Goal: Task Accomplishment & Management: Use online tool/utility

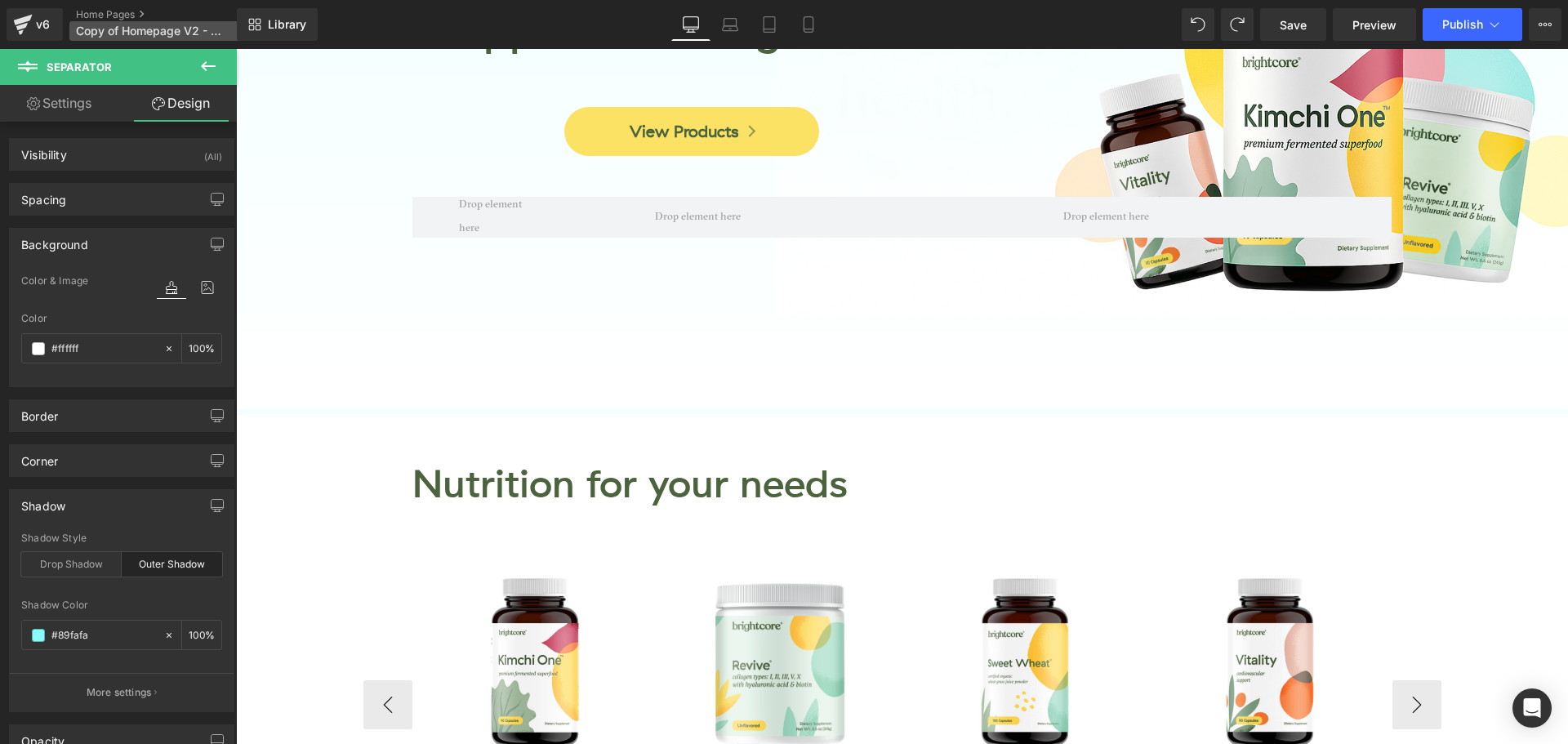
scroll to position [82, 0]
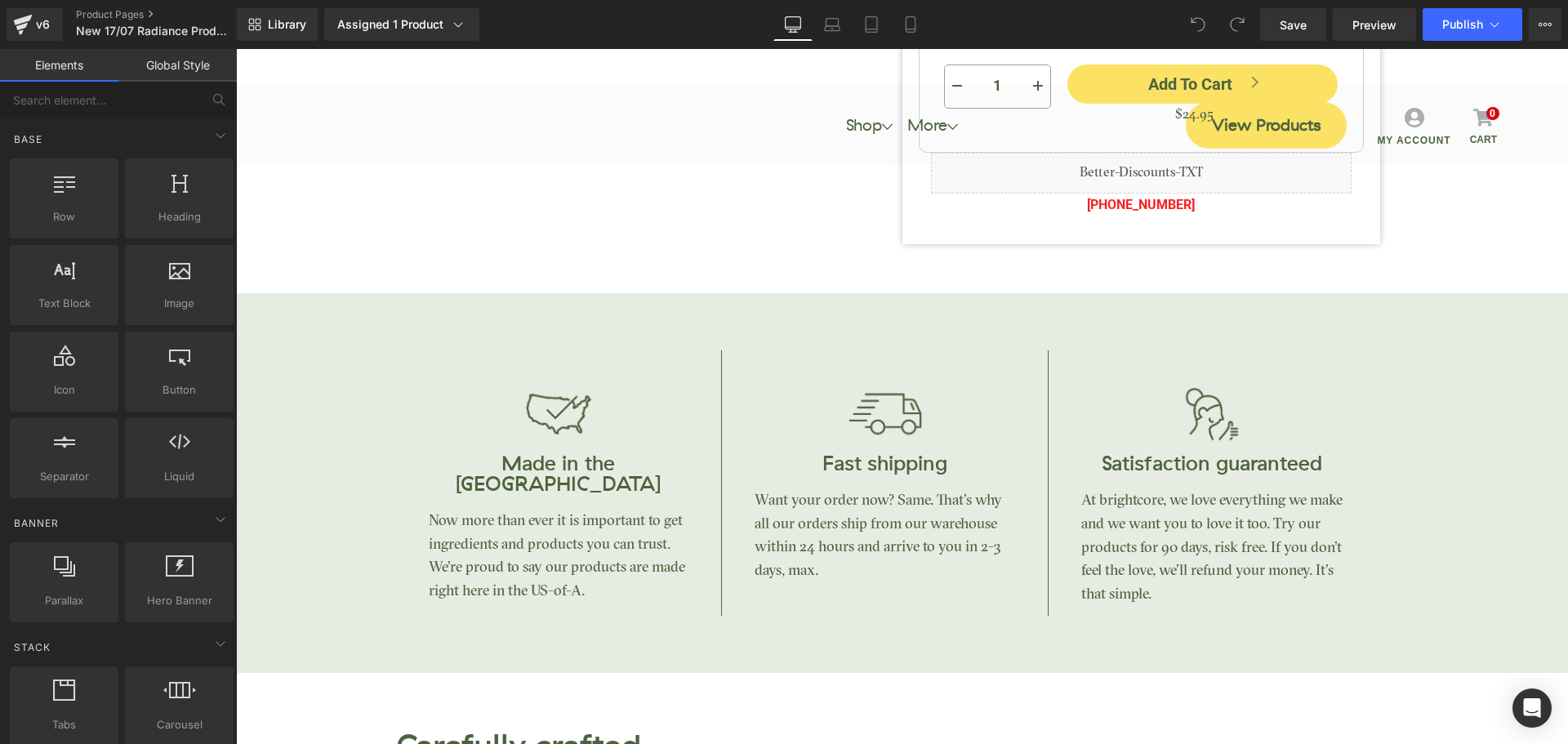
scroll to position [898, 0]
click at [574, 509] on p "Now more than ever it is important to get ingredients and products you can trus…" at bounding box center [559, 556] width 260 height 94
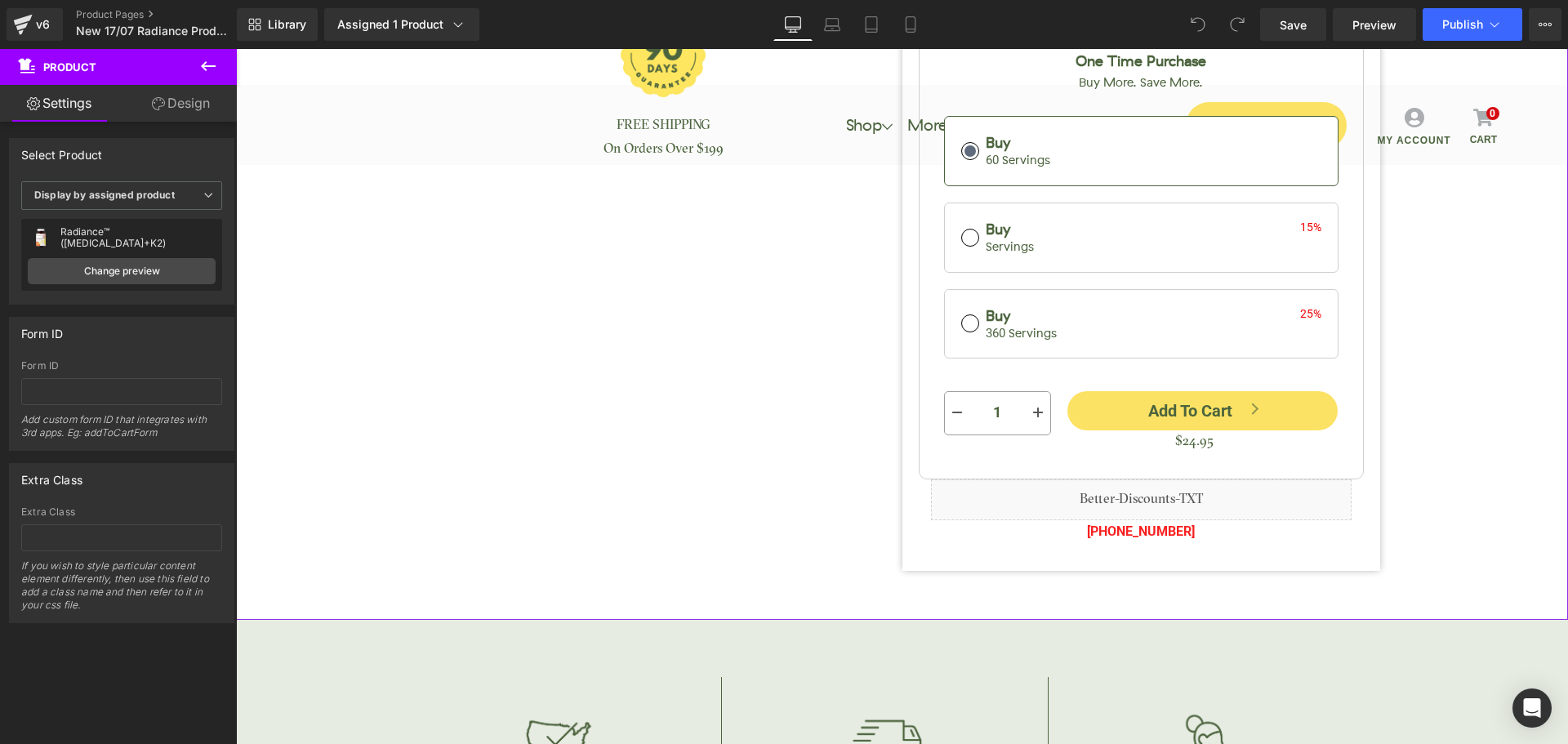
scroll to position [654, 0]
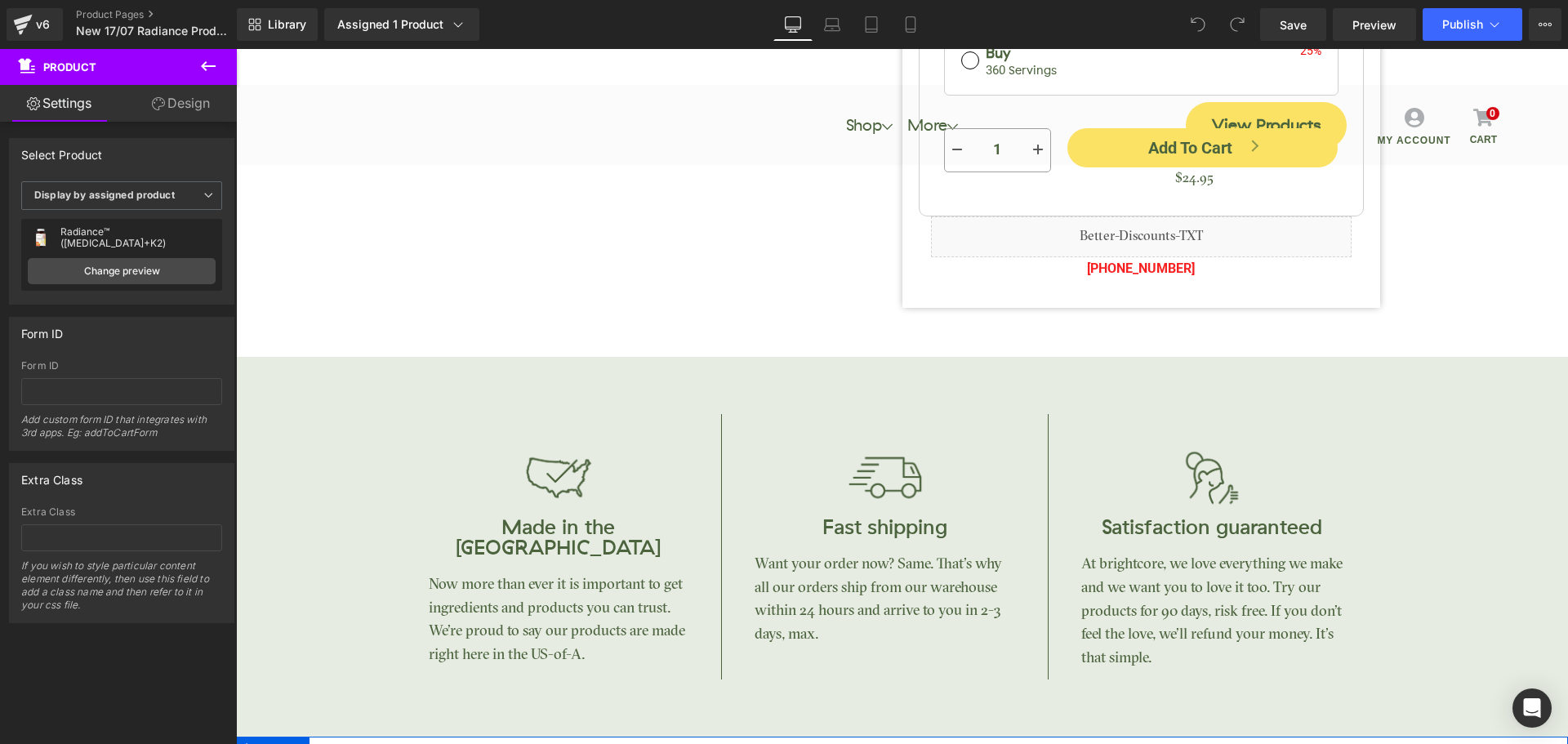
scroll to position [817, 0]
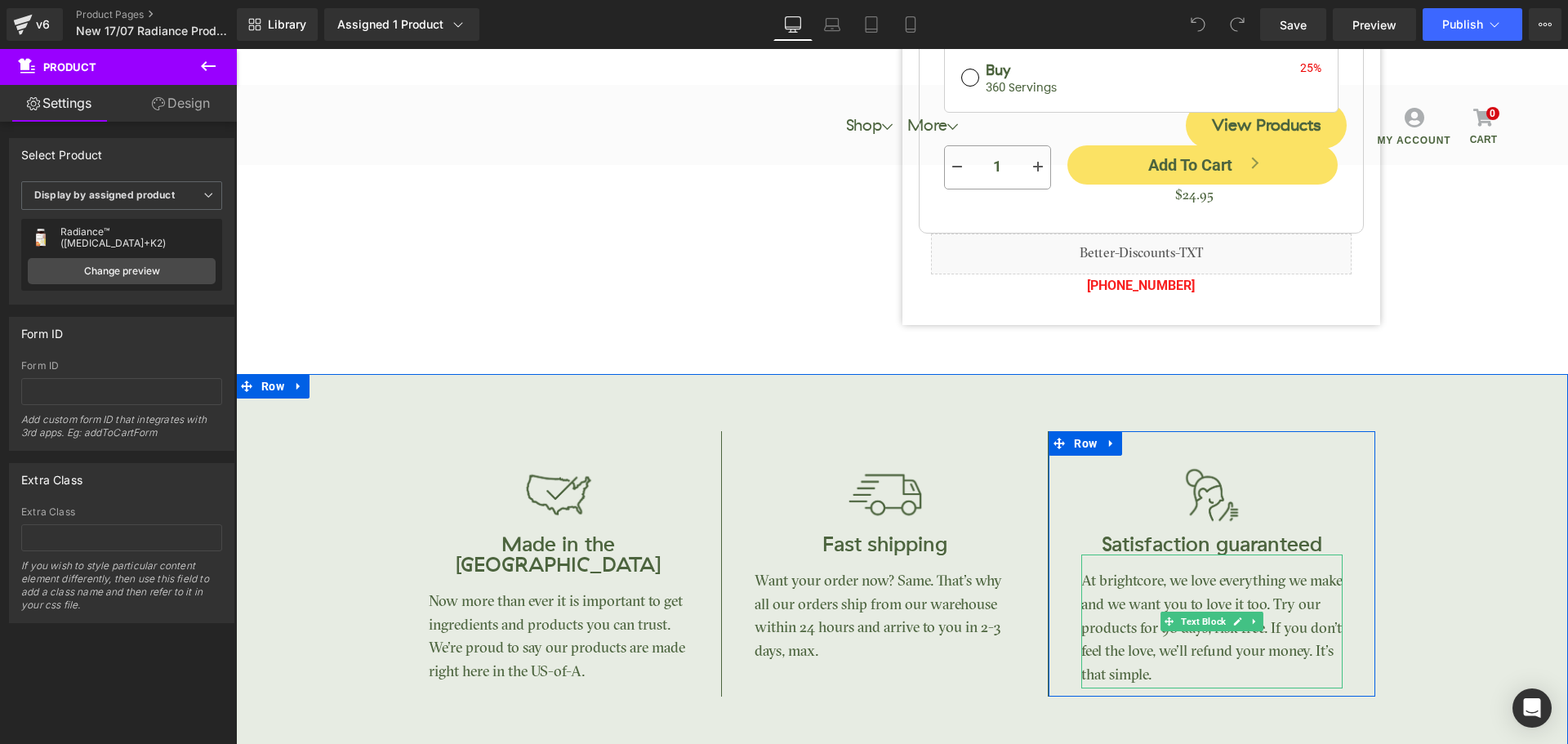
drag, startPoint x: 1102, startPoint y: 538, endPoint x: 1115, endPoint y: 536, distance: 13.2
click at [1101, 571] on p "At brightcore, we love everything we make and we want you to love it too. Try o…" at bounding box center [1211, 630] width 261 height 118
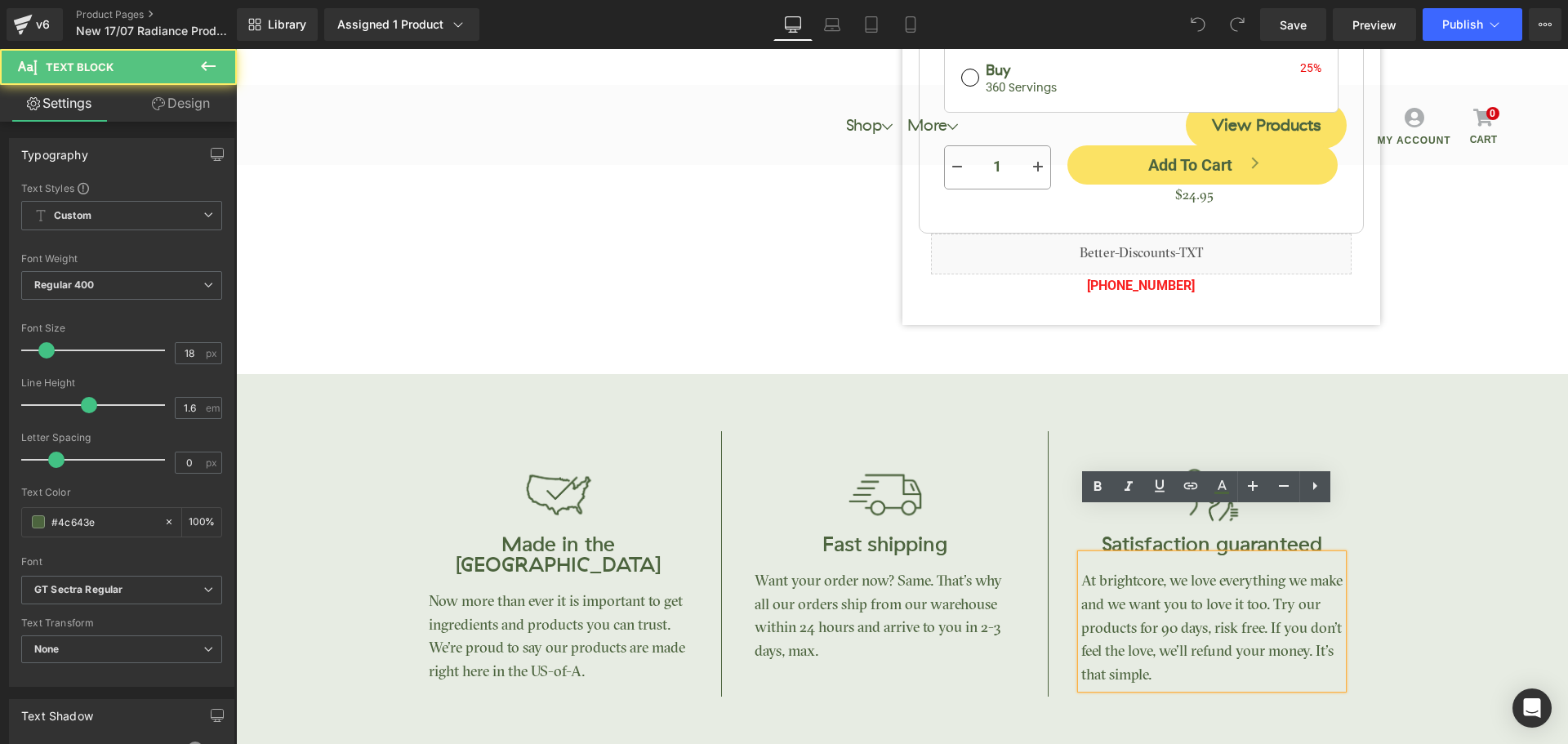
click at [1104, 571] on p "At brightcore, we love everything we make and we want you to love it too. Try o…" at bounding box center [1211, 630] width 261 height 118
click at [1134, 574] on p "At brightcore, we love everything we make and we want you to love it too. Try o…" at bounding box center [1211, 630] width 261 height 118
click at [1101, 571] on p "At brightcore, we love everything we make and we want you to love it too. Try o…" at bounding box center [1211, 630] width 261 height 118
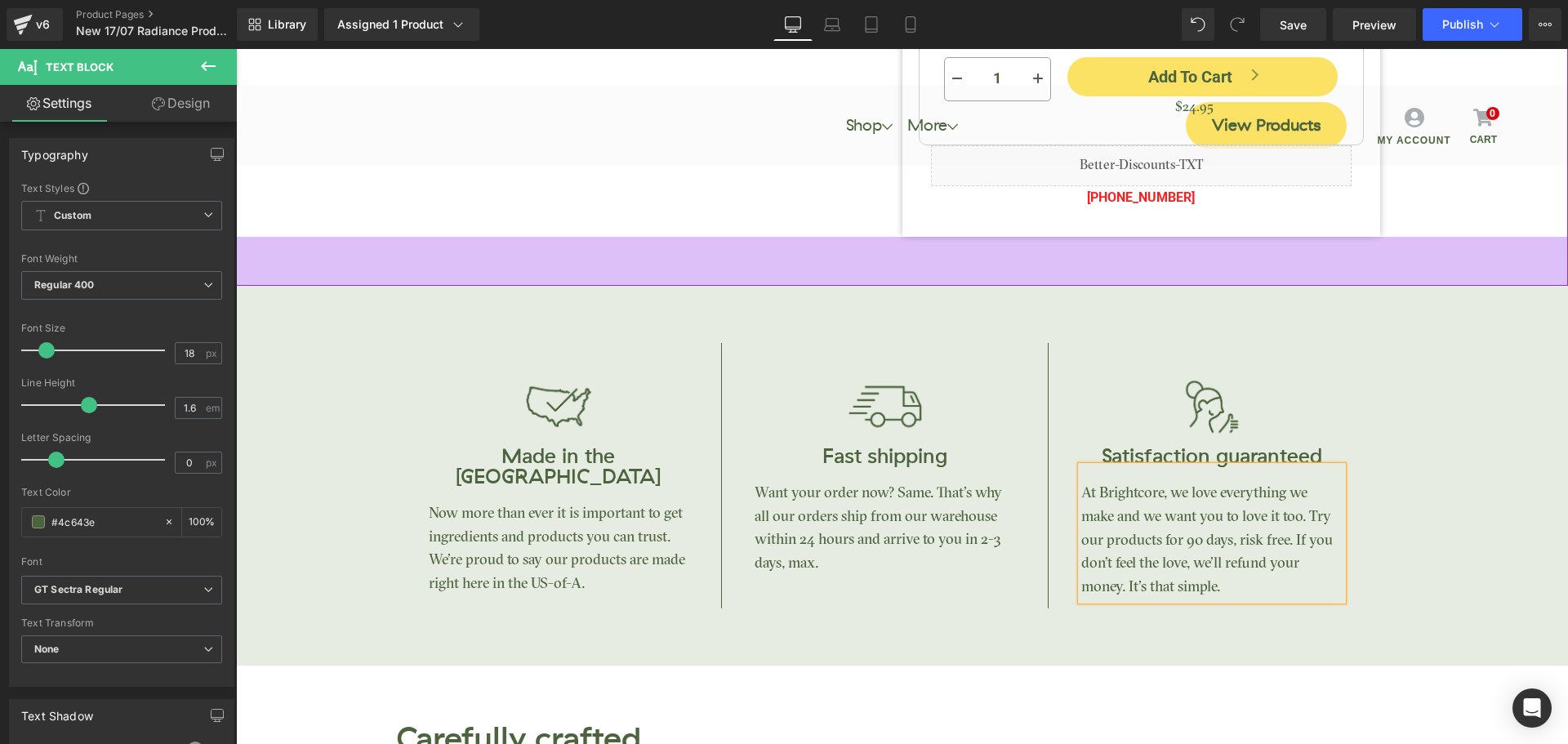
scroll to position [980, 0]
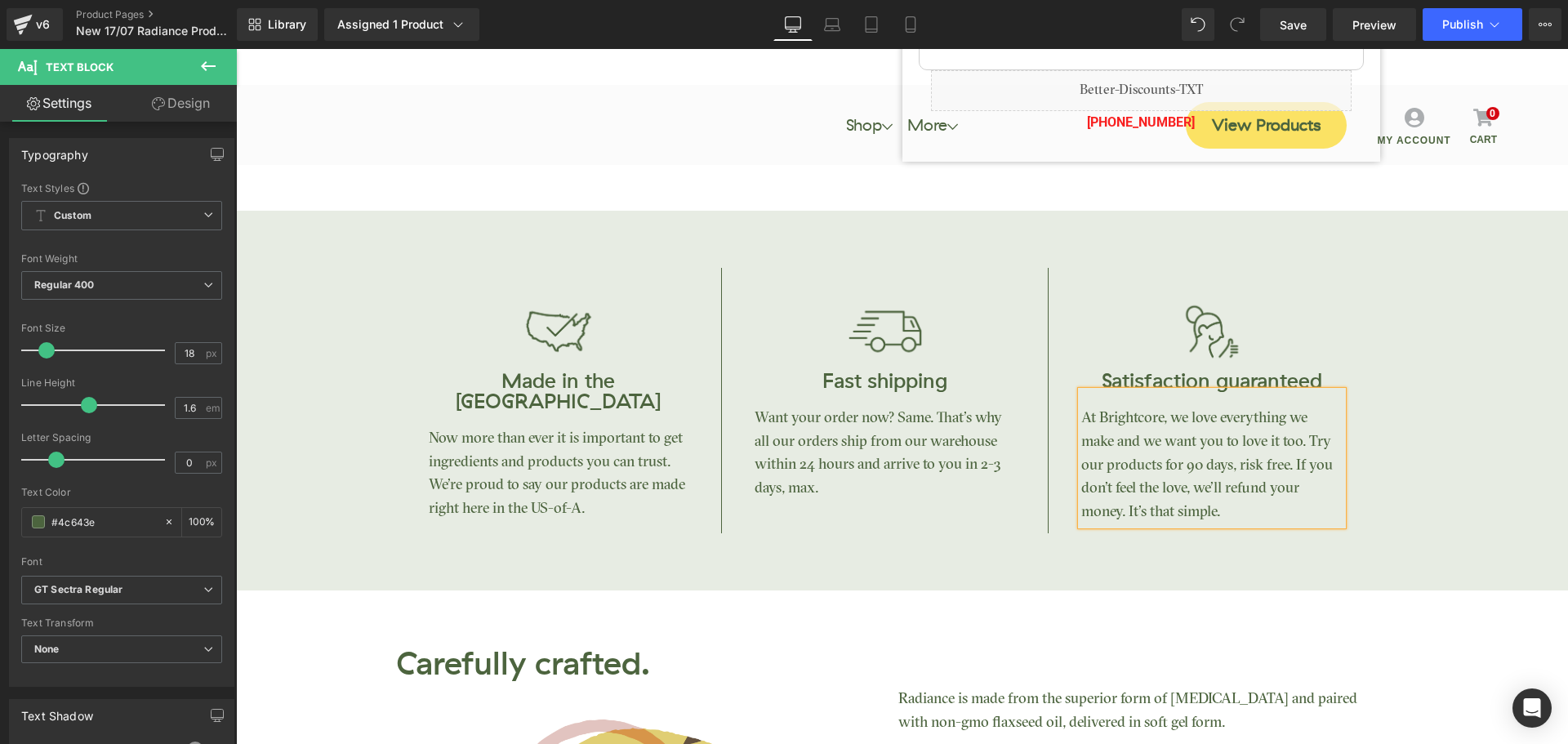
drag, startPoint x: 658, startPoint y: 520, endPoint x: 784, endPoint y: 515, distance: 126.1
click at [658, 520] on div "Image Made in the USA Heading Now more than ever it is important to get ingredi…" at bounding box center [886, 429] width 980 height 322
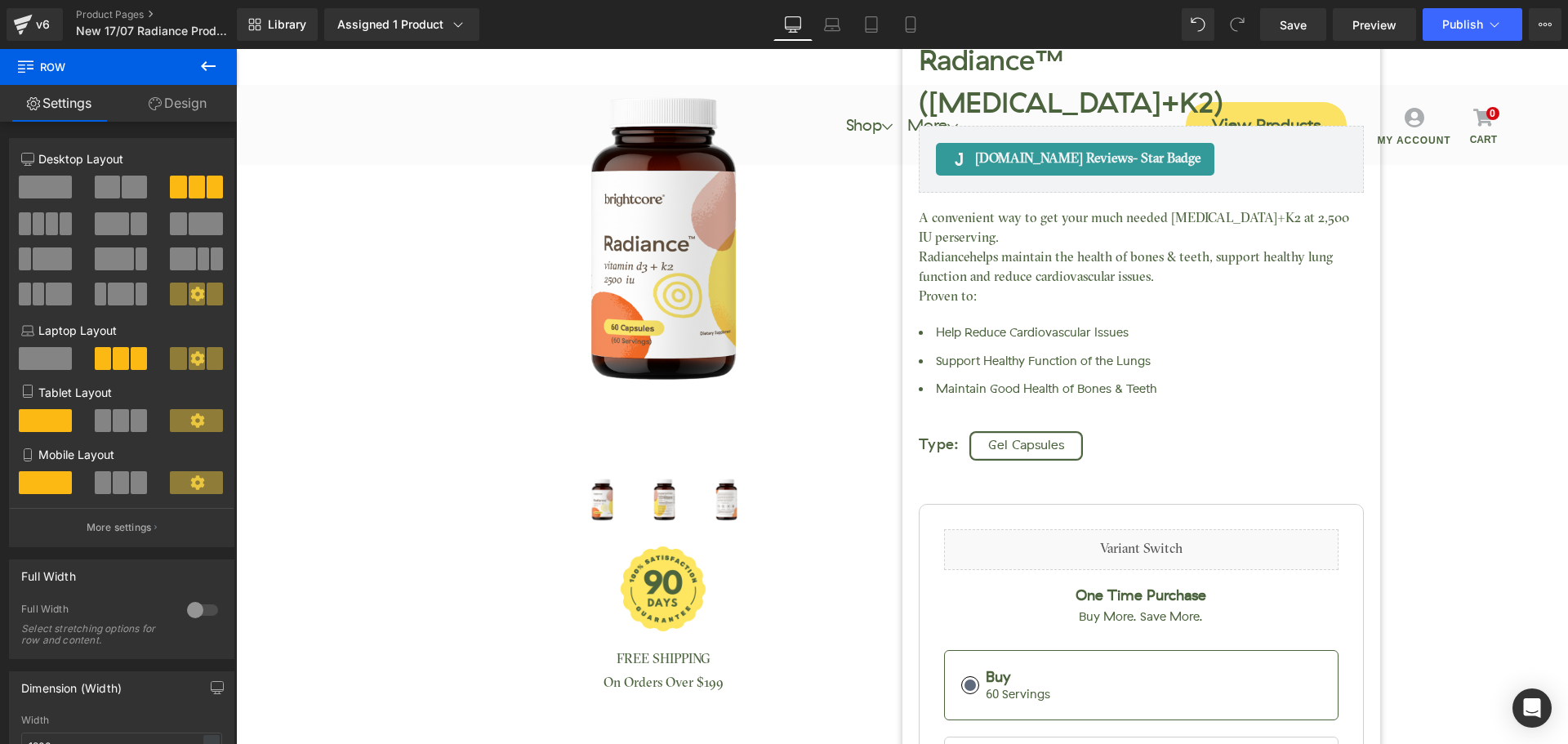
scroll to position [0, 0]
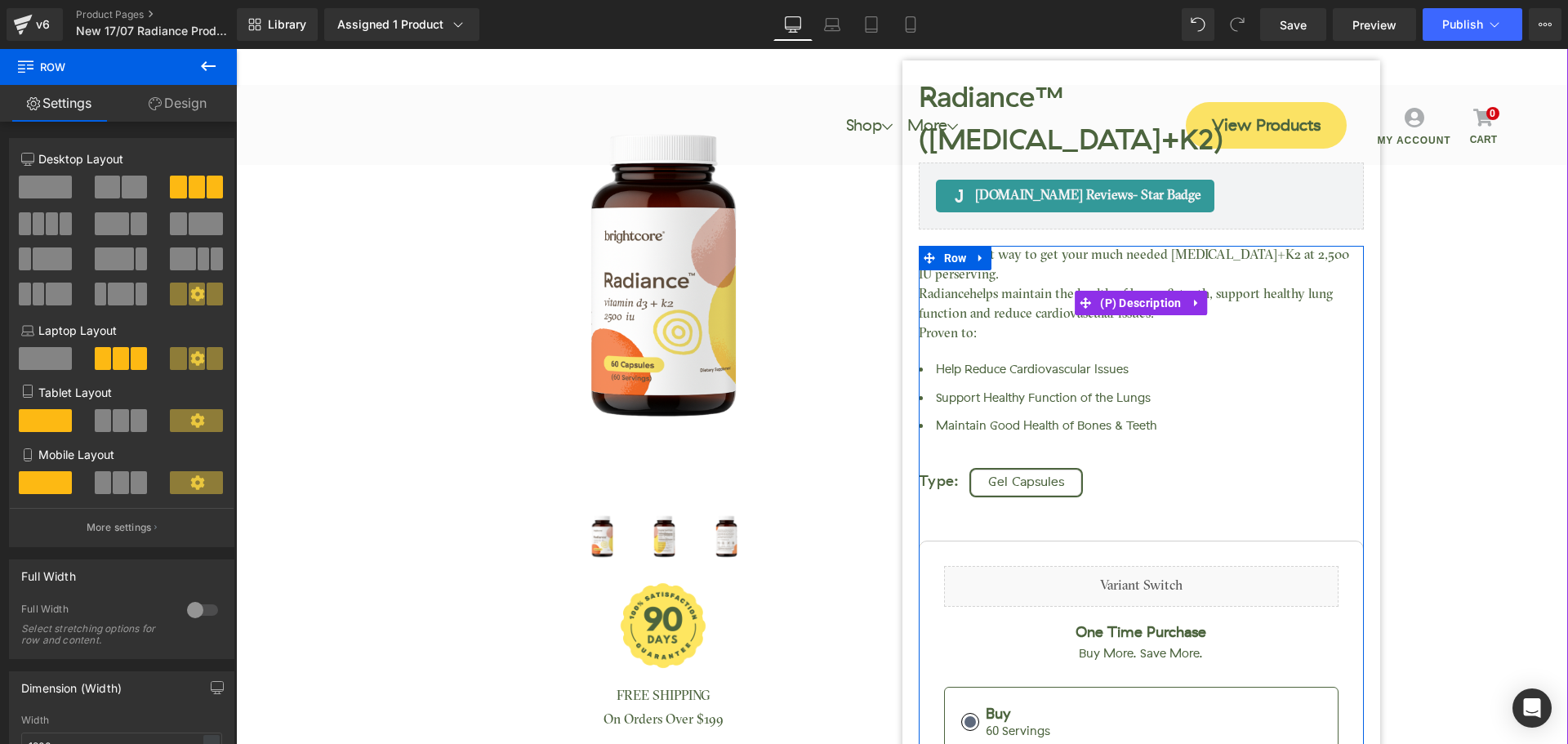
click at [965, 288] on span "helps maintain the health of bones & teeth, support healthy lung function and r…" at bounding box center [1126, 304] width 414 height 33
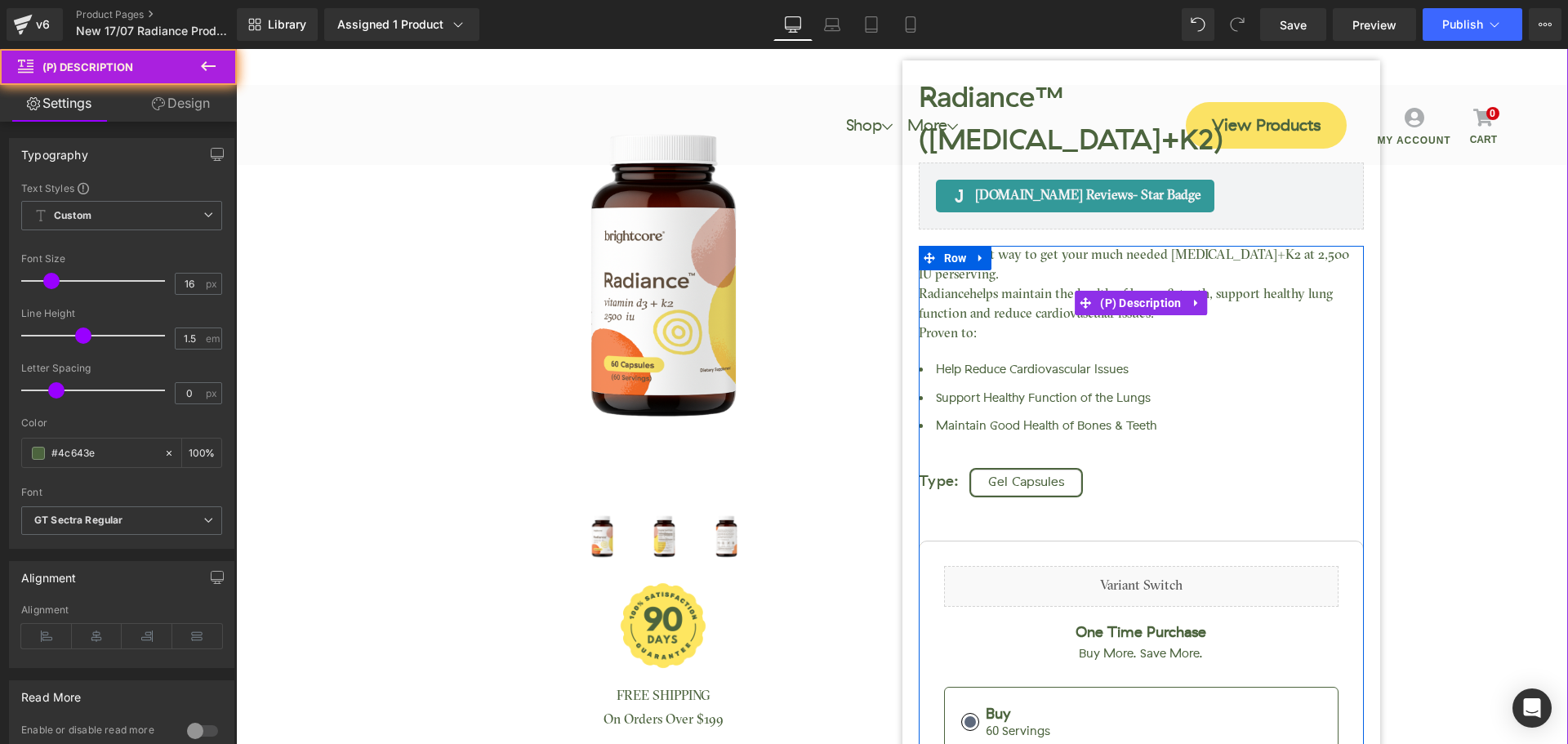
click at [964, 288] on span "helps maintain the health of bones & teeth, support healthy lung function and r…" at bounding box center [1126, 304] width 414 height 33
click at [961, 285] on p "Radiance helps maintain the health of bones & teeth, support healthy lung funct…" at bounding box center [1141, 304] width 445 height 39
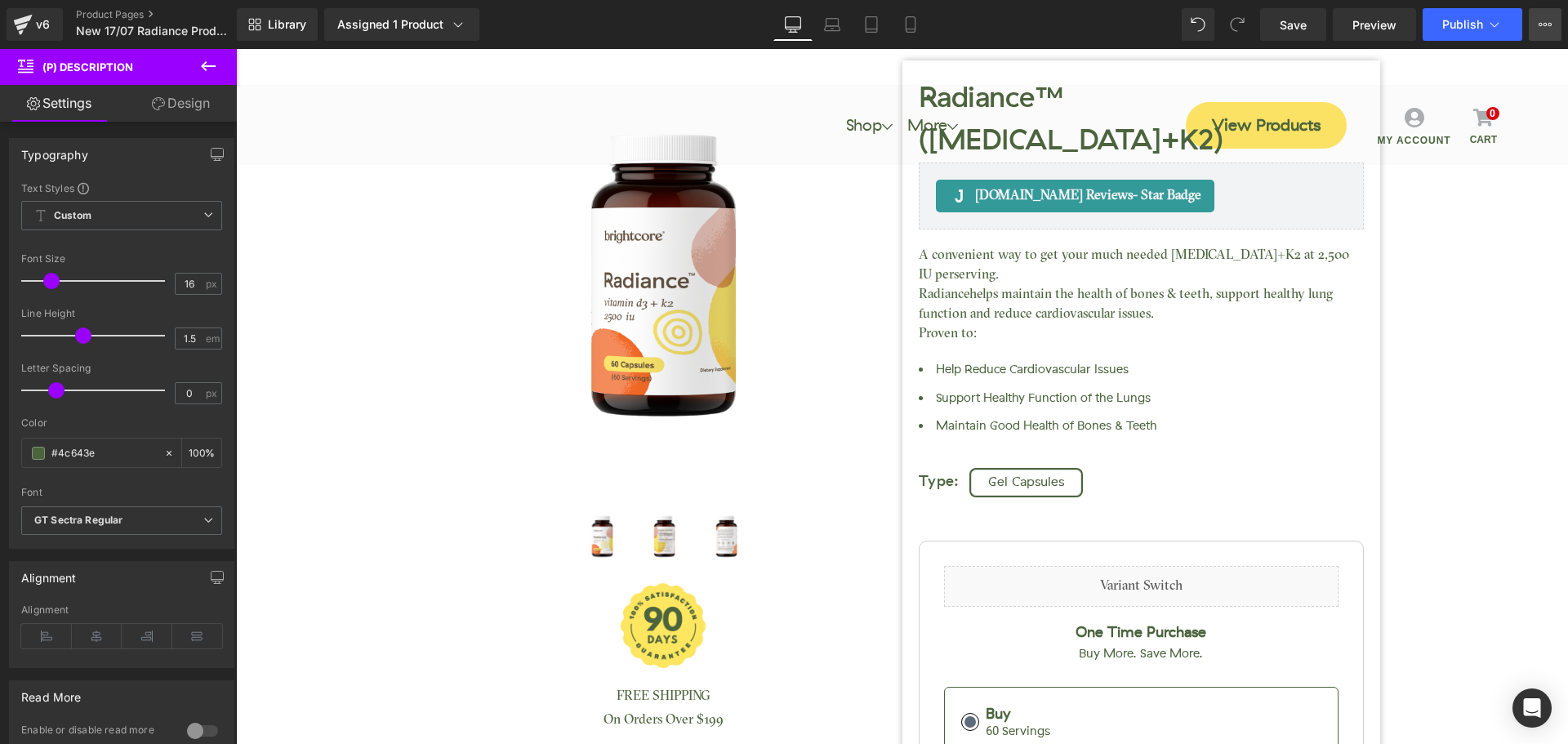
click at [1537, 32] on button "View Live Page View with current Template Save Template to Library Schedule Pub…" at bounding box center [1545, 24] width 33 height 33
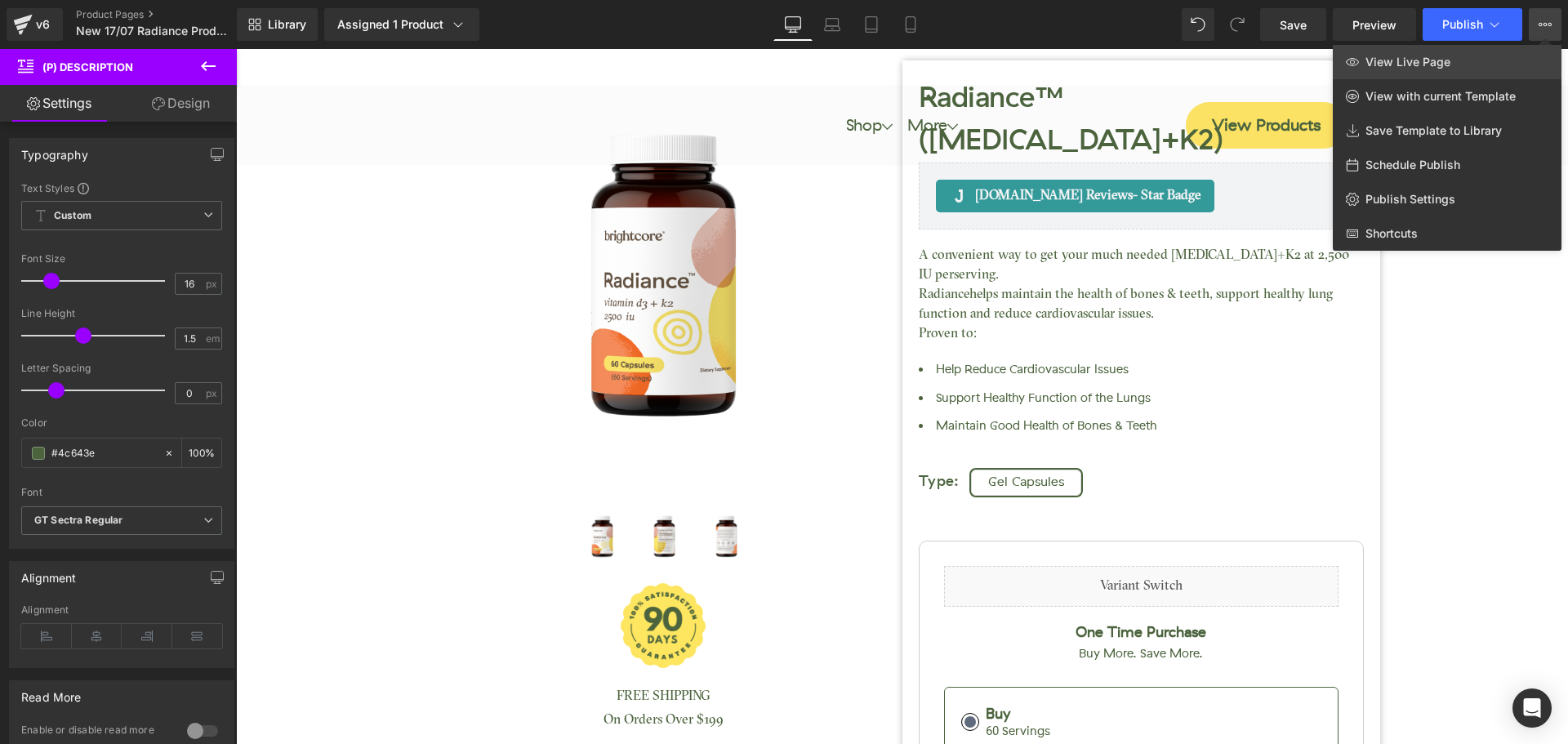
click at [1474, 61] on link "View Live Page" at bounding box center [1448, 62] width 229 height 34
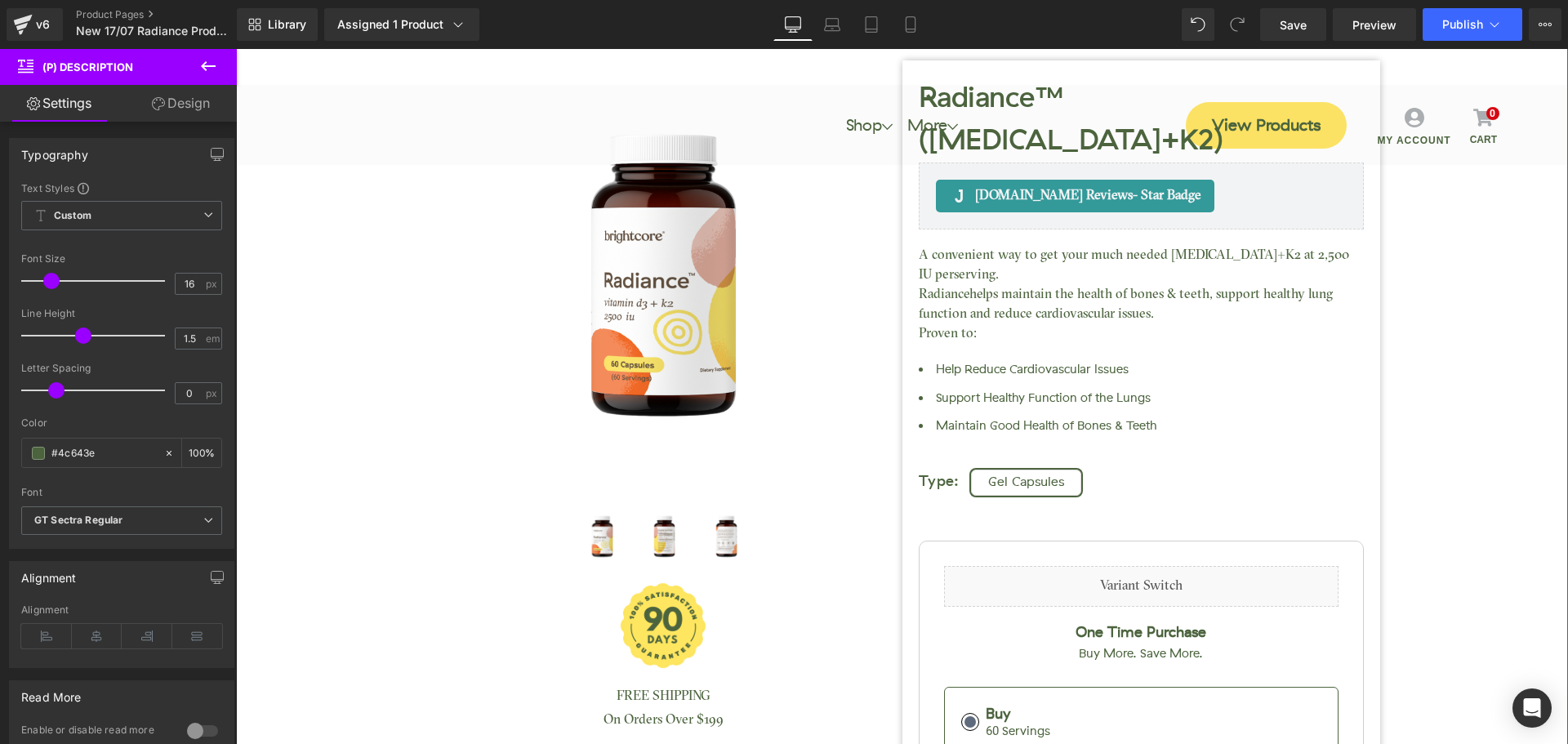
drag, startPoint x: 336, startPoint y: 493, endPoint x: 352, endPoint y: 478, distance: 21.9
click at [336, 493] on div "Radiance™ (Vitamin D3+K2) (P) Title Judge.me Reviews - Star Badge" at bounding box center [903, 540] width 1316 height 1204
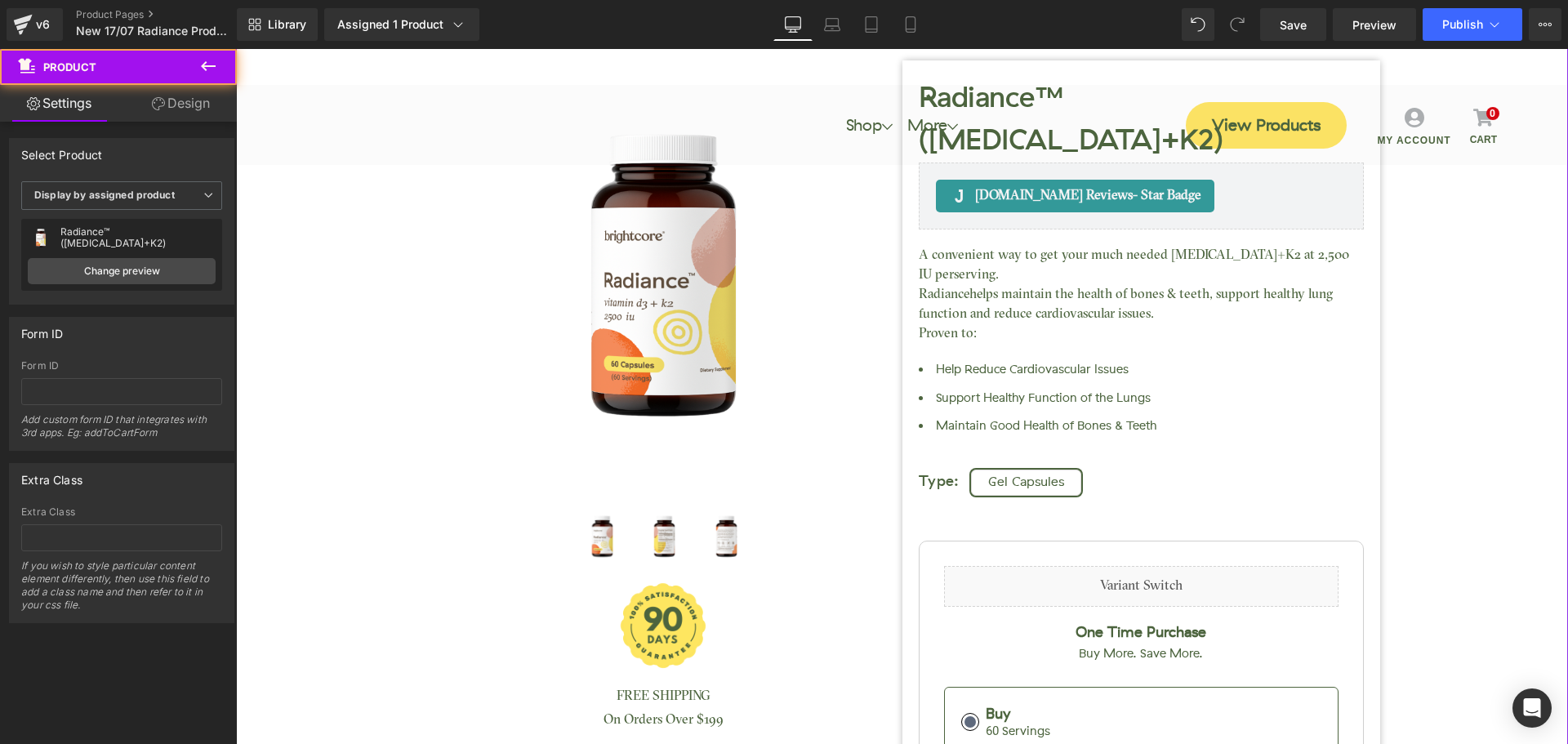
click at [320, 465] on div "Radiance™ (Vitamin D3+K2) (P) Title Judge.me Reviews - Star Badge" at bounding box center [903, 540] width 1316 height 1204
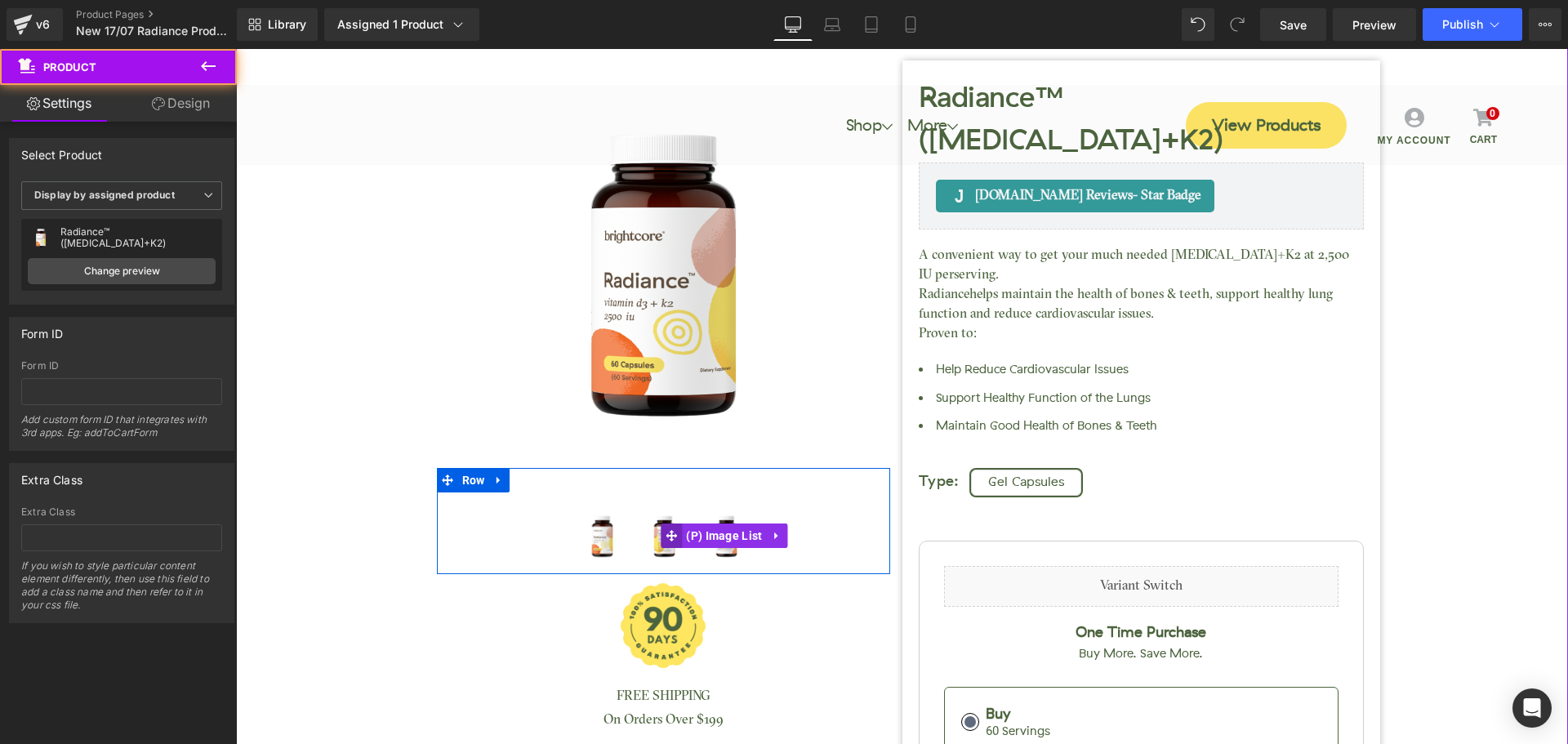
click at [665, 534] on icon at bounding box center [671, 535] width 12 height 13
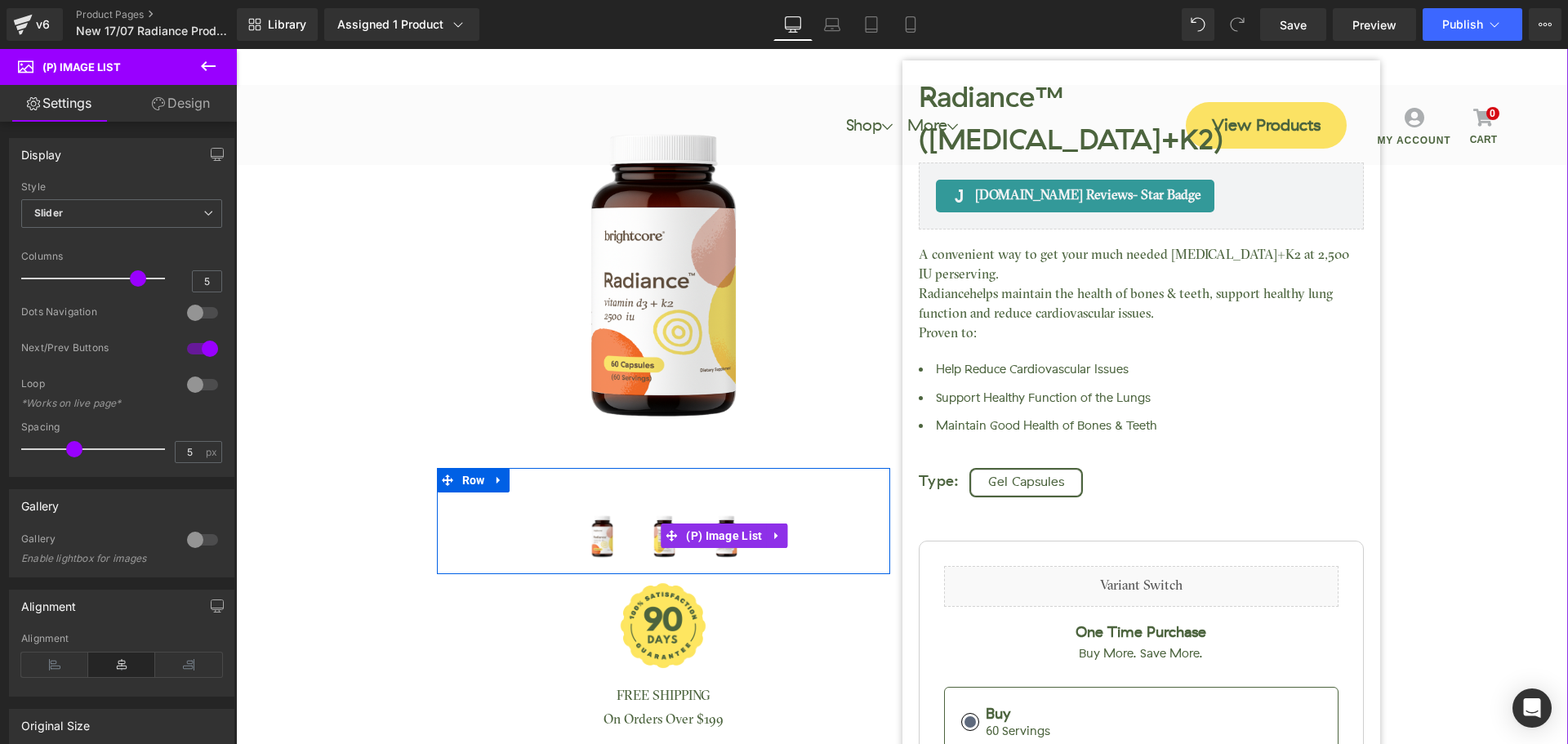
click at [645, 544] on img at bounding box center [664, 535] width 58 height 58
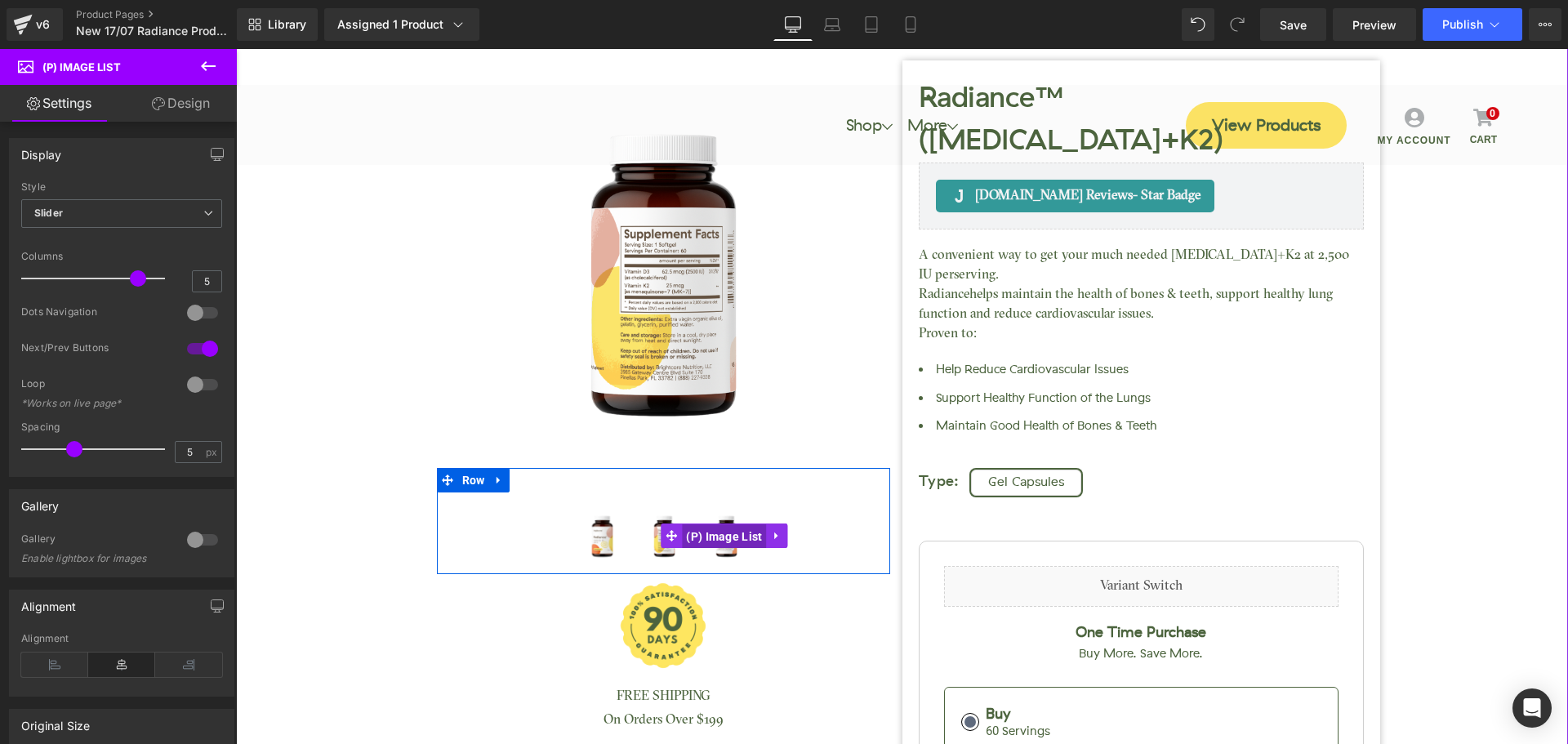
click at [723, 545] on span "(P) Image List" at bounding box center [724, 536] width 84 height 24
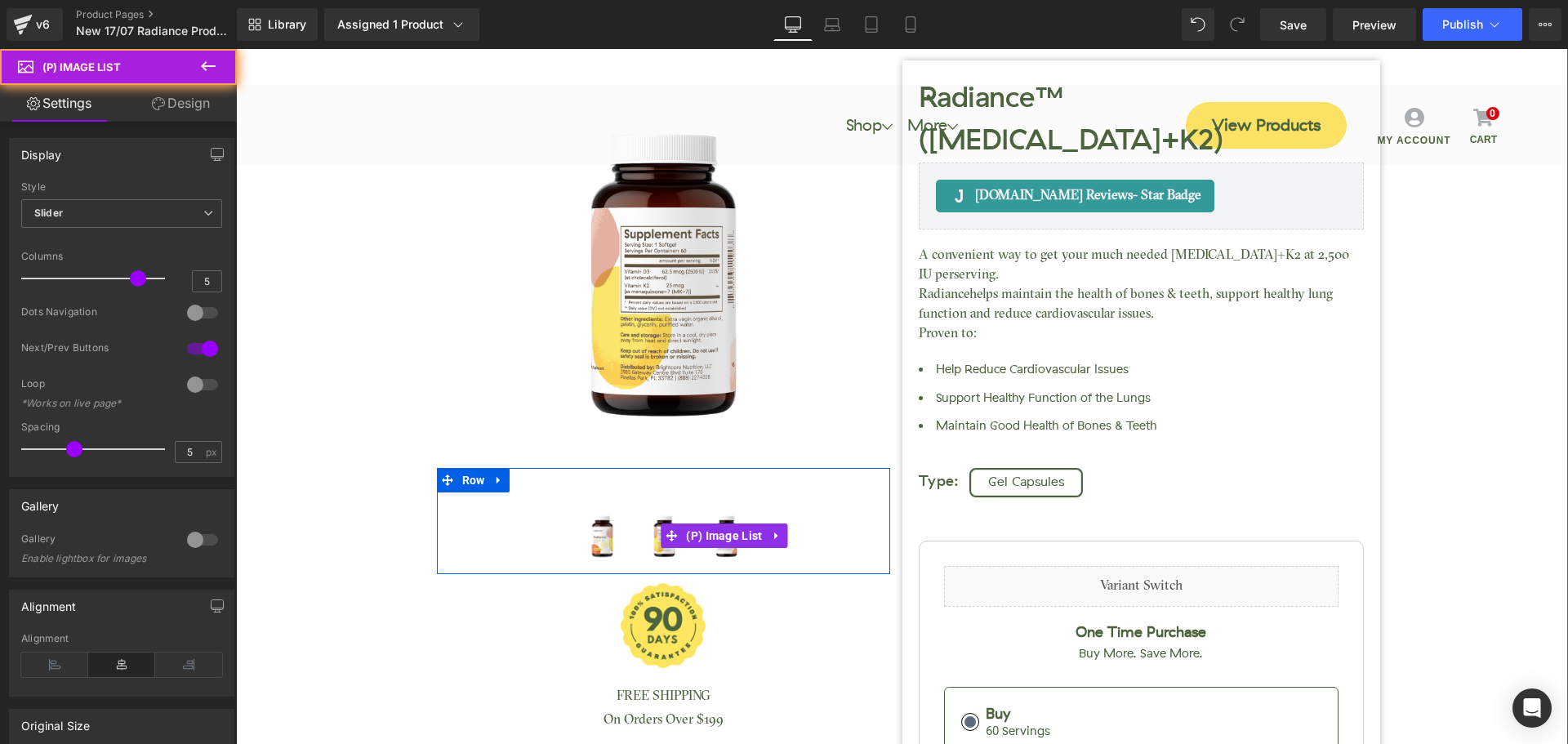
click at [724, 556] on img at bounding box center [726, 535] width 58 height 58
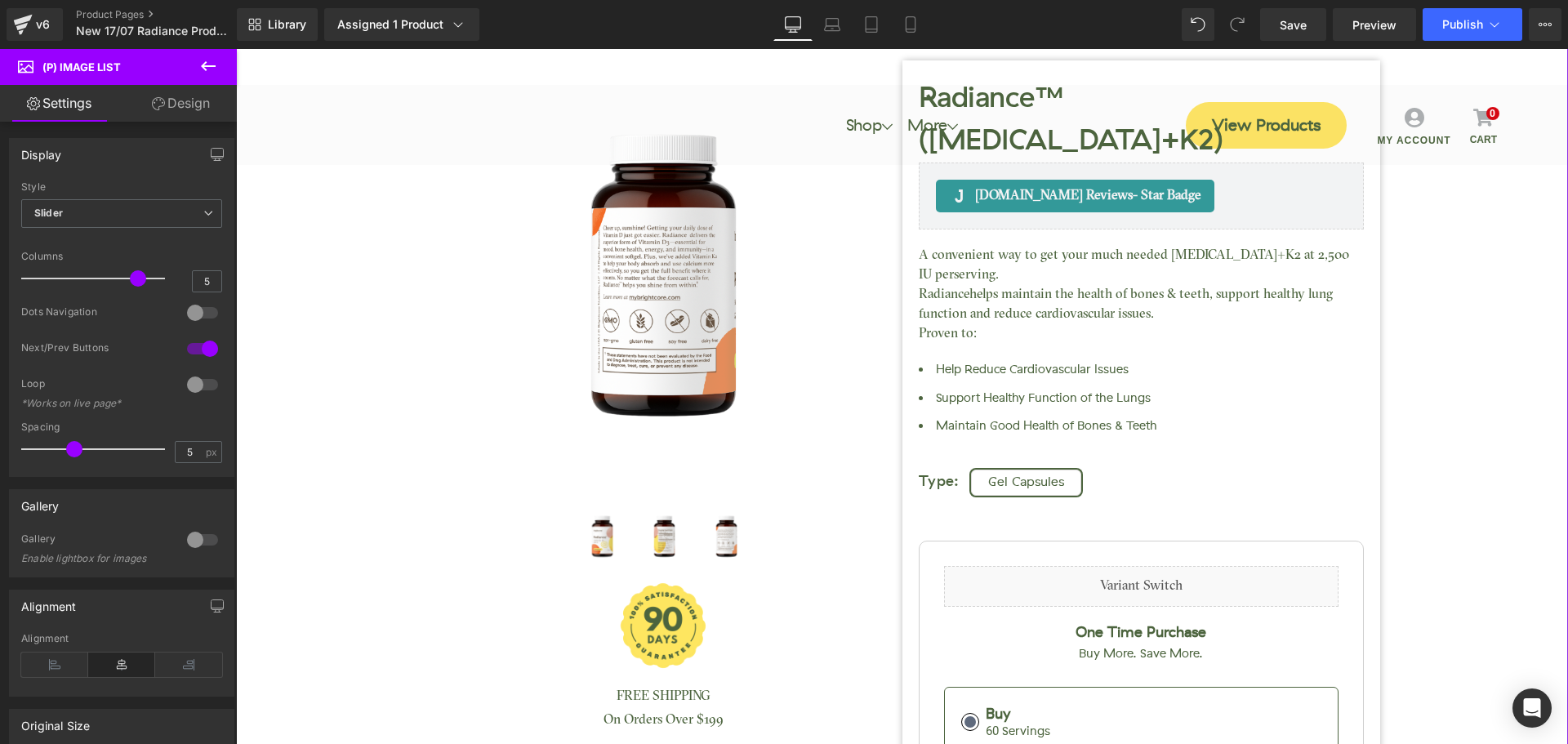
click at [1500, 372] on div "Radiance™ (Vitamin D3+K2) (P) Title Judge.me Reviews - Star Badge" at bounding box center [903, 540] width 1316 height 1204
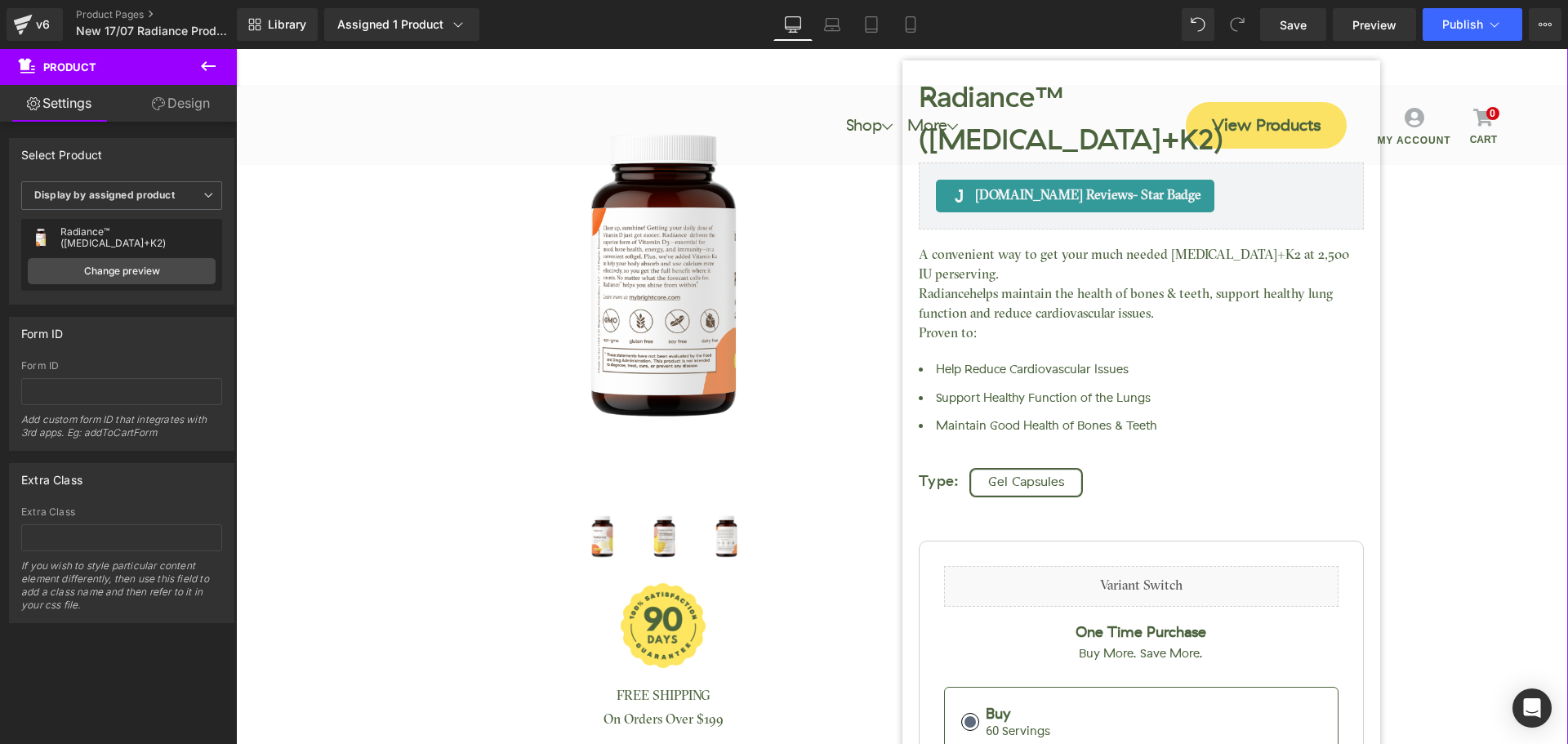
click at [169, 309] on div "Form ID Form ID Add custom form ID that integrates with 3rd apps. Eg: addToCart…" at bounding box center [122, 377] width 245 height 146
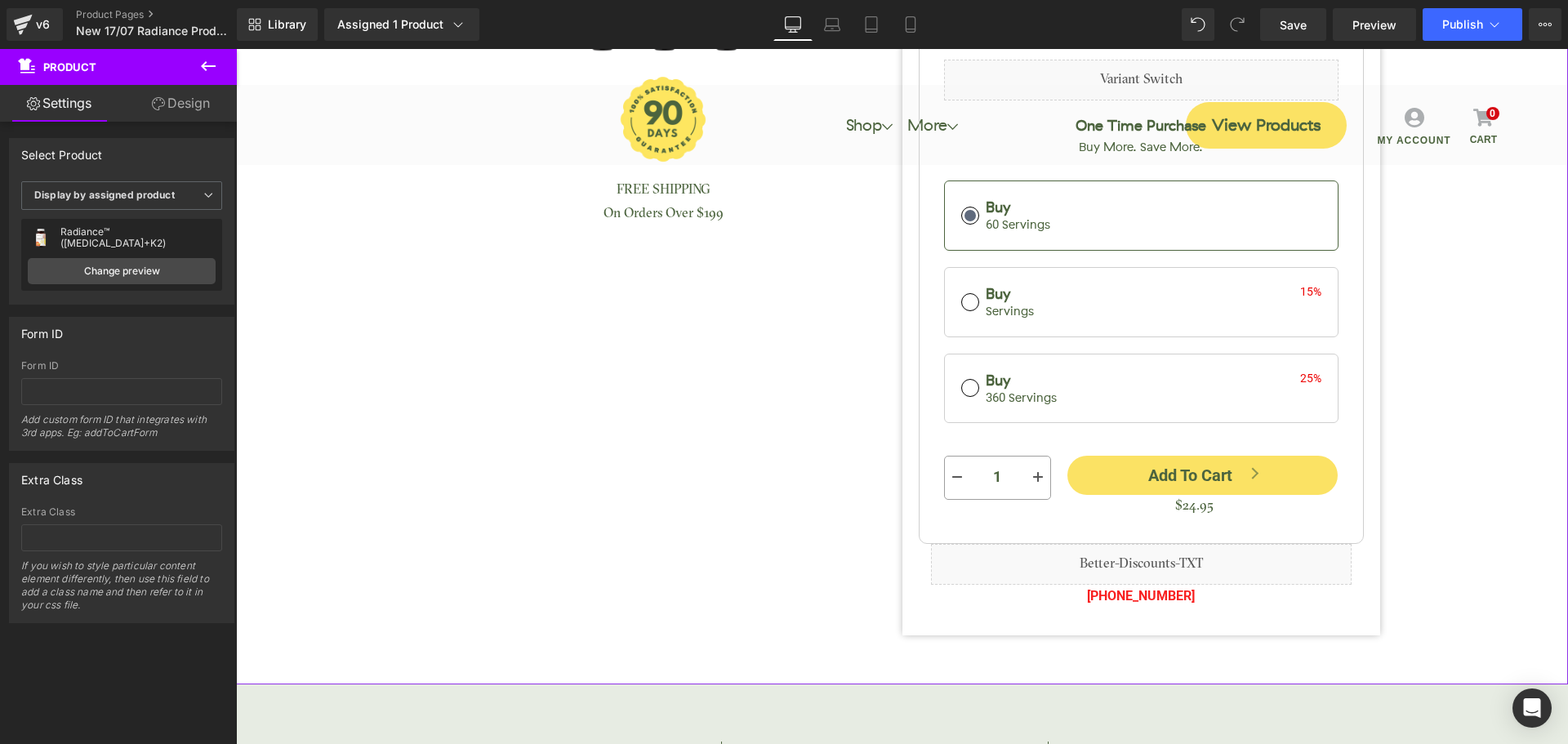
scroll to position [654, 0]
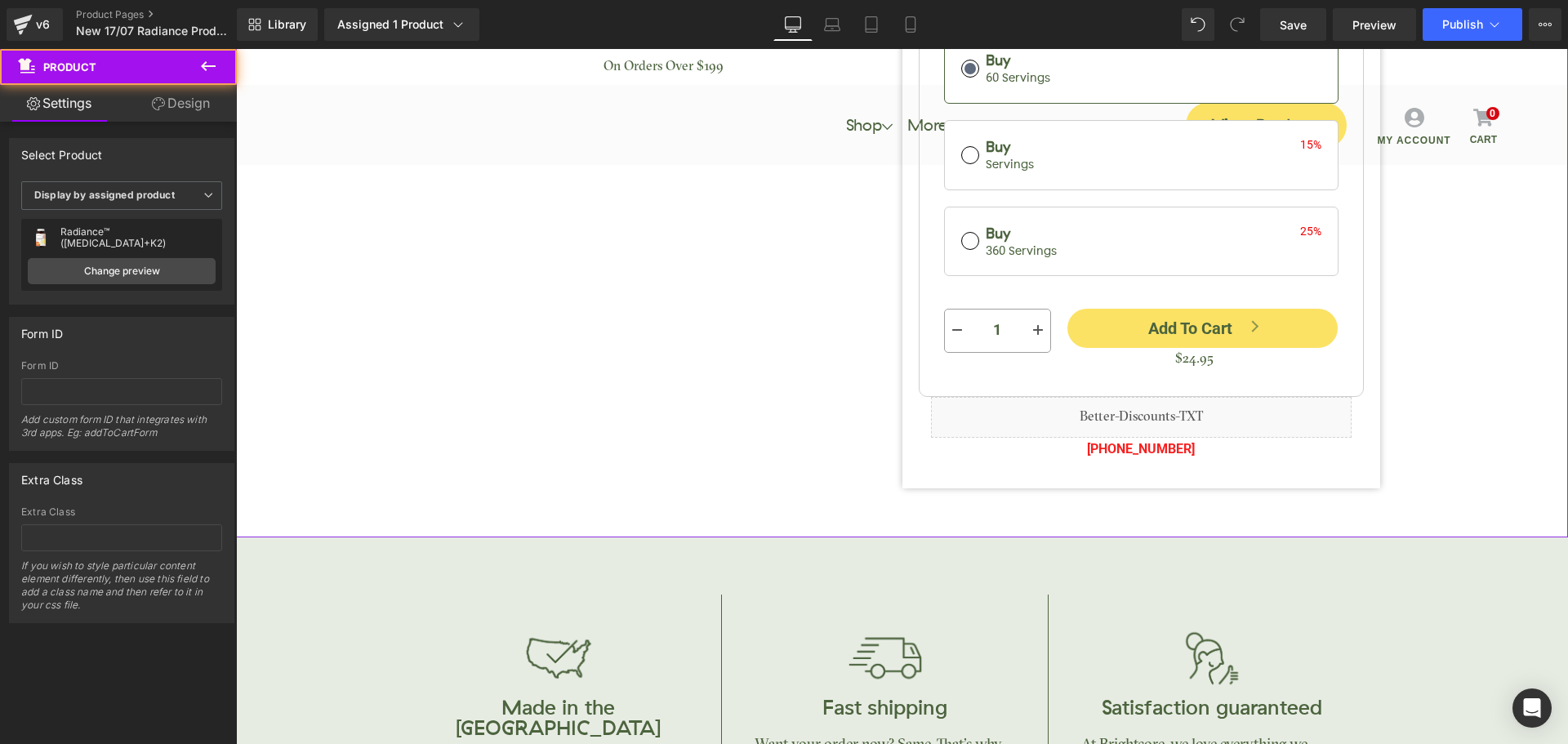
click at [164, 331] on div "Form ID" at bounding box center [122, 333] width 224 height 31
click at [196, 320] on div "Form ID" at bounding box center [122, 333] width 224 height 31
click at [207, 311] on div "Form ID Form ID Add custom form ID that integrates with 3rd apps. Eg: addToCart…" at bounding box center [122, 377] width 245 height 146
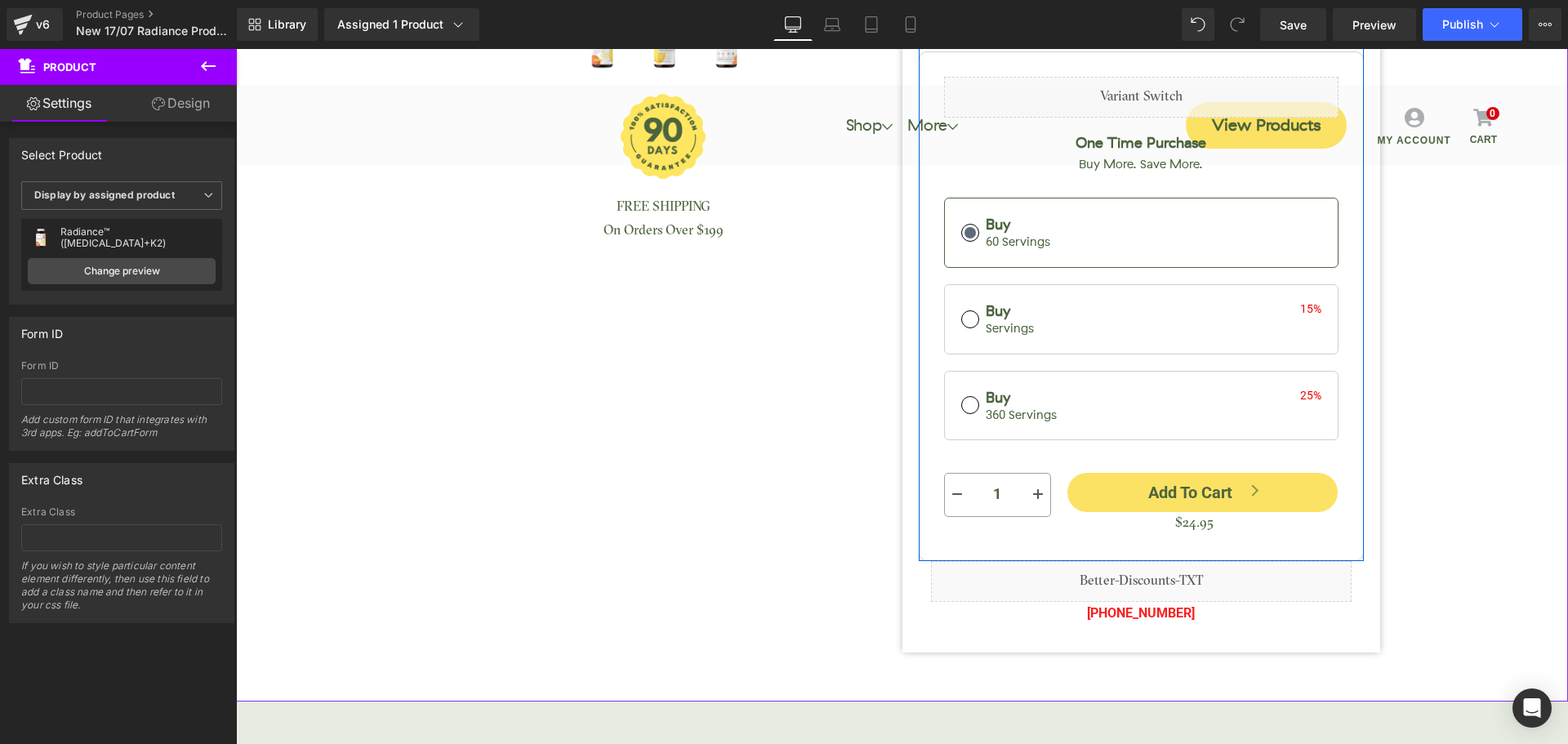
scroll to position [490, 0]
click at [1431, 386] on div "Radiance™ (Vitamin D3+K2) (P) Title Judge.me Reviews - Star Badge" at bounding box center [903, 50] width 1316 height 1204
click at [349, 413] on div "Radiance™ (Vitamin D3+K2) (P) Title Judge.me Reviews - Star Badge" at bounding box center [903, 50] width 1316 height 1204
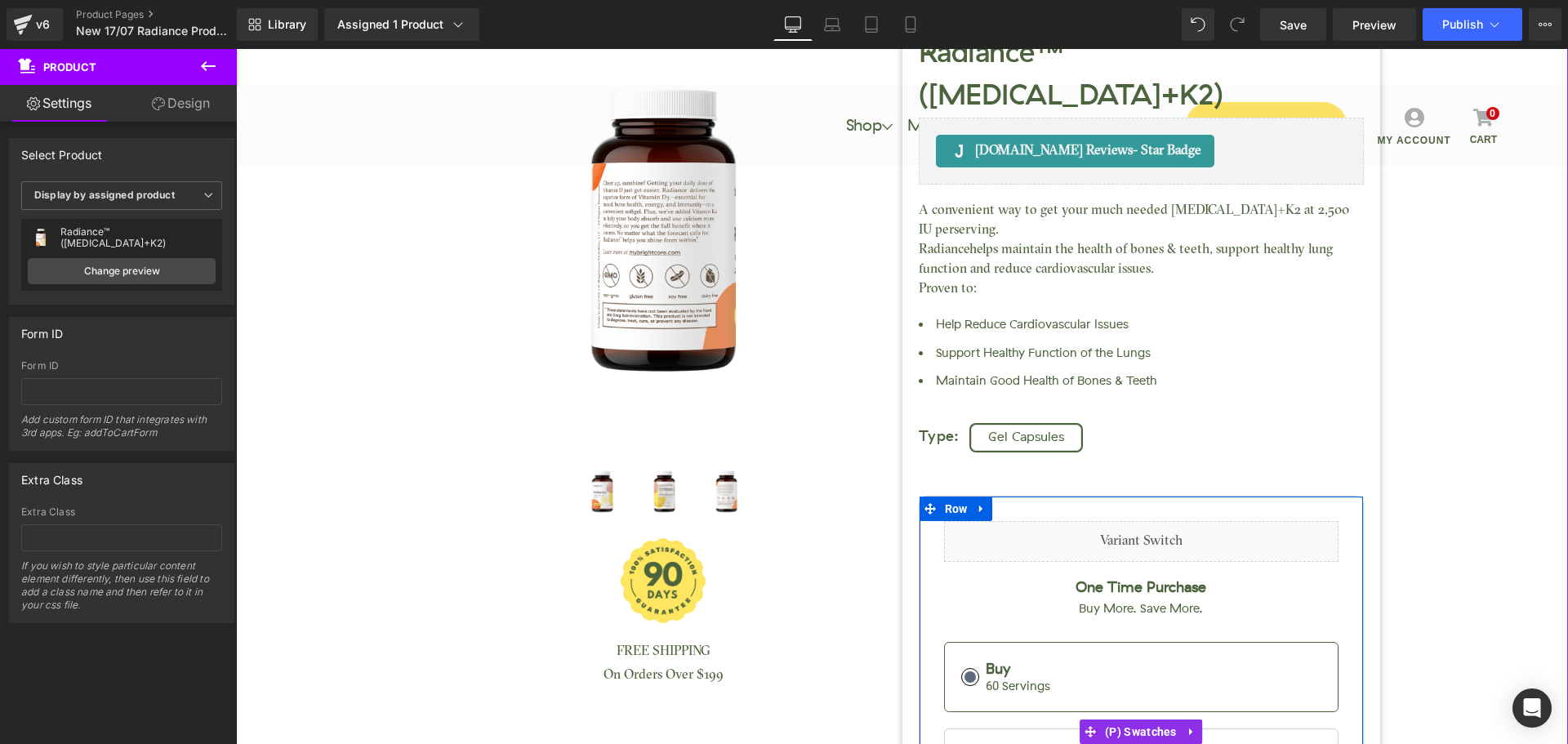
scroll to position [0, 0]
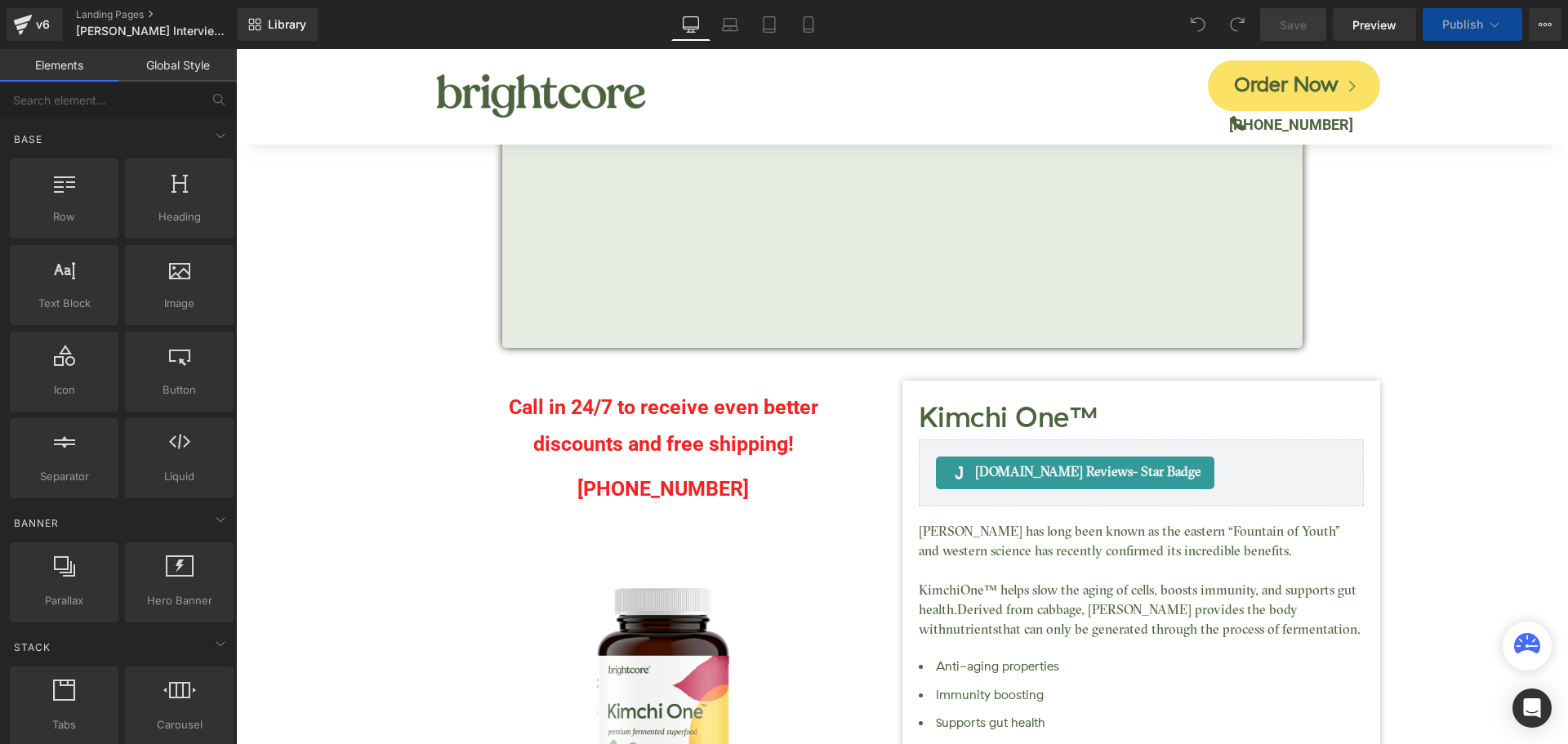
scroll to position [408, 0]
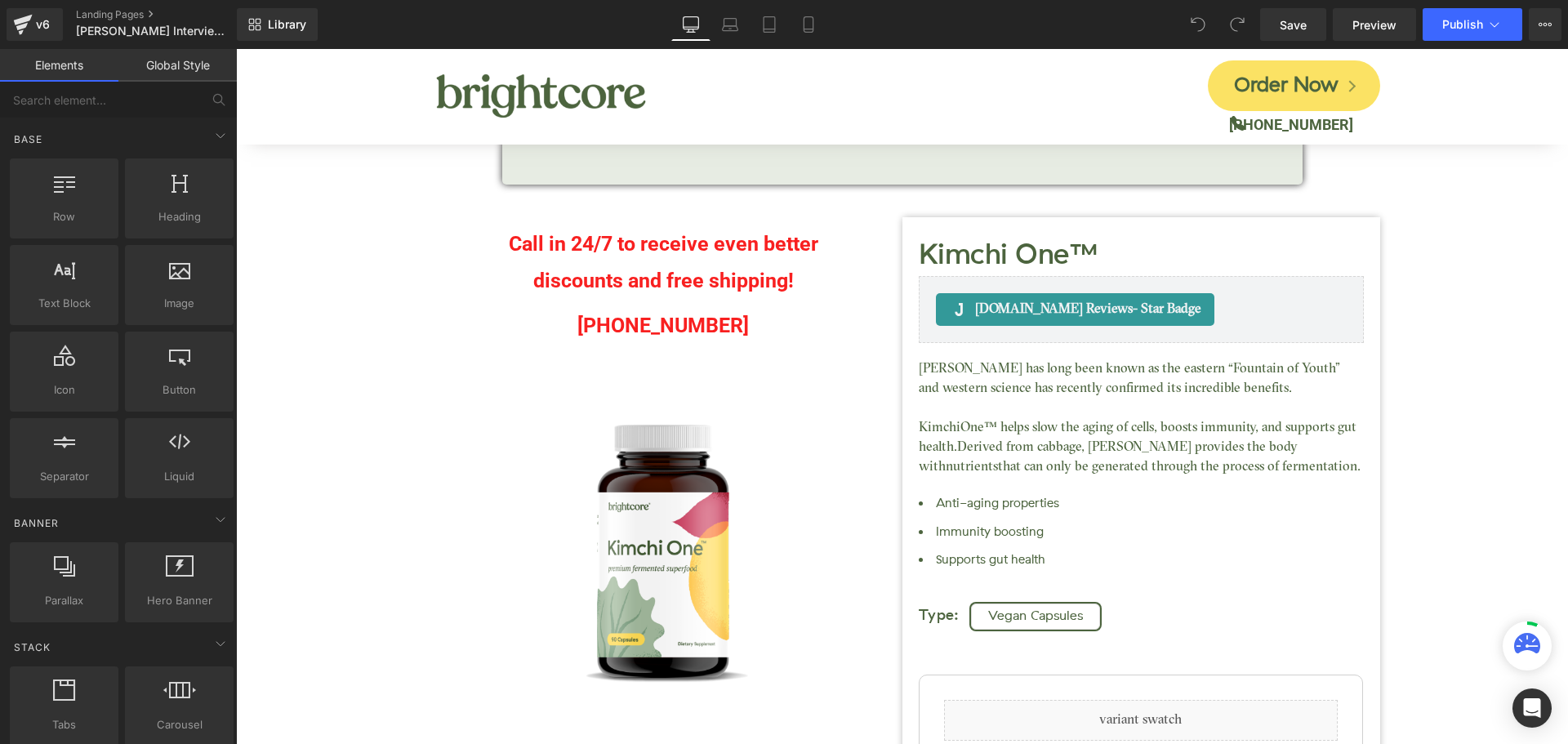
click at [608, 252] on div "Call in 24/7 to receive even better discounts and free shipping! Text Block" at bounding box center [663, 258] width 453 height 82
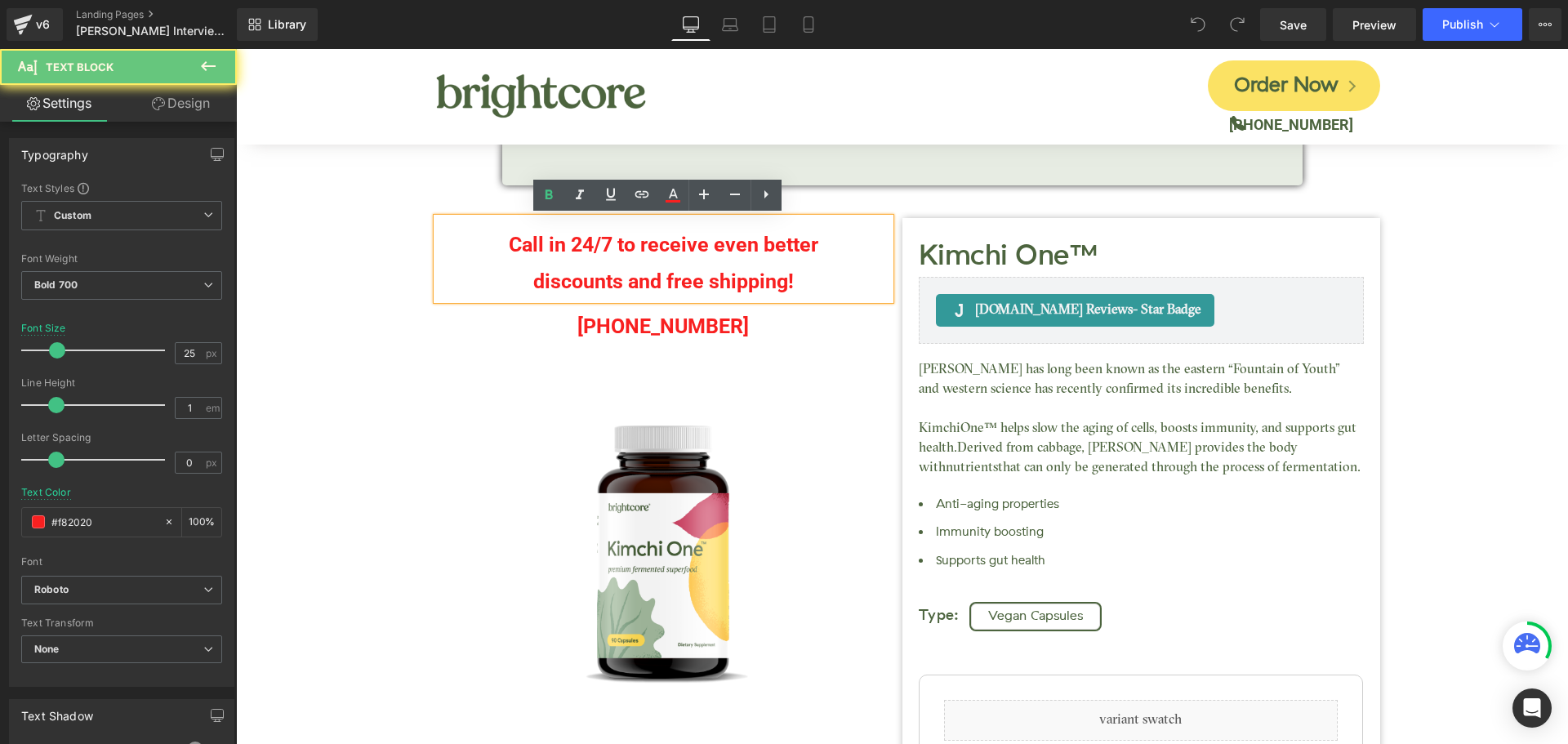
click at [609, 247] on p "Call in 24/7 to receive even better" at bounding box center [663, 245] width 453 height 37
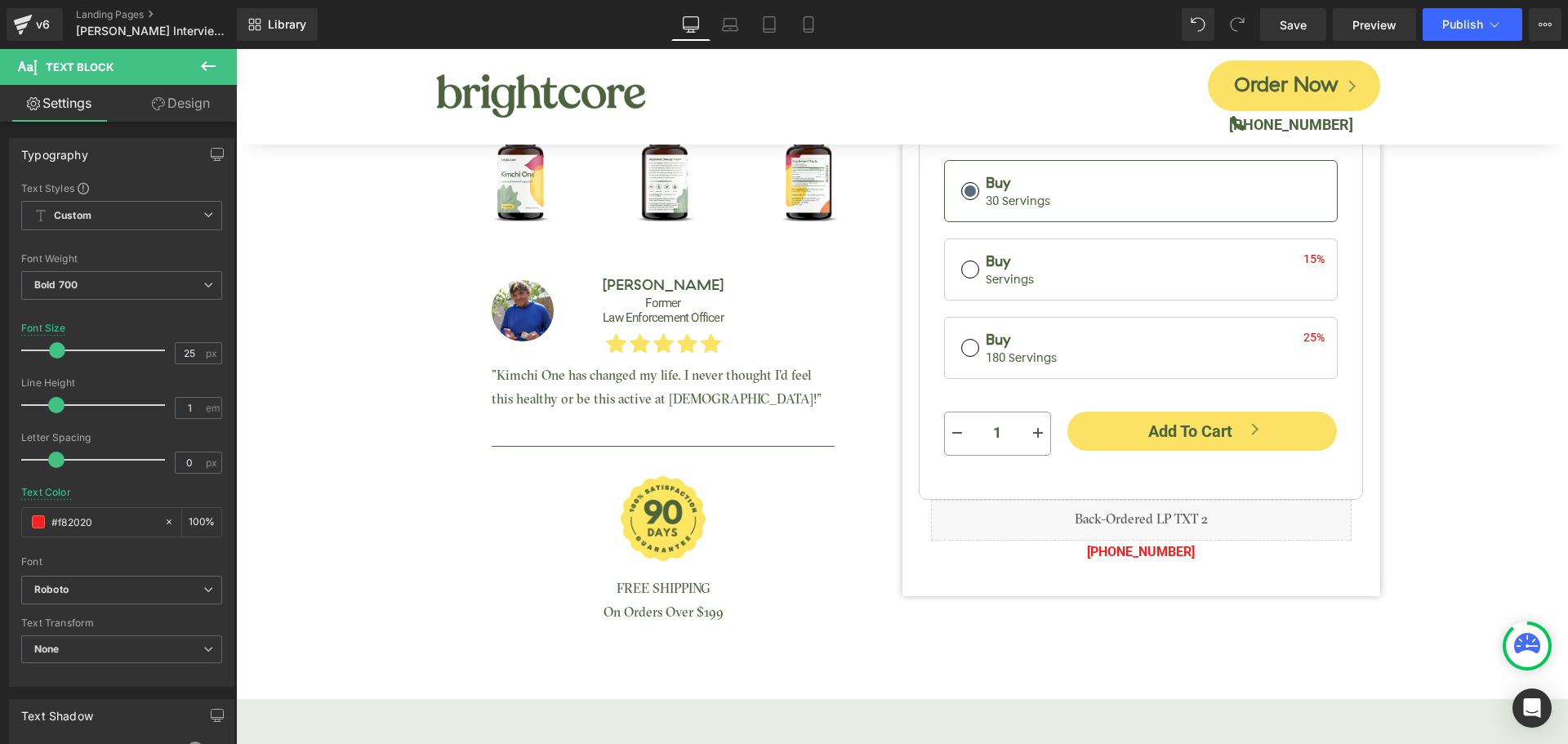
scroll to position [1144, 0]
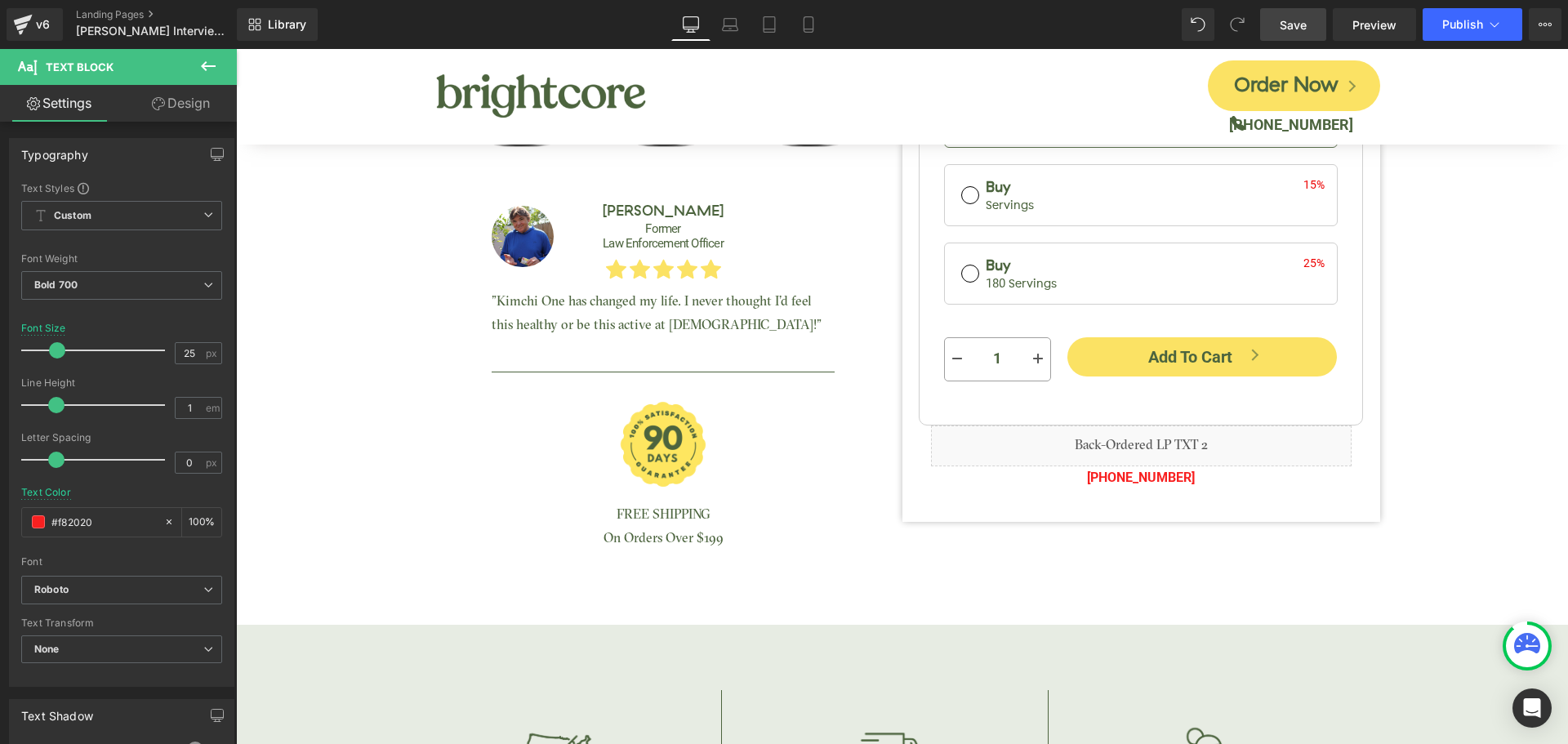
click at [1281, 32] on span "Save" at bounding box center [1293, 25] width 27 height 18
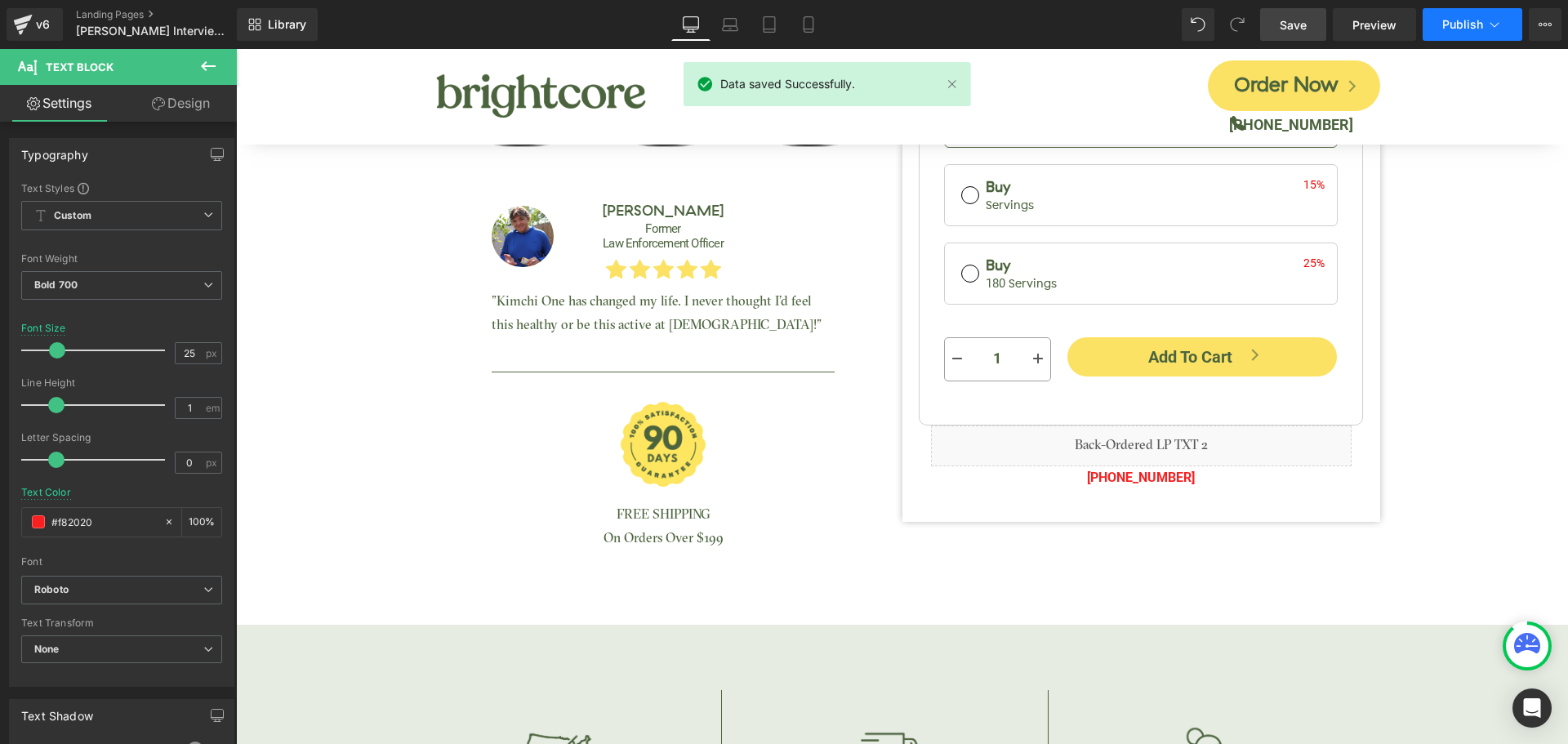
click at [1459, 24] on span "Publish" at bounding box center [1463, 25] width 41 height 13
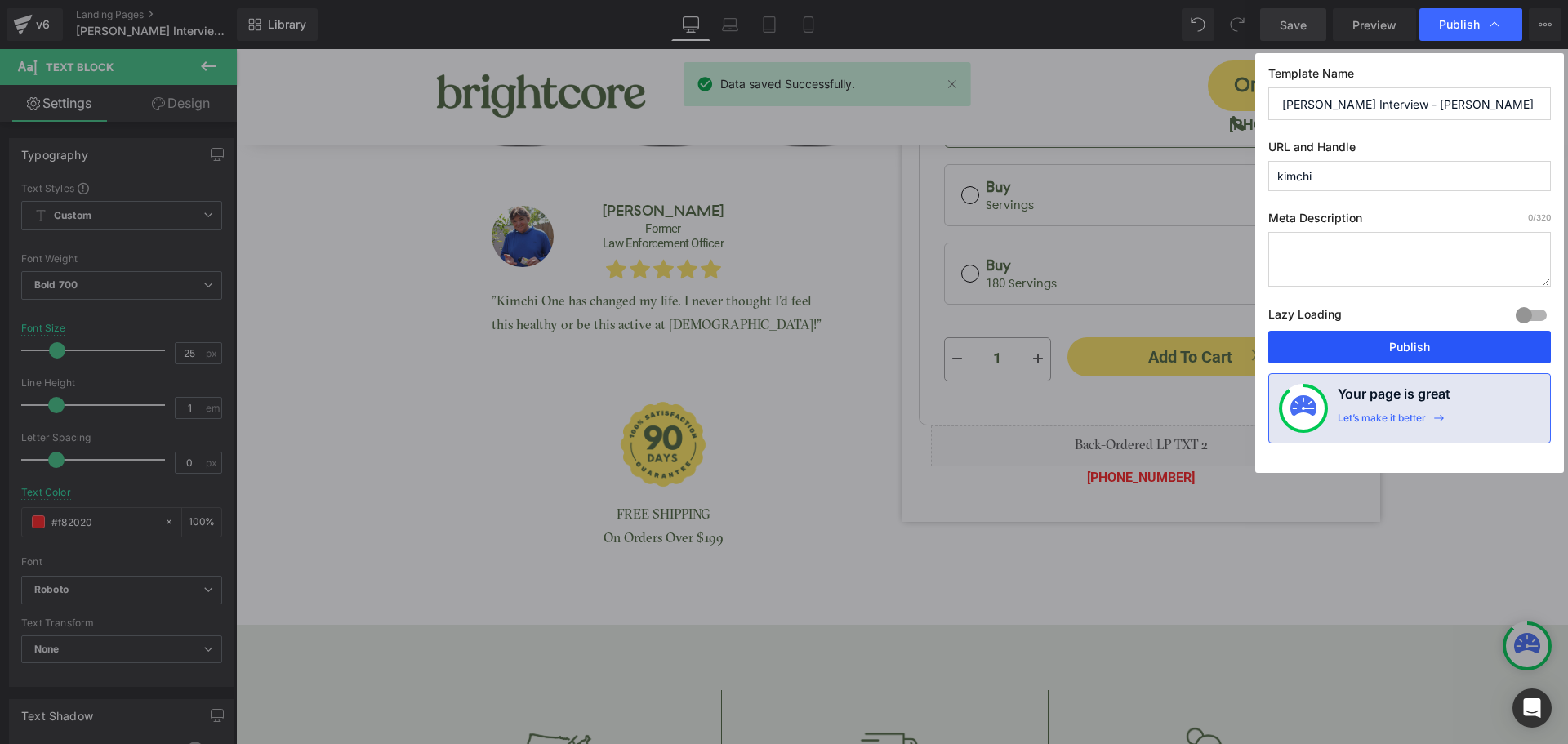
click at [1479, 352] on button "Publish" at bounding box center [1409, 347] width 282 height 33
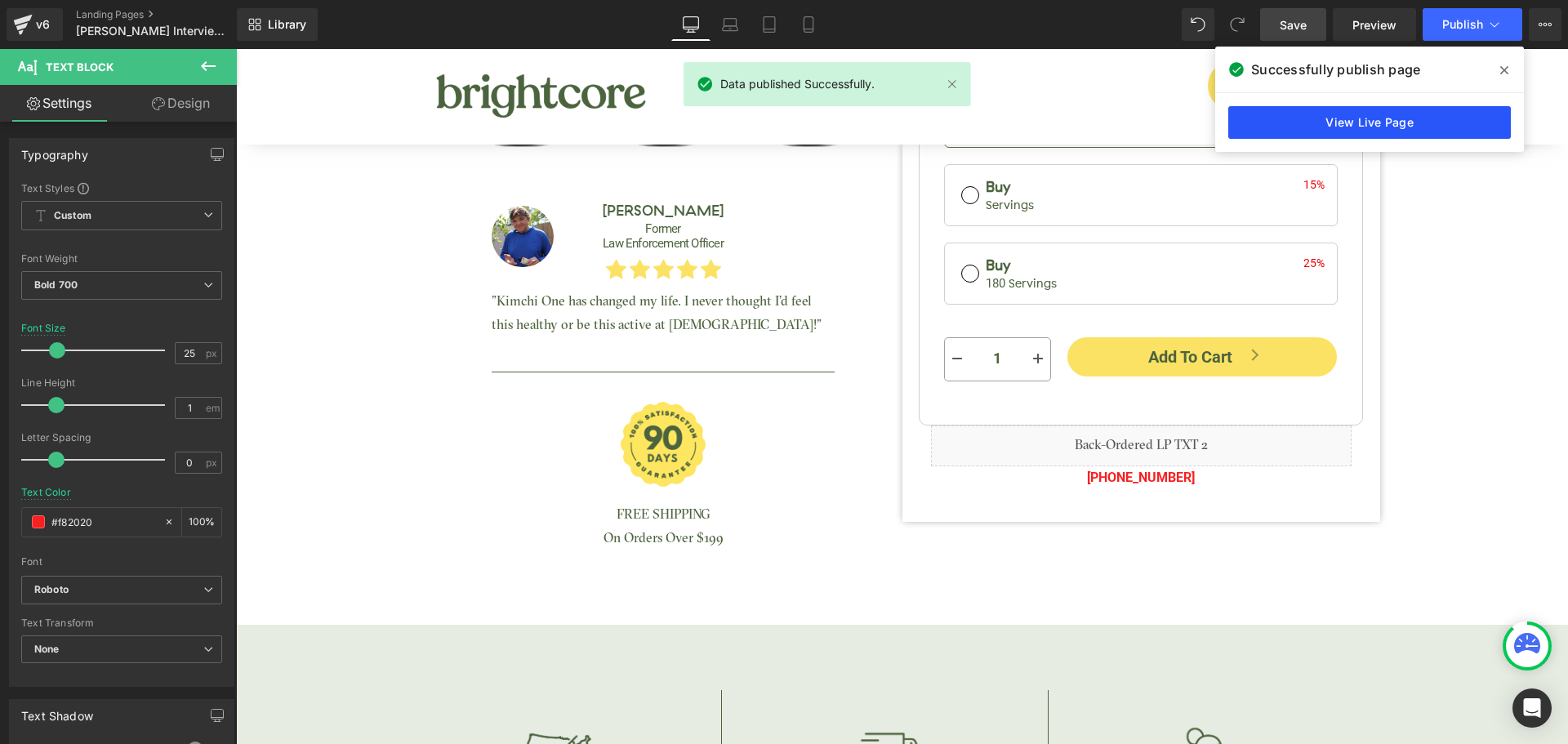
click at [1363, 119] on link "View Live Page" at bounding box center [1369, 122] width 282 height 33
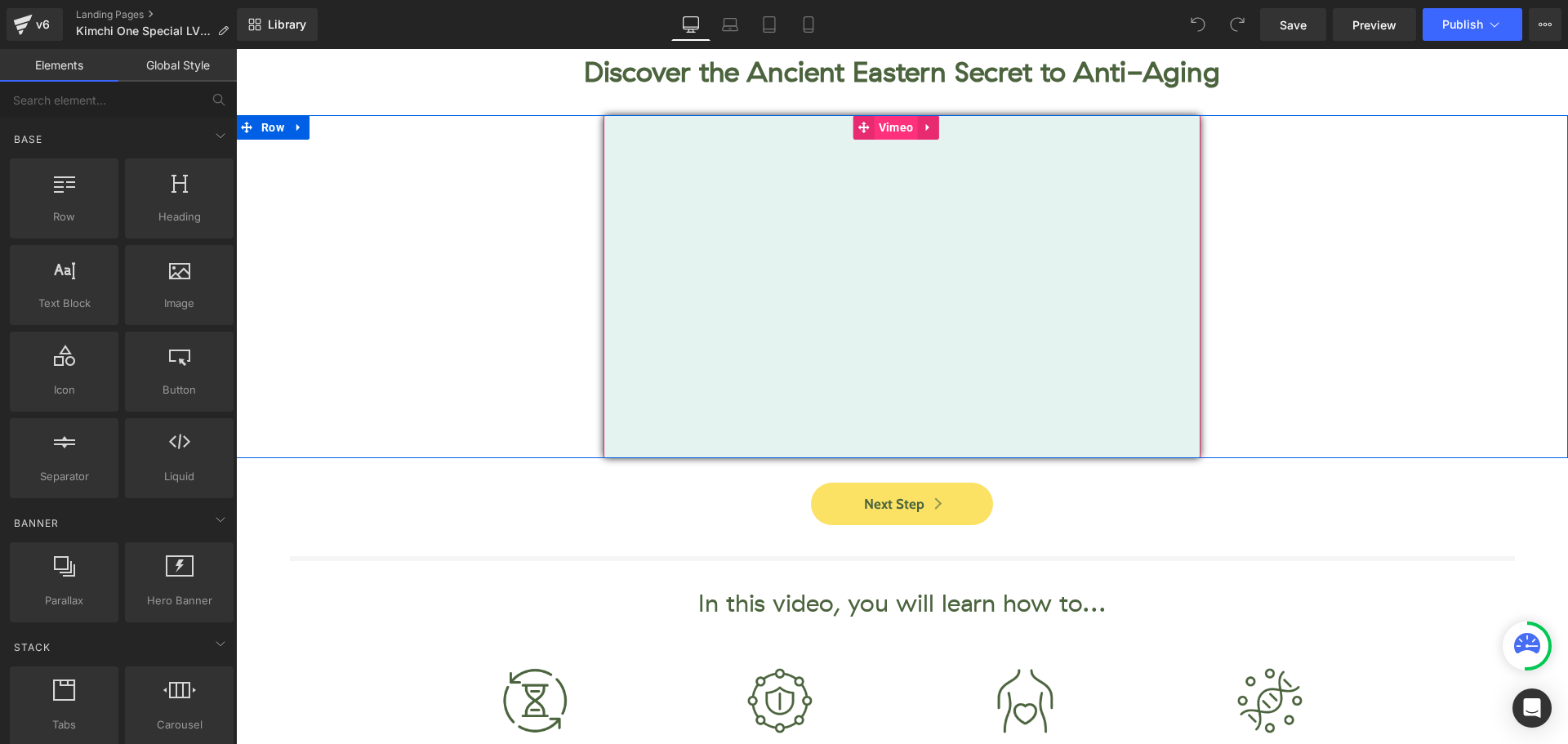
click at [890, 128] on span "Vimeo" at bounding box center [897, 127] width 43 height 24
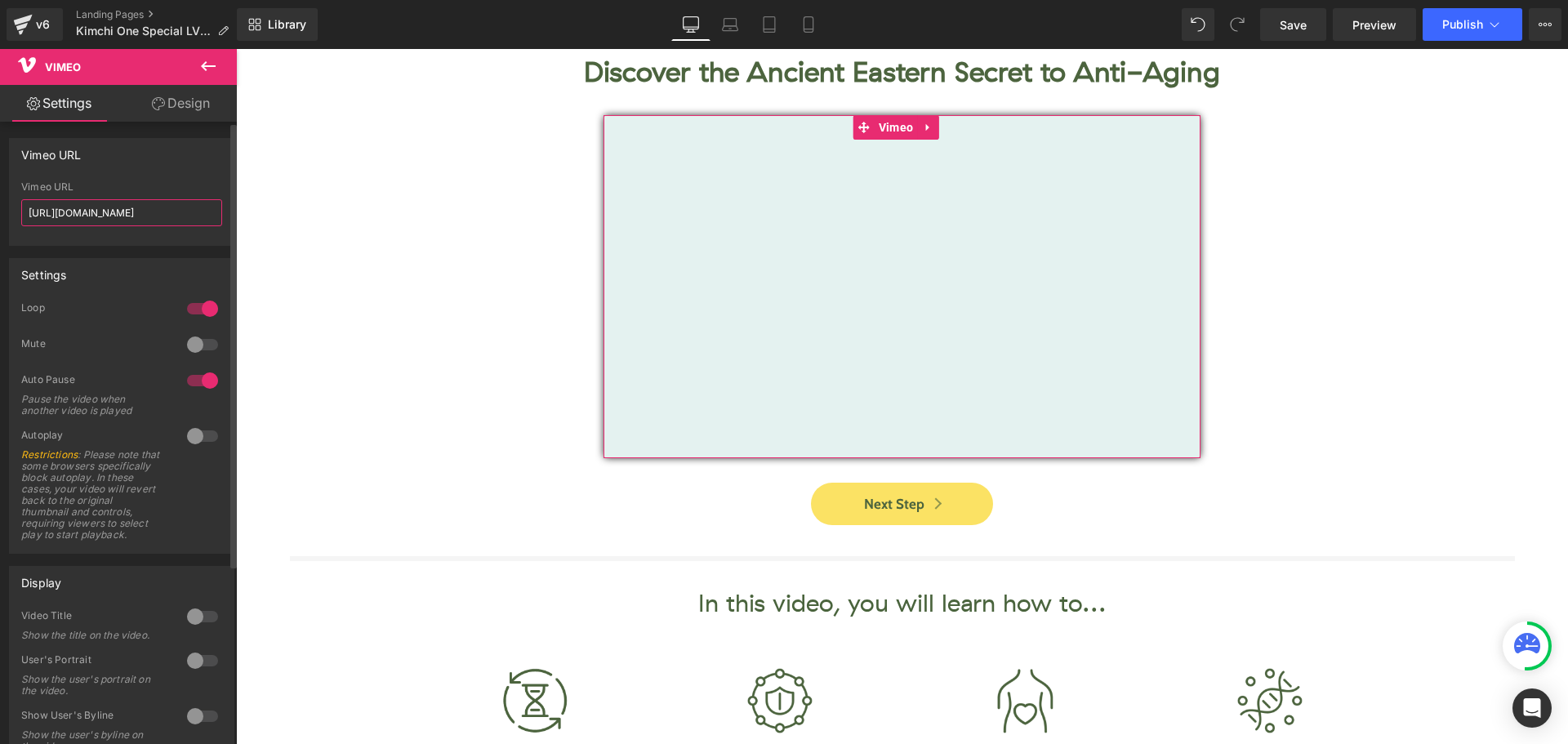
click at [114, 204] on input "[URL][DOMAIN_NAME]" at bounding box center [121, 213] width 201 height 27
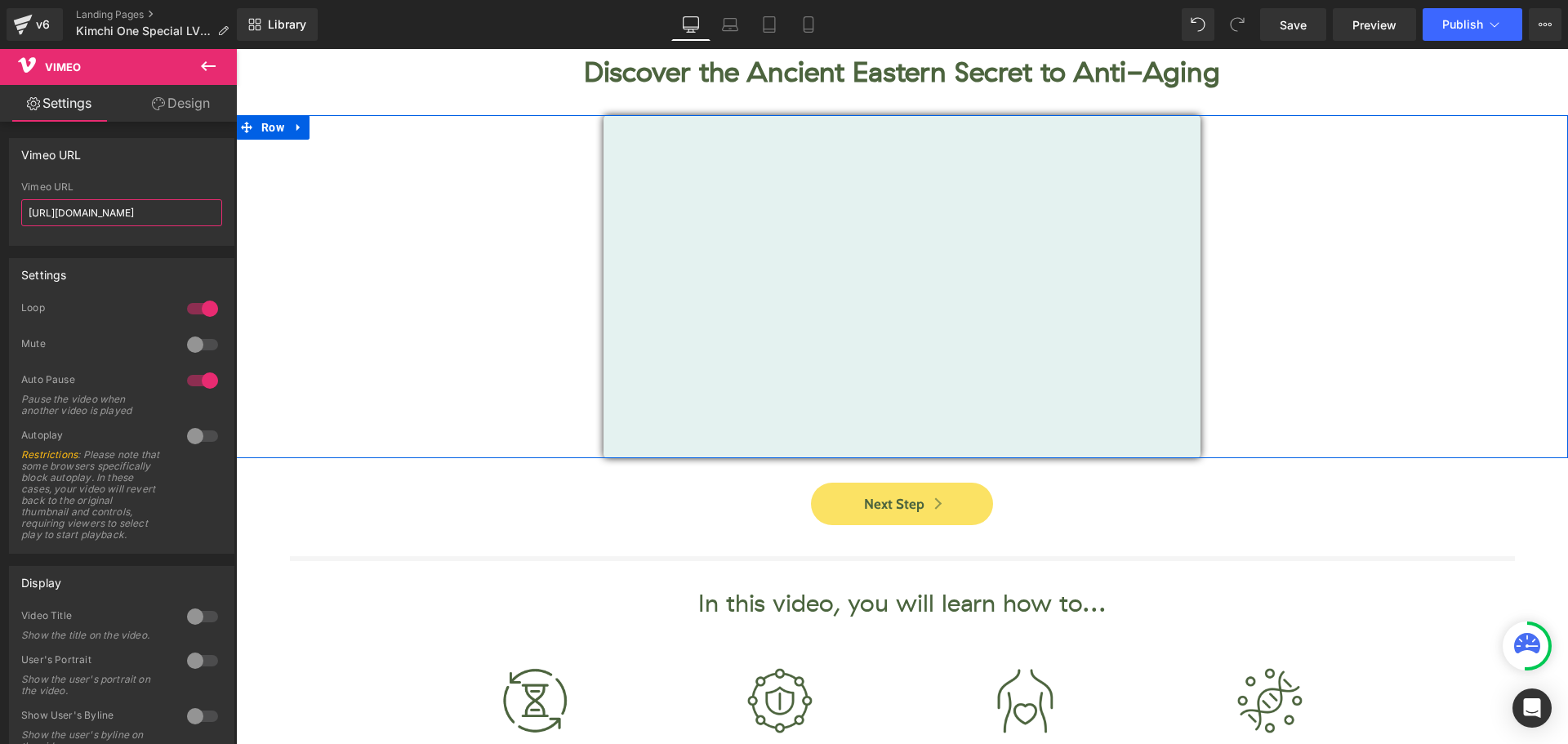
paste input "1114064028"
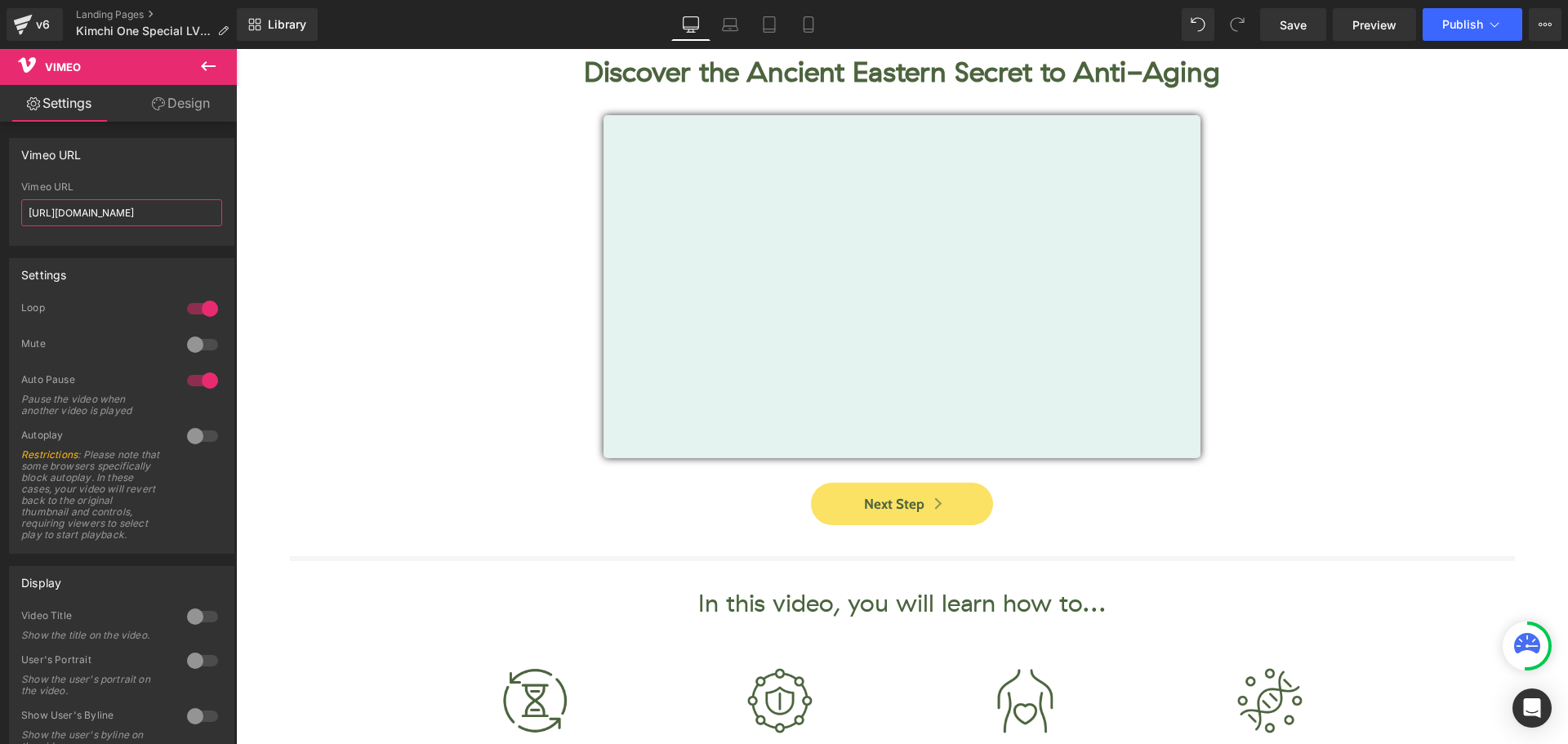
type input "[URL][DOMAIN_NAME]"
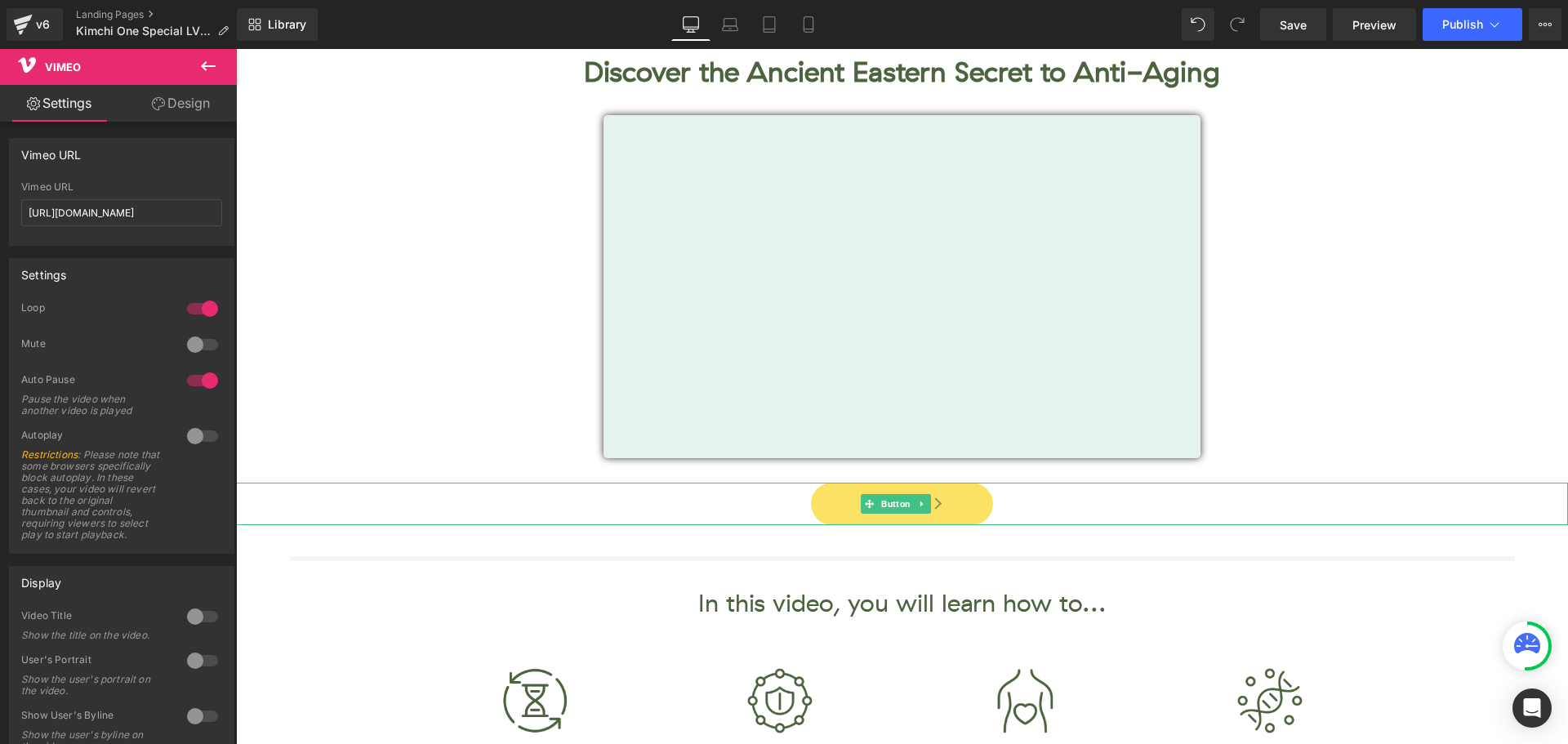
drag, startPoint x: 401, startPoint y: 499, endPoint x: 513, endPoint y: 534, distance: 117.3
click at [401, 499] on div "Next Step" at bounding box center [903, 504] width 1333 height 43
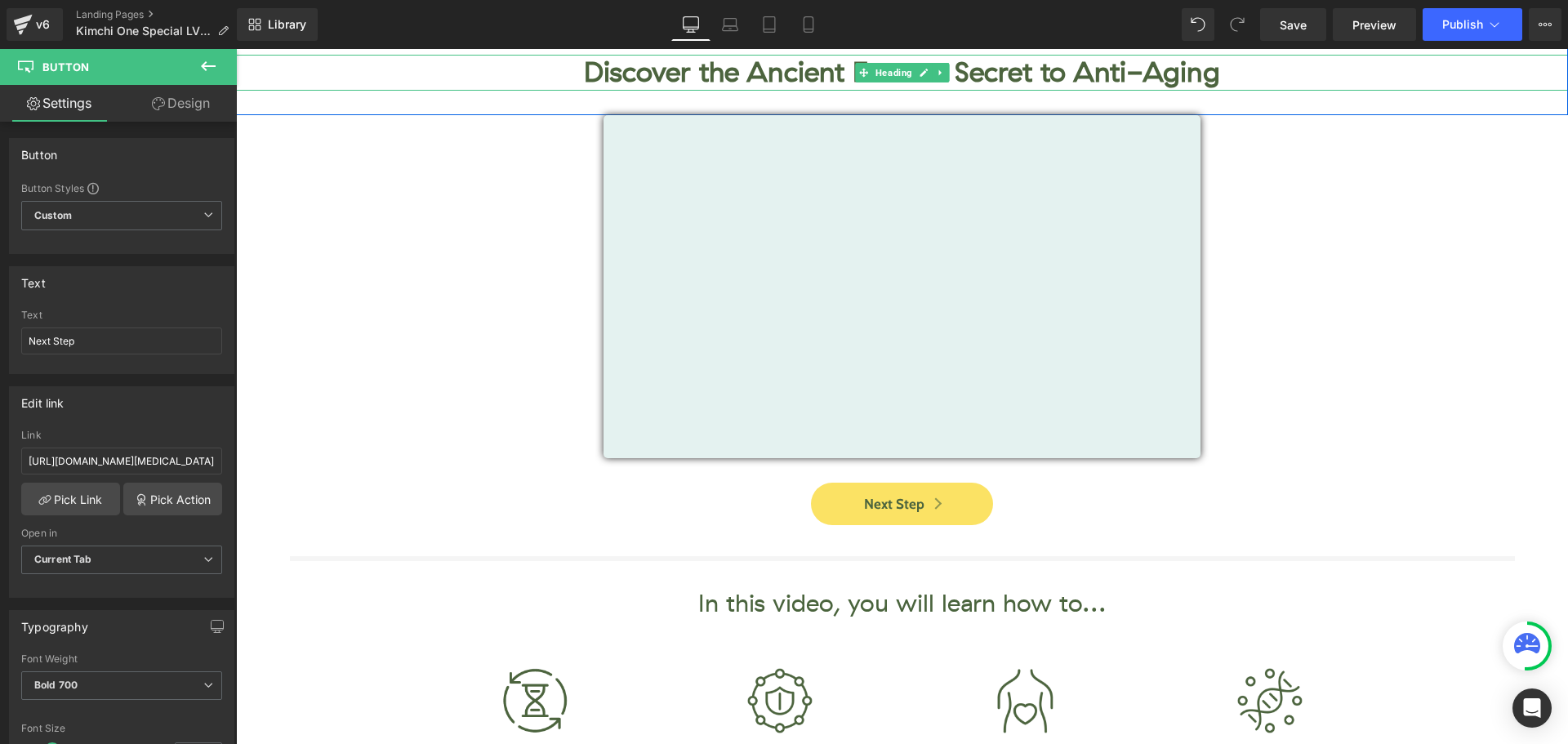
click at [802, 72] on h2 "Discover the Ancient Eastern Secret to Anti-Aging" at bounding box center [903, 73] width 1333 height 36
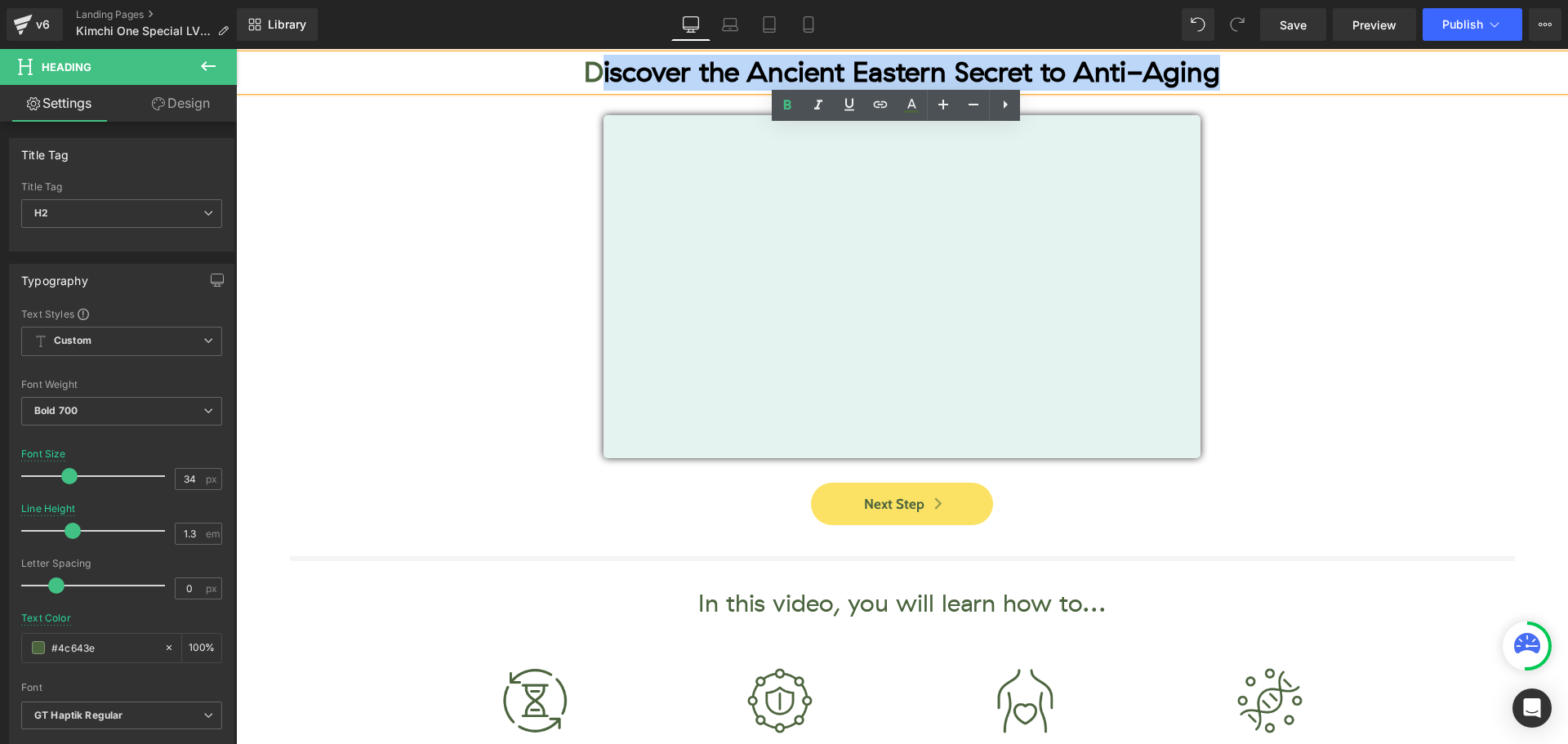
drag, startPoint x: 592, startPoint y: 70, endPoint x: 1211, endPoint y: 69, distance: 619.0
click at [1211, 69] on h2 "Discover the Ancient Eastern Secret to Anti-Aging" at bounding box center [903, 73] width 1333 height 36
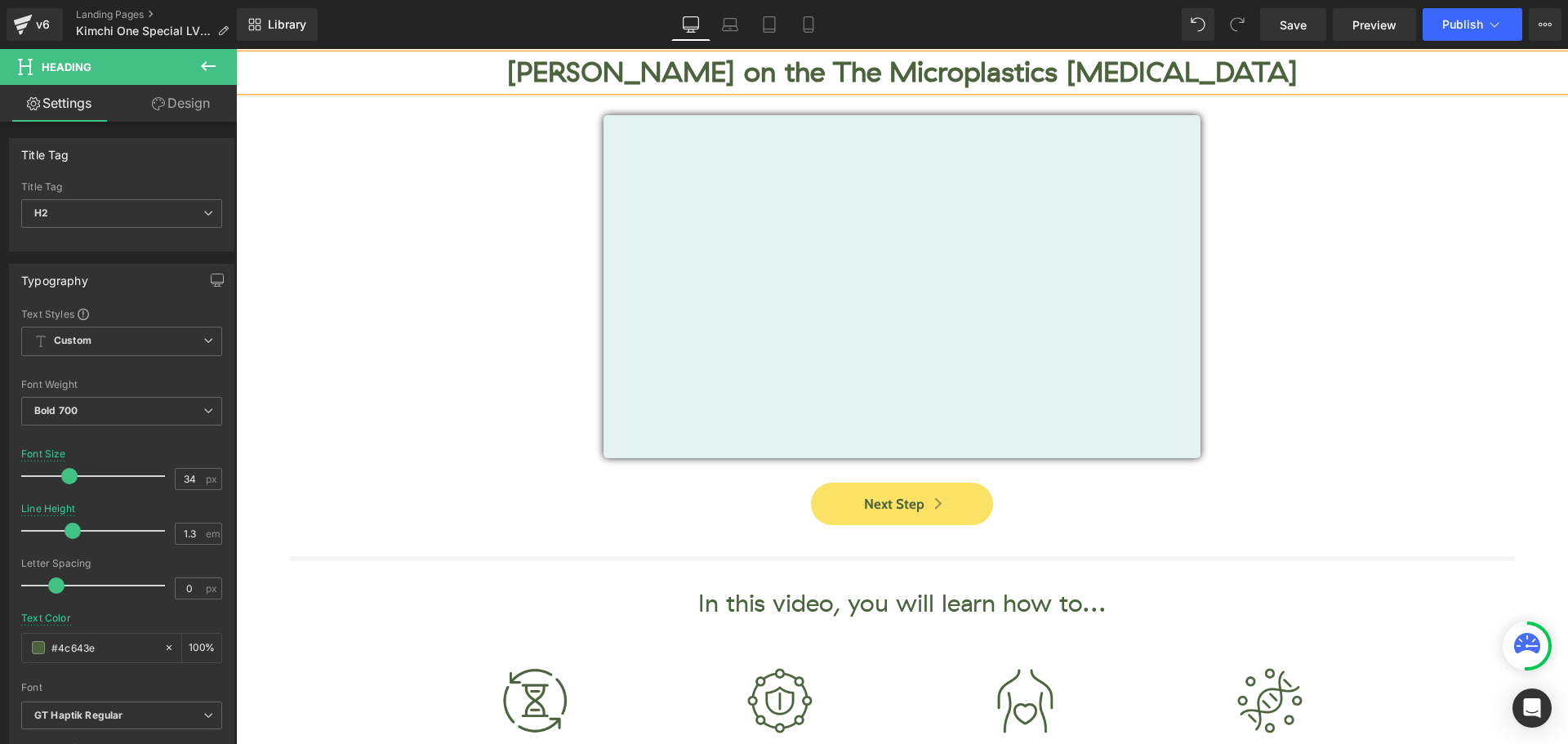
click at [746, 78] on h2 "[PERSON_NAME] on the The Microplastics [MEDICAL_DATA]" at bounding box center [903, 73] width 1333 height 36
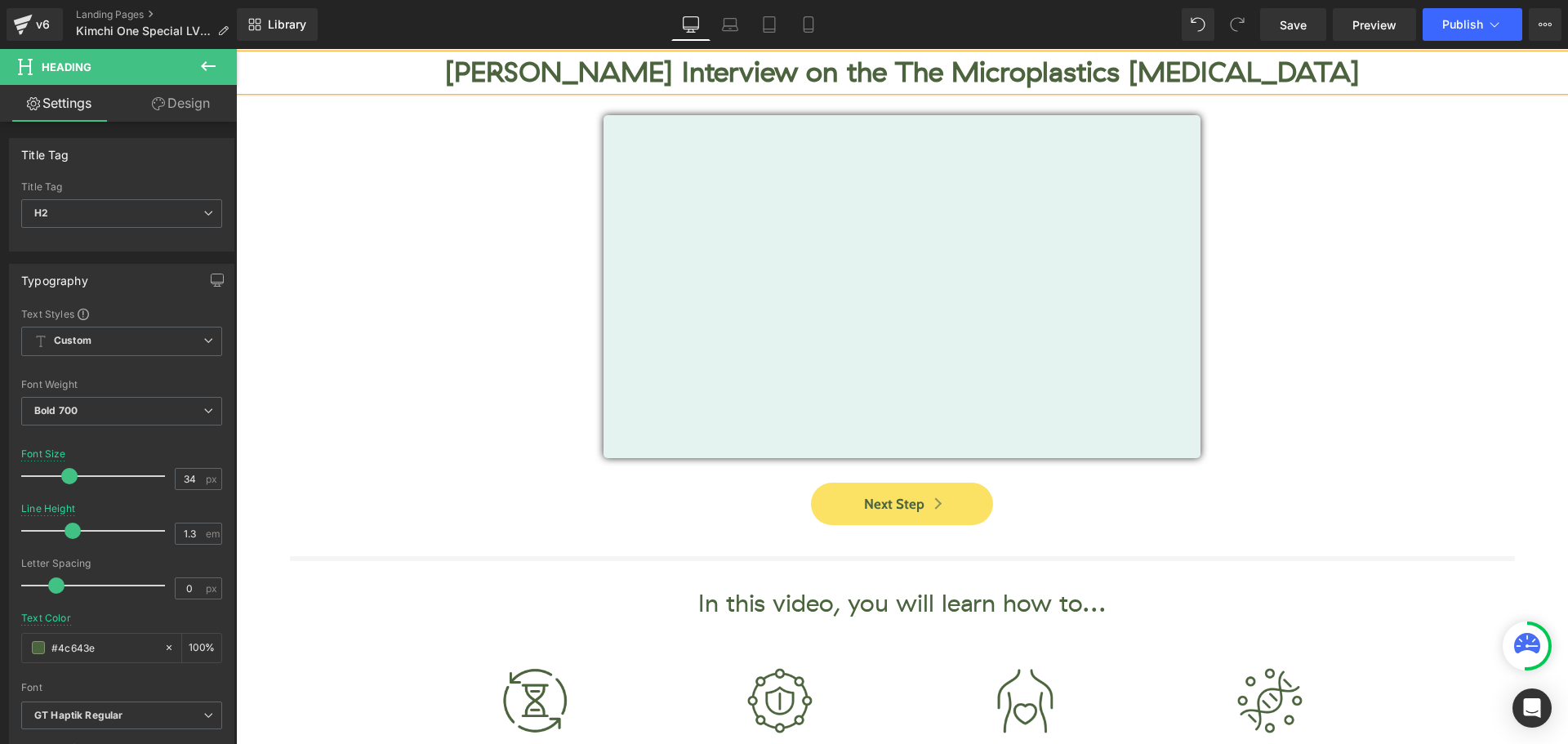
click at [903, 71] on h2 "[PERSON_NAME] Interview on the The Microplastics [MEDICAL_DATA]" at bounding box center [903, 73] width 1333 height 36
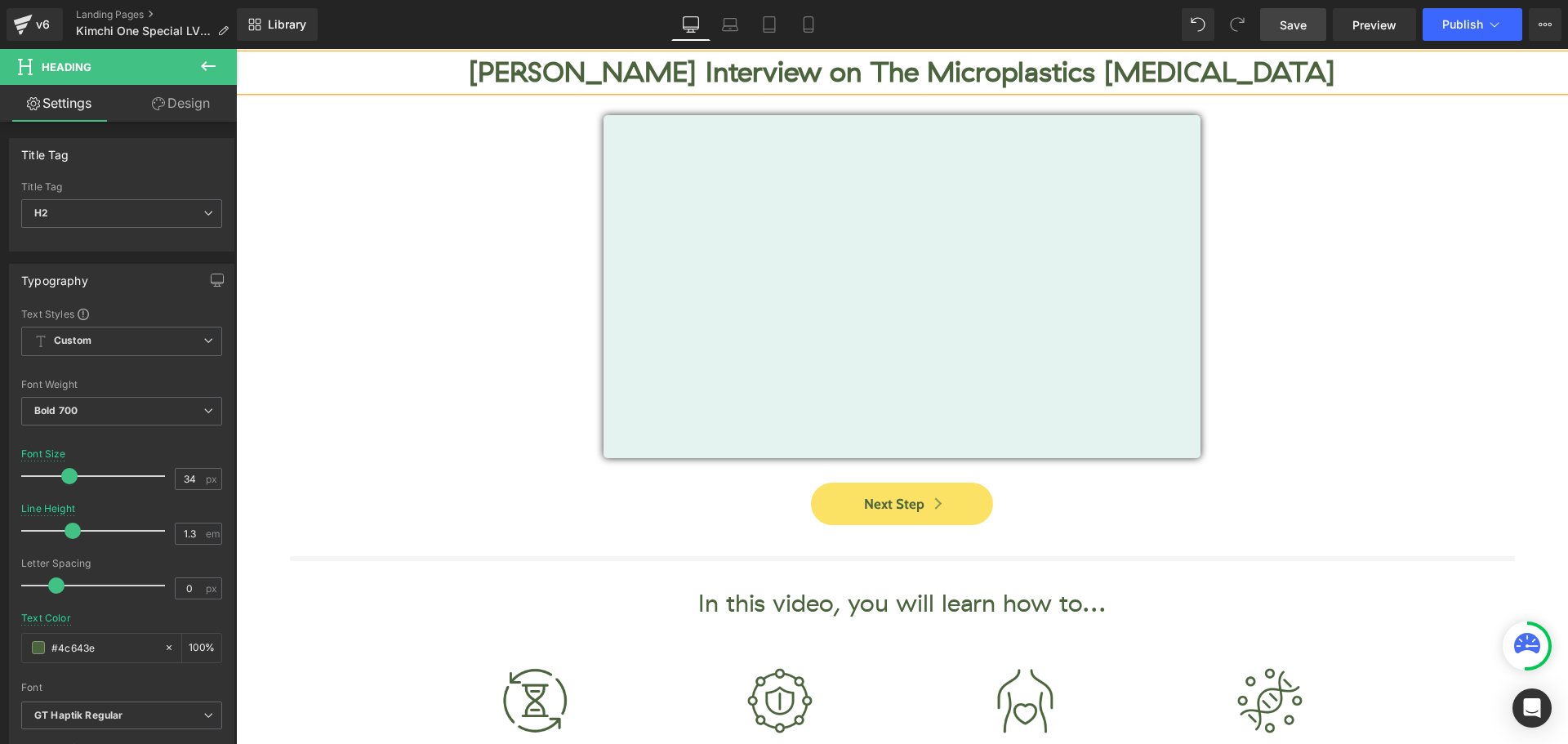
click at [1286, 24] on span "Save" at bounding box center [1293, 25] width 27 height 18
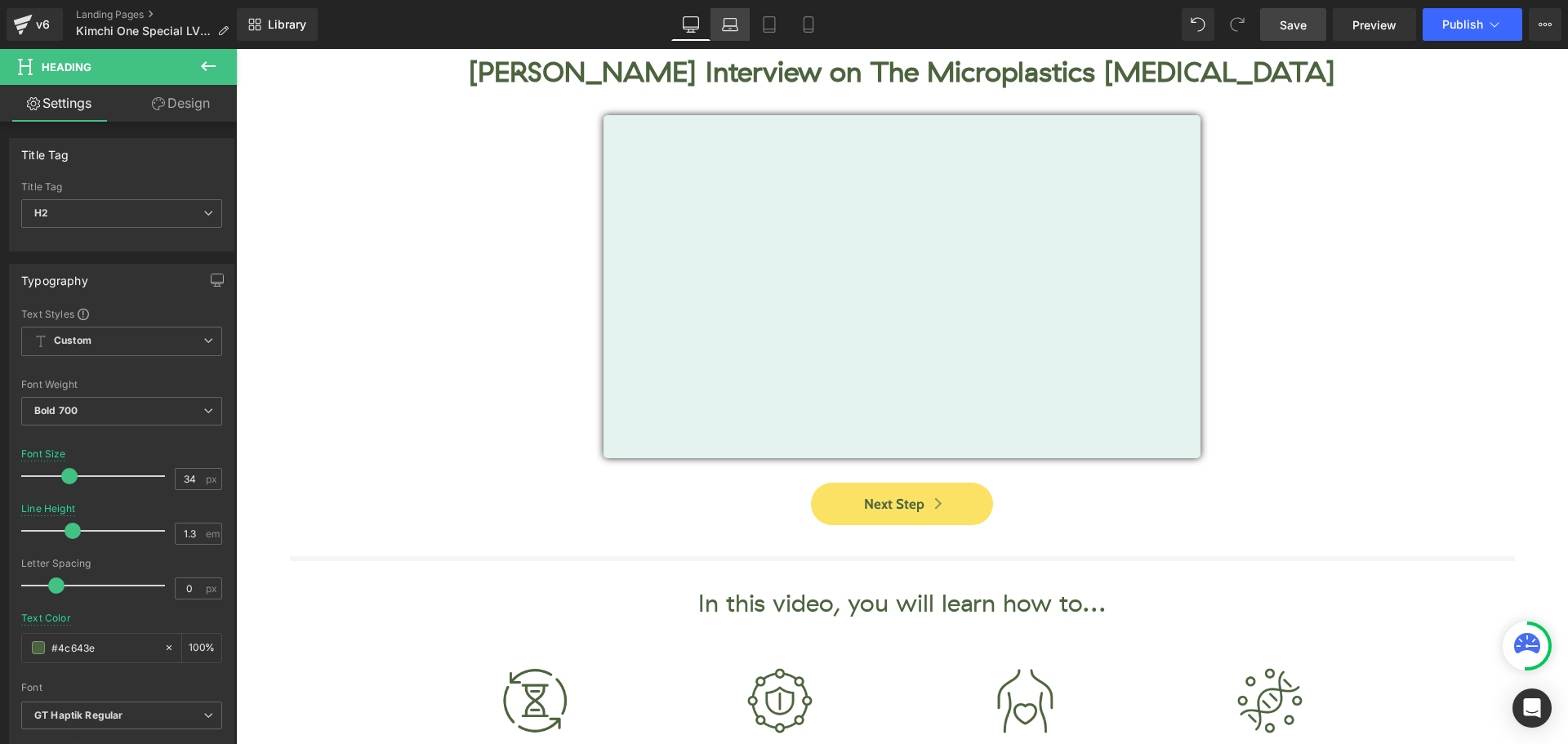
click at [740, 29] on link "Laptop" at bounding box center [730, 24] width 39 height 33
type input "100"
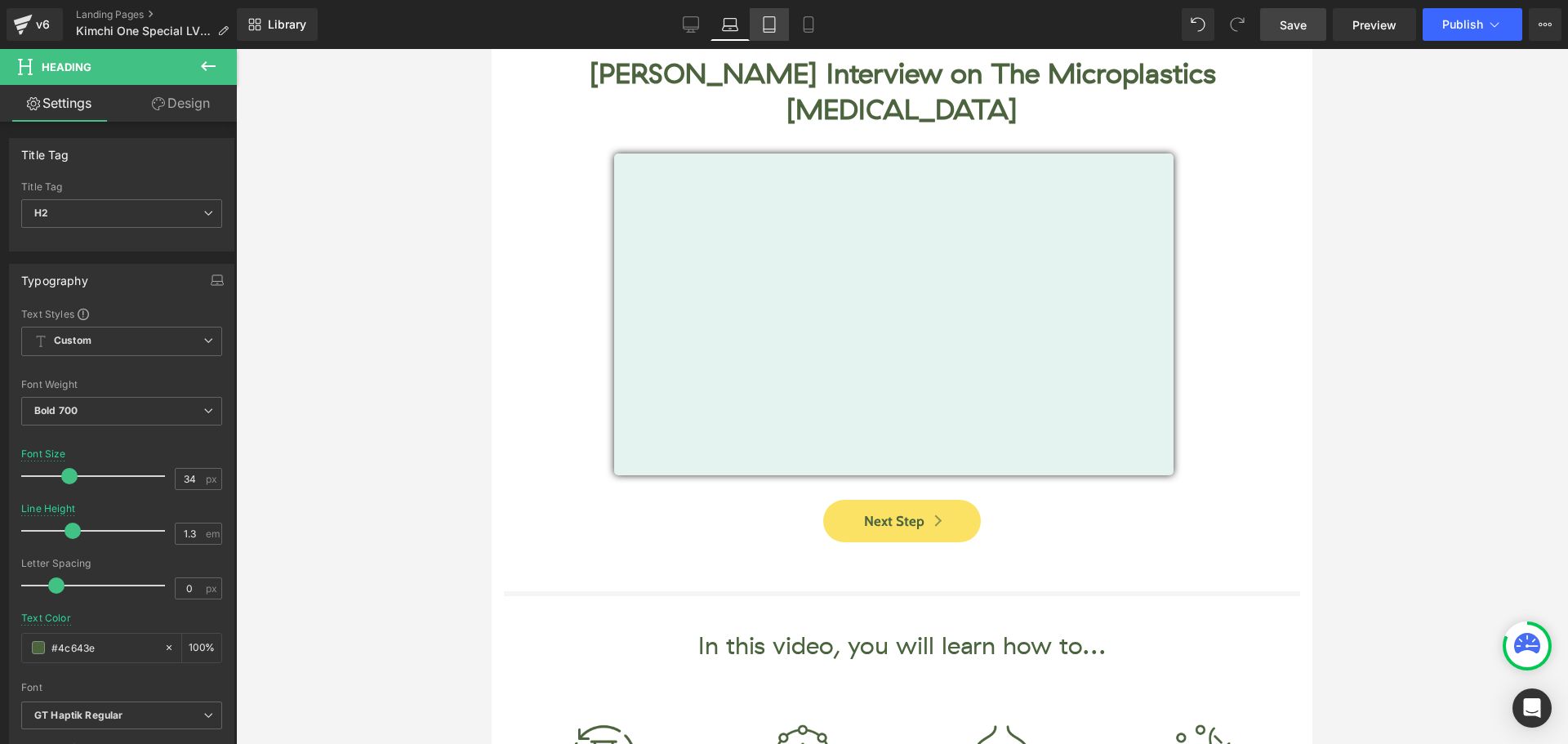
click at [765, 15] on link "Tablet" at bounding box center [769, 24] width 39 height 33
type input "30"
type input "1.1"
type input "100"
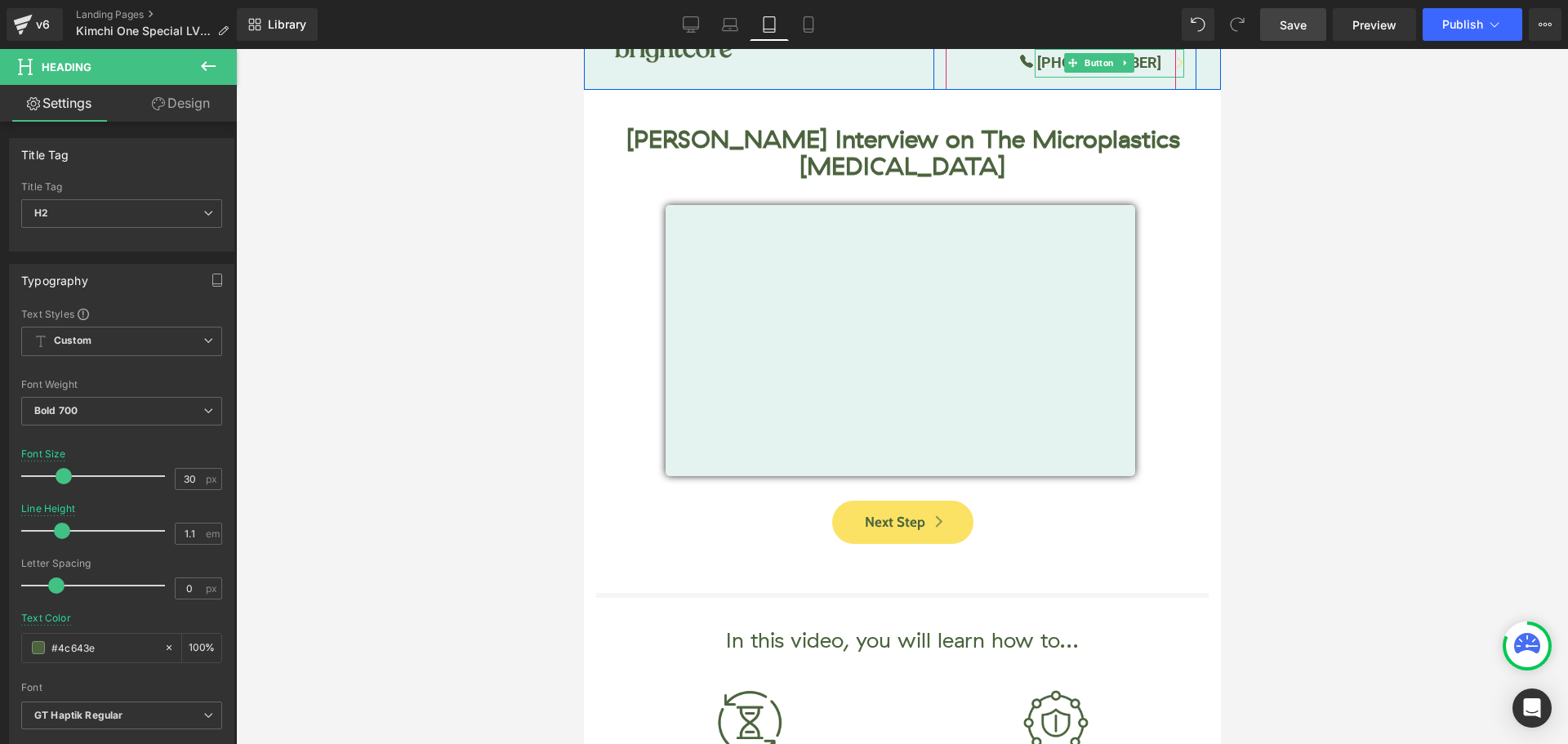
click at [1068, 68] on span "[PHONE_NUMBER]" at bounding box center [1098, 63] width 124 height 23
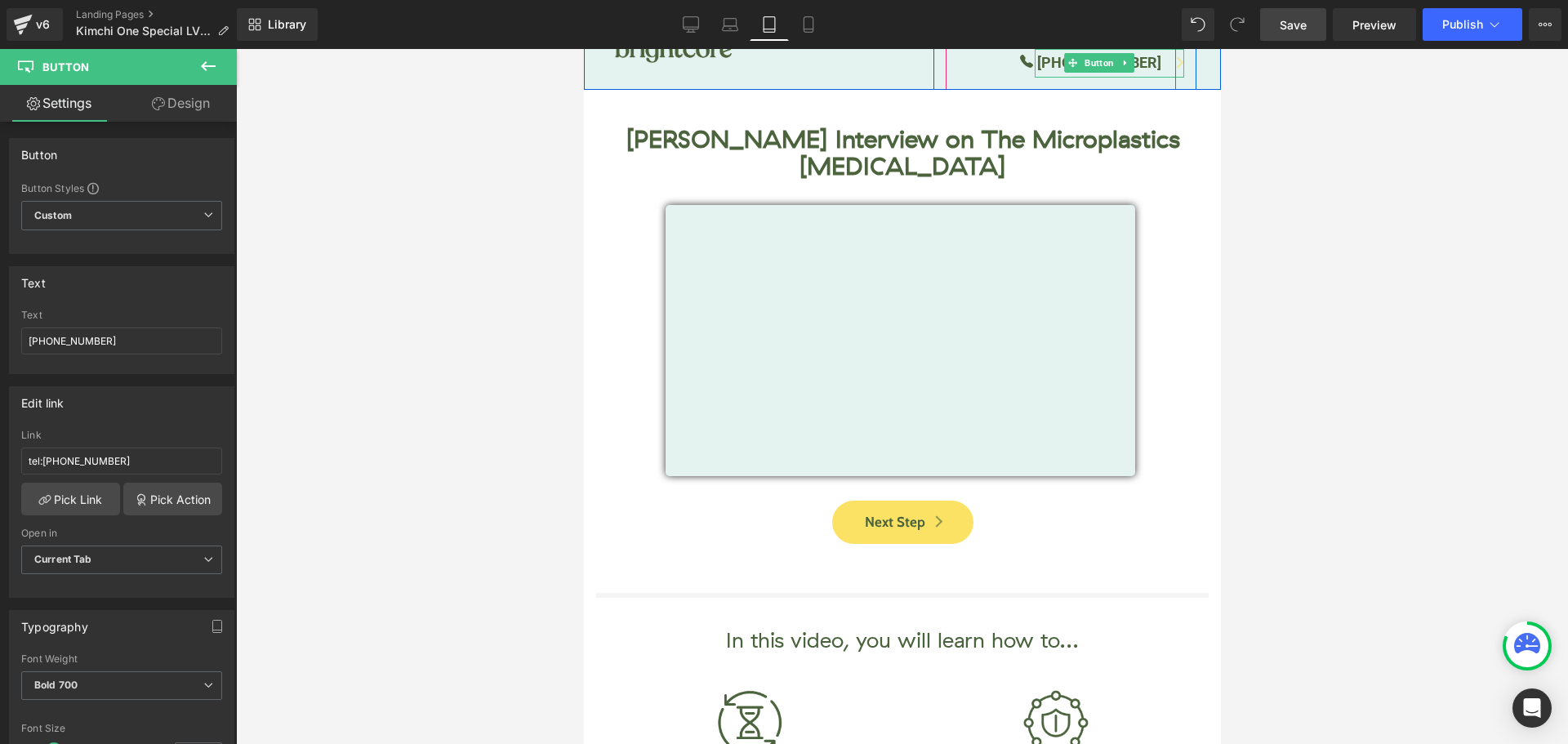
click at [1068, 68] on span "[PHONE_NUMBER]" at bounding box center [1098, 63] width 124 height 23
click at [1155, 67] on link "[PHONE_NUMBER]" at bounding box center [1109, 63] width 149 height 28
click at [1149, 59] on span "[PHONE_NUMBER]" at bounding box center [1098, 63] width 124 height 23
click at [1151, 59] on span "[PHONE_NUMBER]" at bounding box center [1098, 63] width 124 height 23
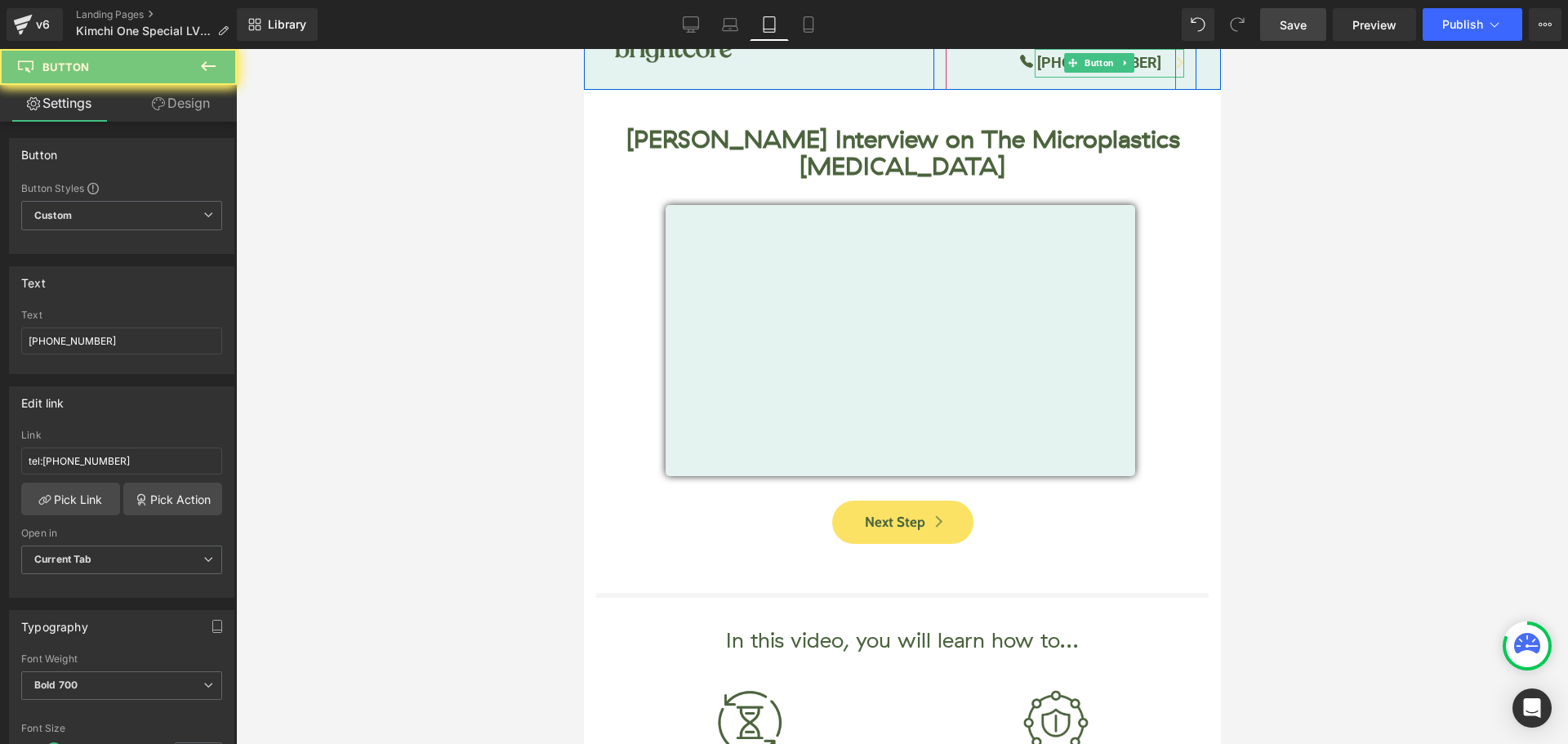
click at [1151, 59] on span "[PHONE_NUMBER]" at bounding box center [1098, 63] width 124 height 23
click at [1066, 60] on span "[PHONE_NUMBER]" at bounding box center [1098, 63] width 124 height 23
click at [1113, 58] on span "Button" at bounding box center [1100, 63] width 36 height 19
click at [1070, 69] on span "[PHONE_NUMBER]" at bounding box center [1098, 63] width 124 height 23
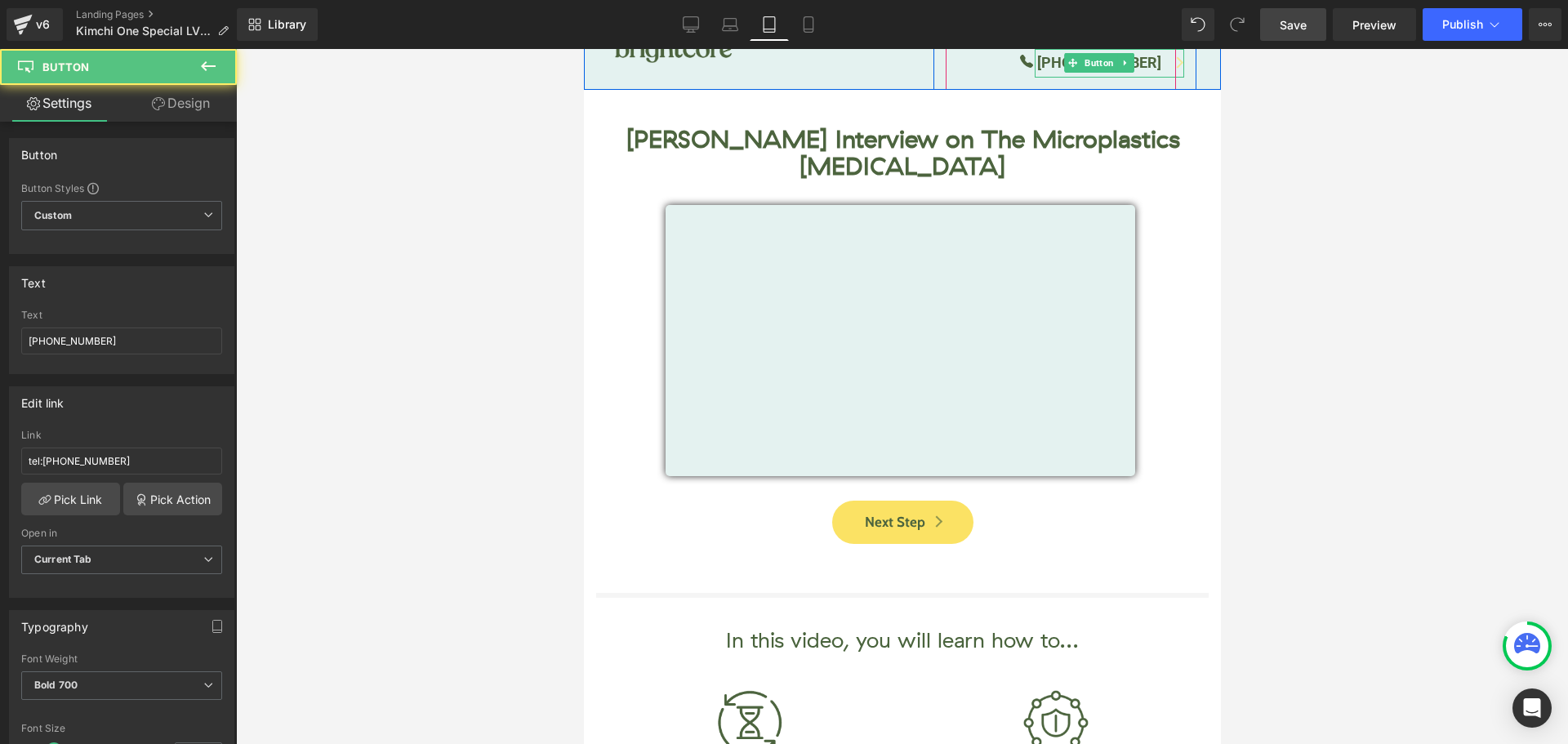
click at [1070, 69] on span "[PHONE_NUMBER]" at bounding box center [1098, 63] width 124 height 23
click at [1067, 77] on div at bounding box center [1110, 75] width 144 height 4
click at [1067, 78] on ul "Icon [PHONE_NUMBER] Button" at bounding box center [1089, 69] width 132 height 41
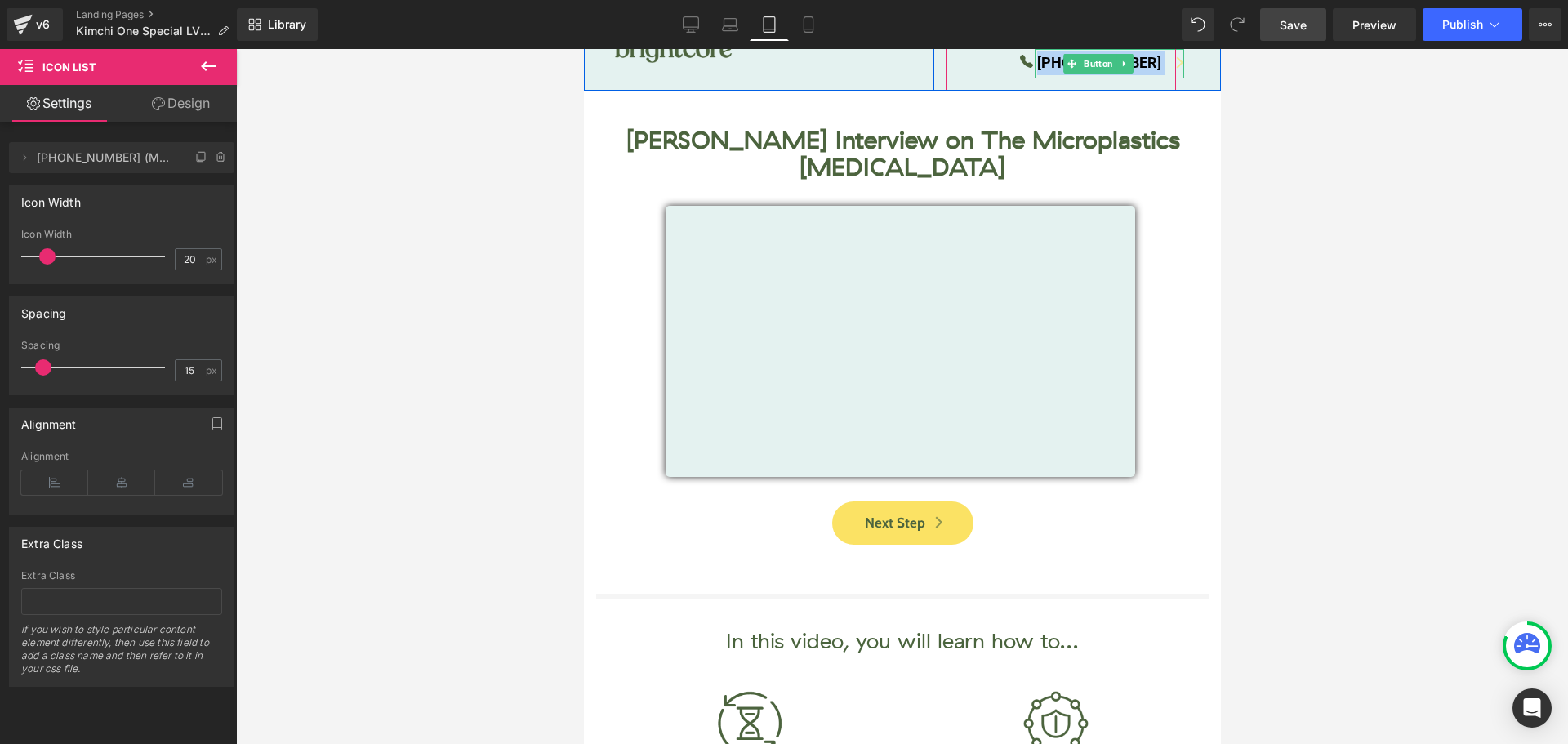
click at [1069, 72] on span "[PHONE_NUMBER]" at bounding box center [1098, 63] width 124 height 23
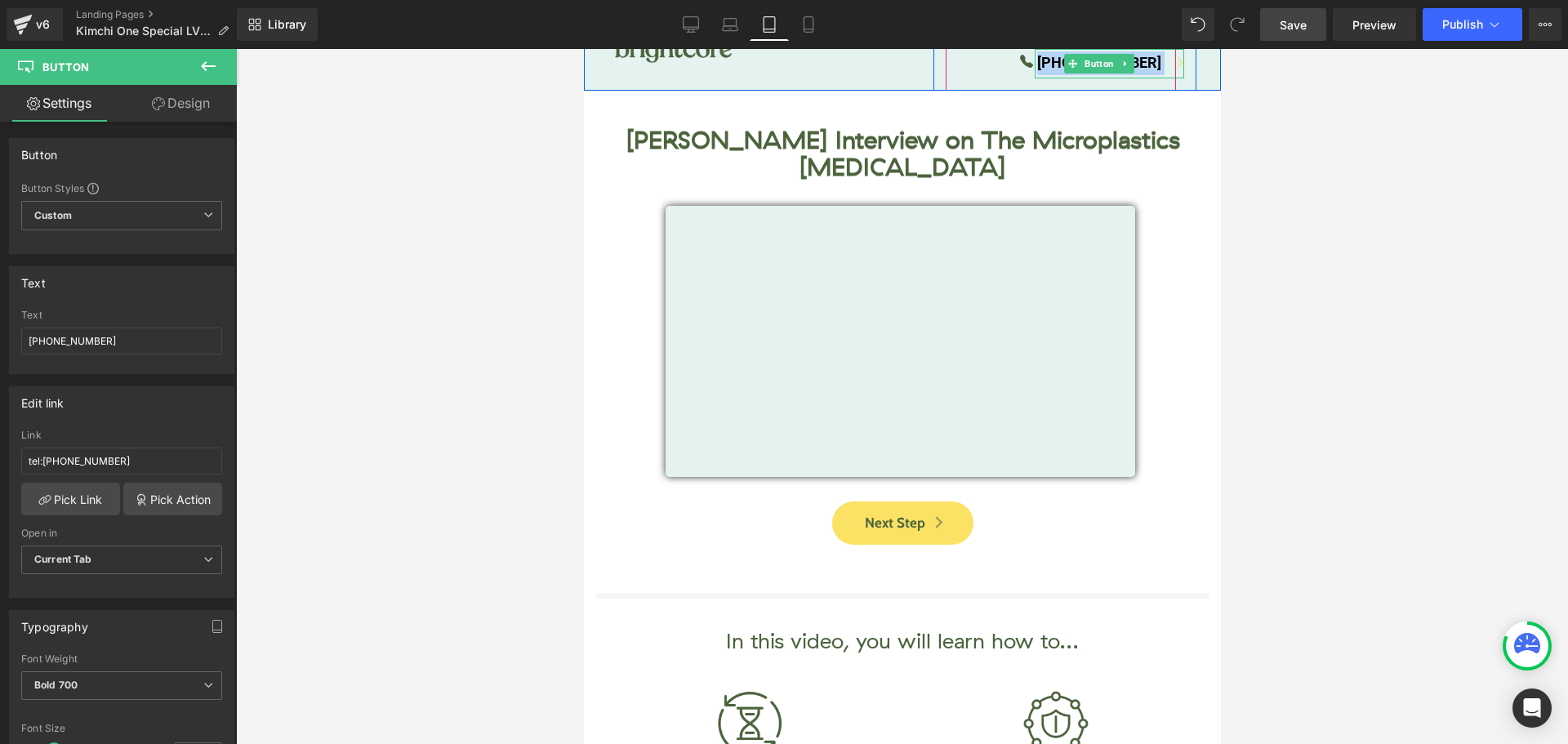
click at [1069, 72] on span "[PHONE_NUMBER]" at bounding box center [1098, 63] width 124 height 23
click at [102, 459] on input "tel:[PHONE_NUMBER]" at bounding box center [121, 461] width 201 height 27
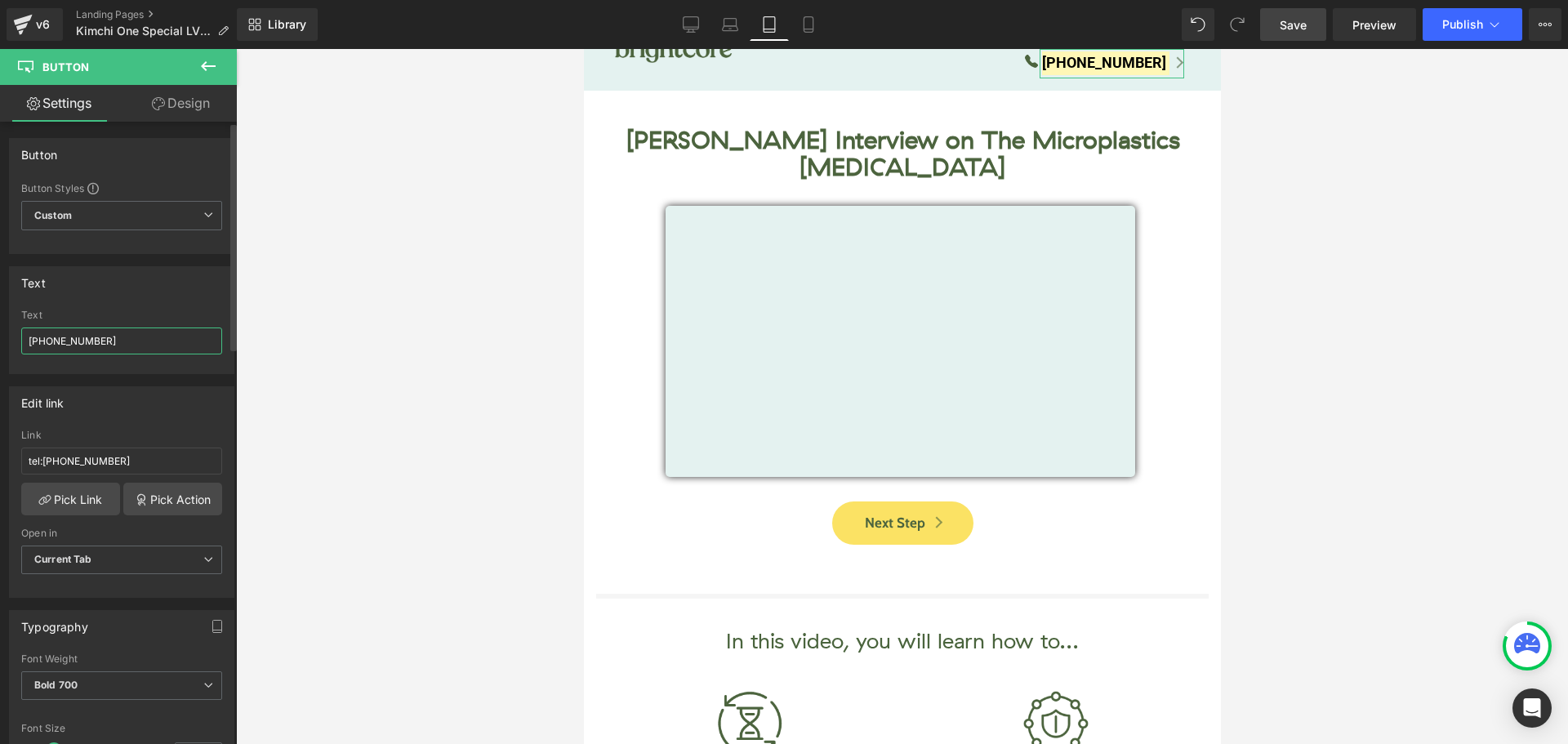
drag, startPoint x: 56, startPoint y: 342, endPoint x: 129, endPoint y: 342, distance: 73.0
click at [129, 342] on input "[PHONE_NUMBER]" at bounding box center [121, 341] width 201 height 27
paste input "404-6312"
type input "[PHONE_NUMBER]"
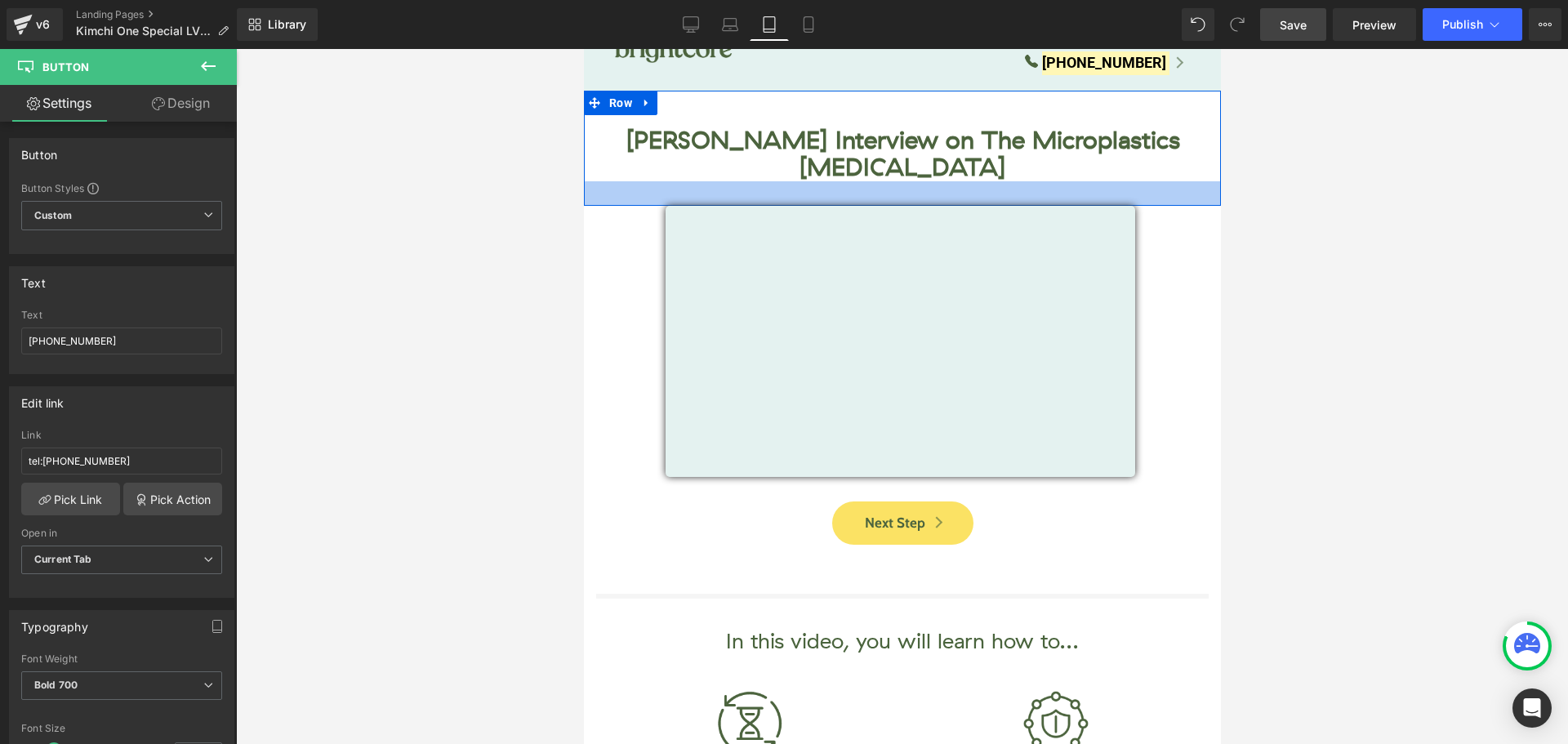
click at [1173, 181] on div at bounding box center [902, 193] width 637 height 24
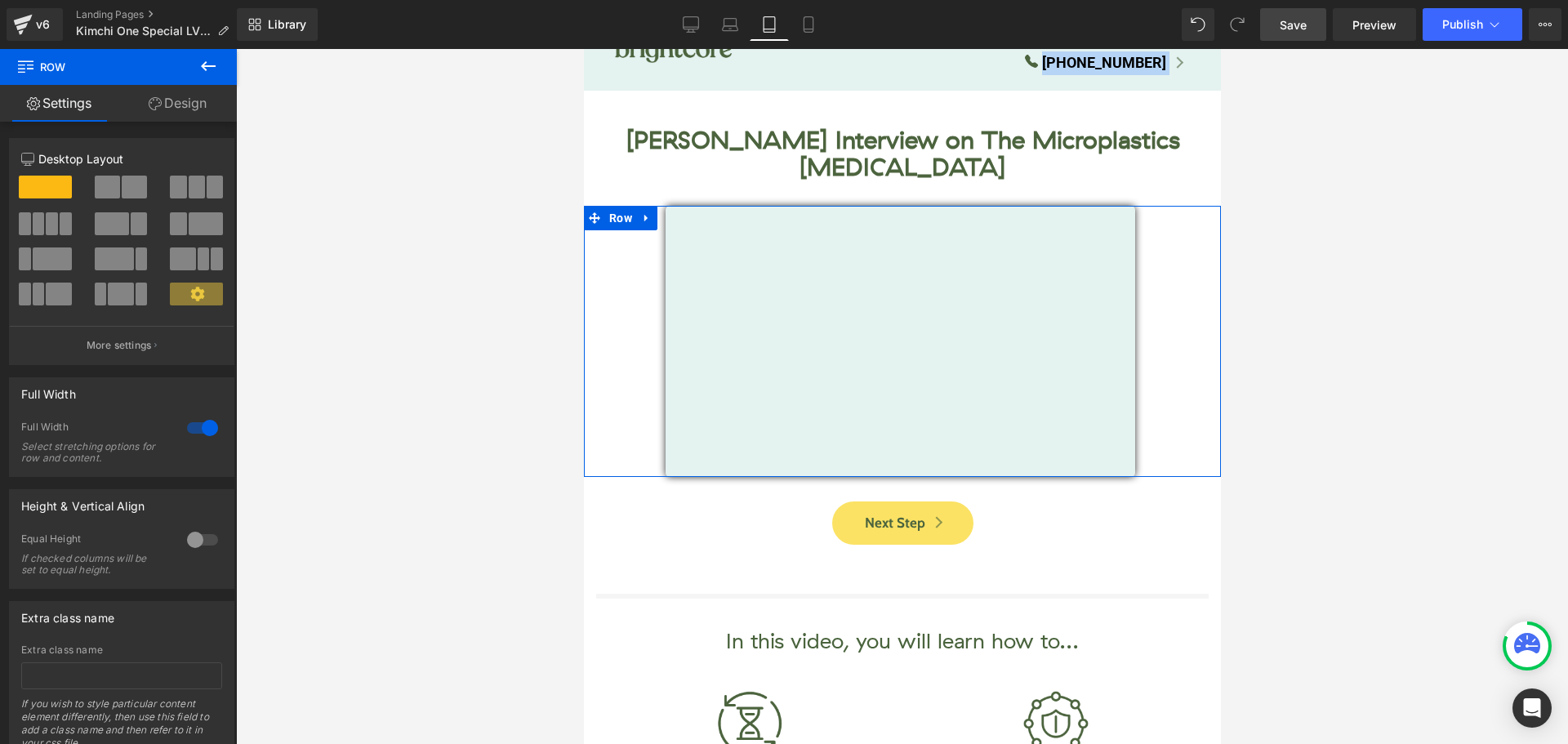
click at [1161, 236] on div "Vimeo Row" at bounding box center [902, 342] width 637 height 271
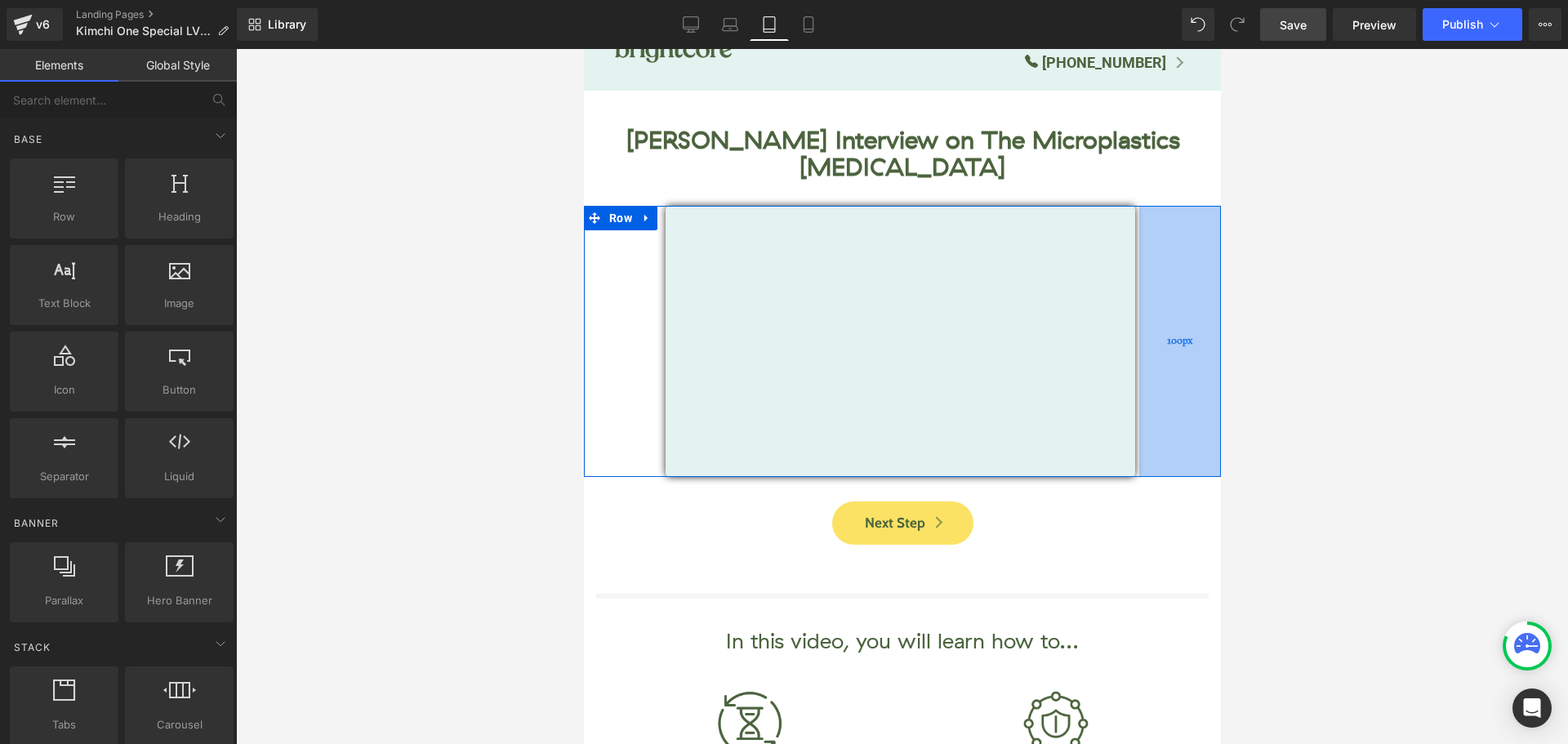
click at [1157, 276] on div "100px" at bounding box center [1180, 342] width 82 height 271
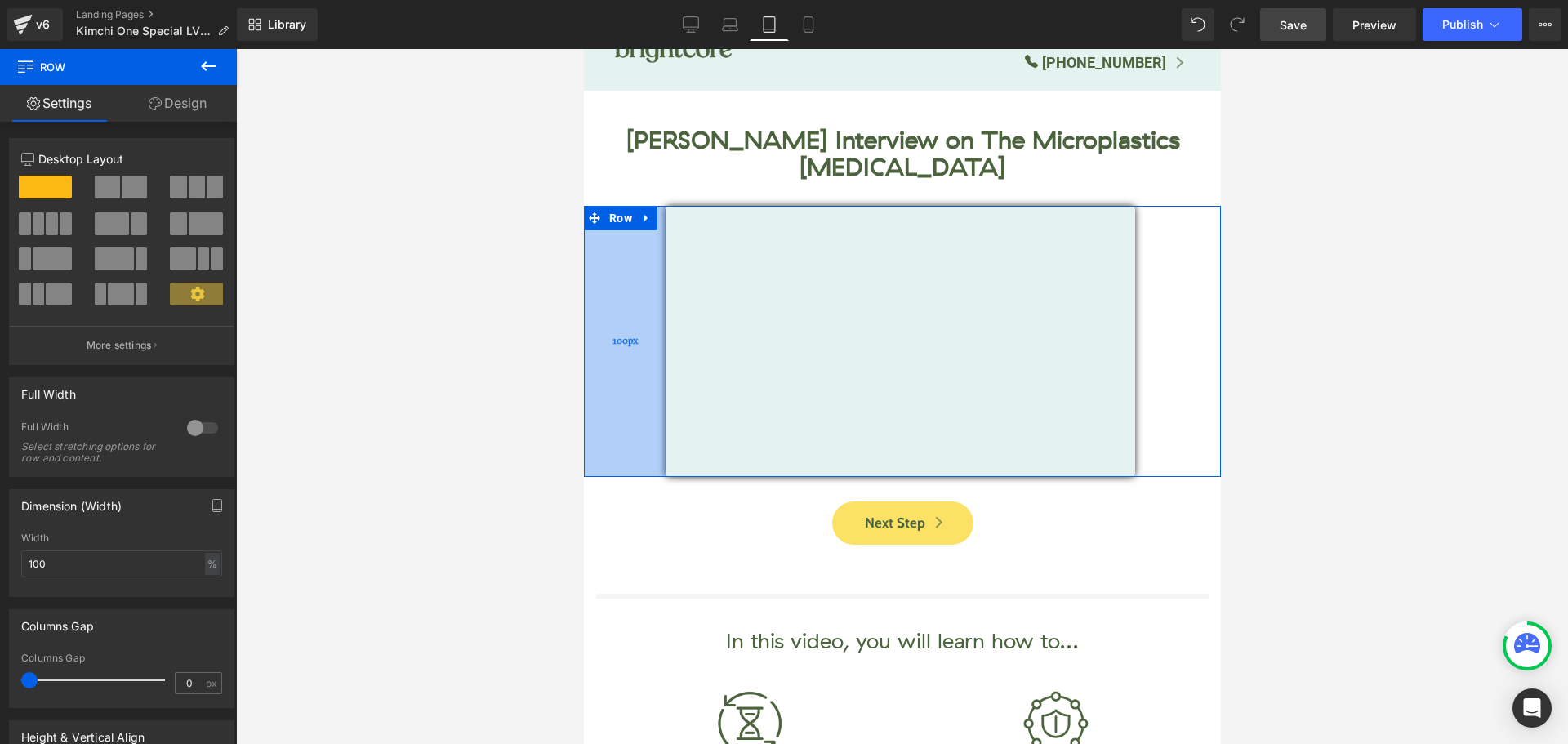
click at [629, 329] on span "100px" at bounding box center [625, 341] width 25 height 23
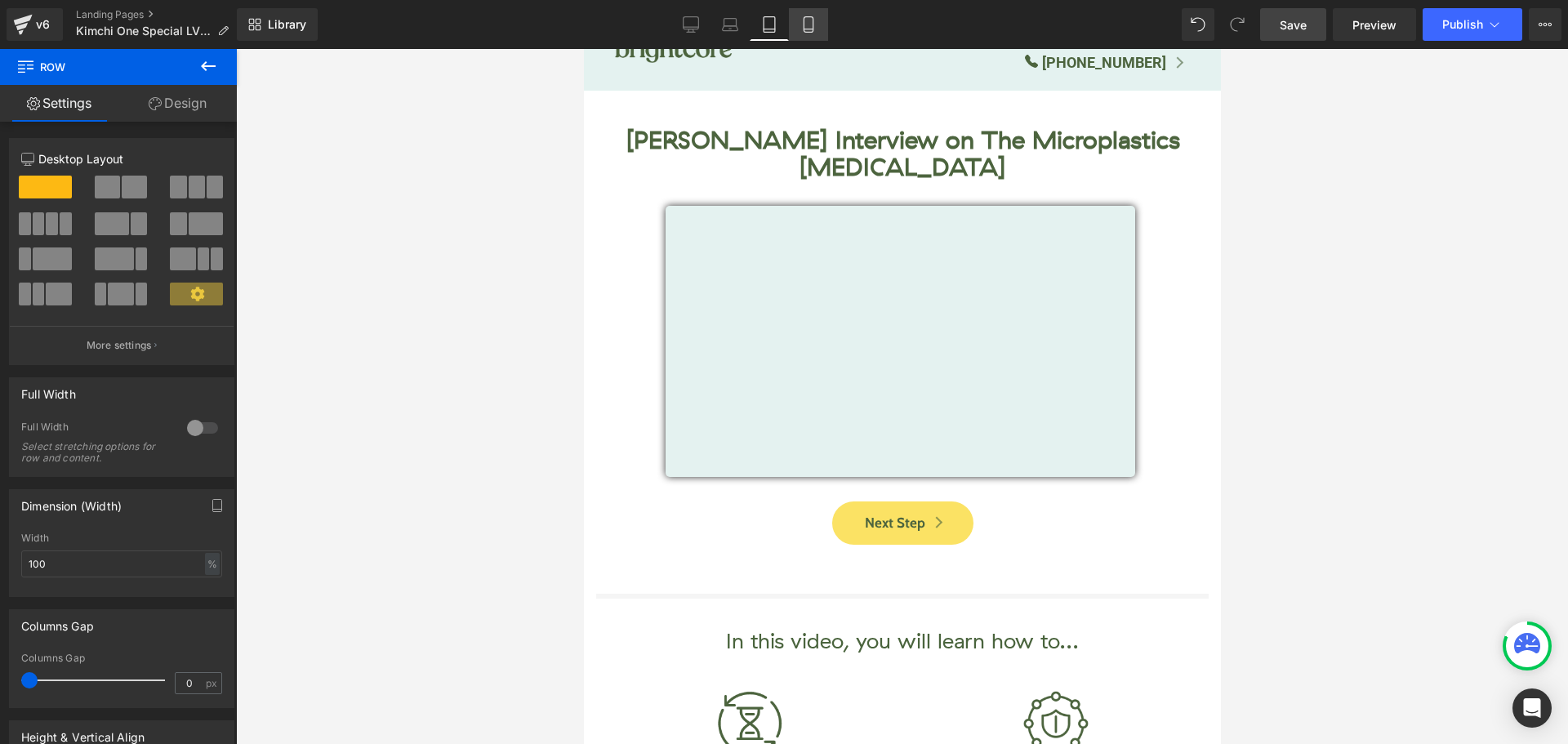
click at [807, 26] on icon at bounding box center [809, 25] width 17 height 17
type input "1520"
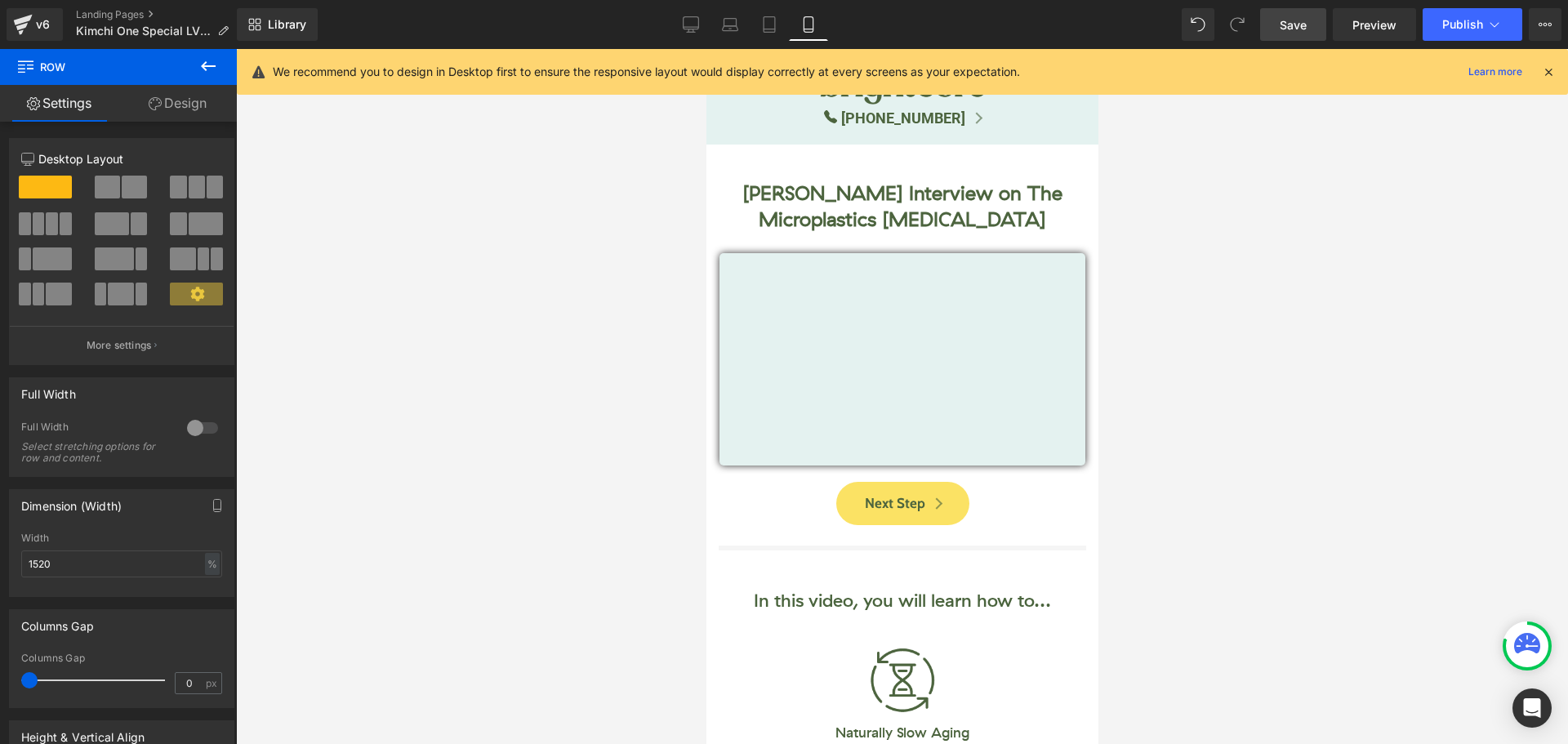
click at [1548, 72] on icon at bounding box center [1549, 72] width 15 height 15
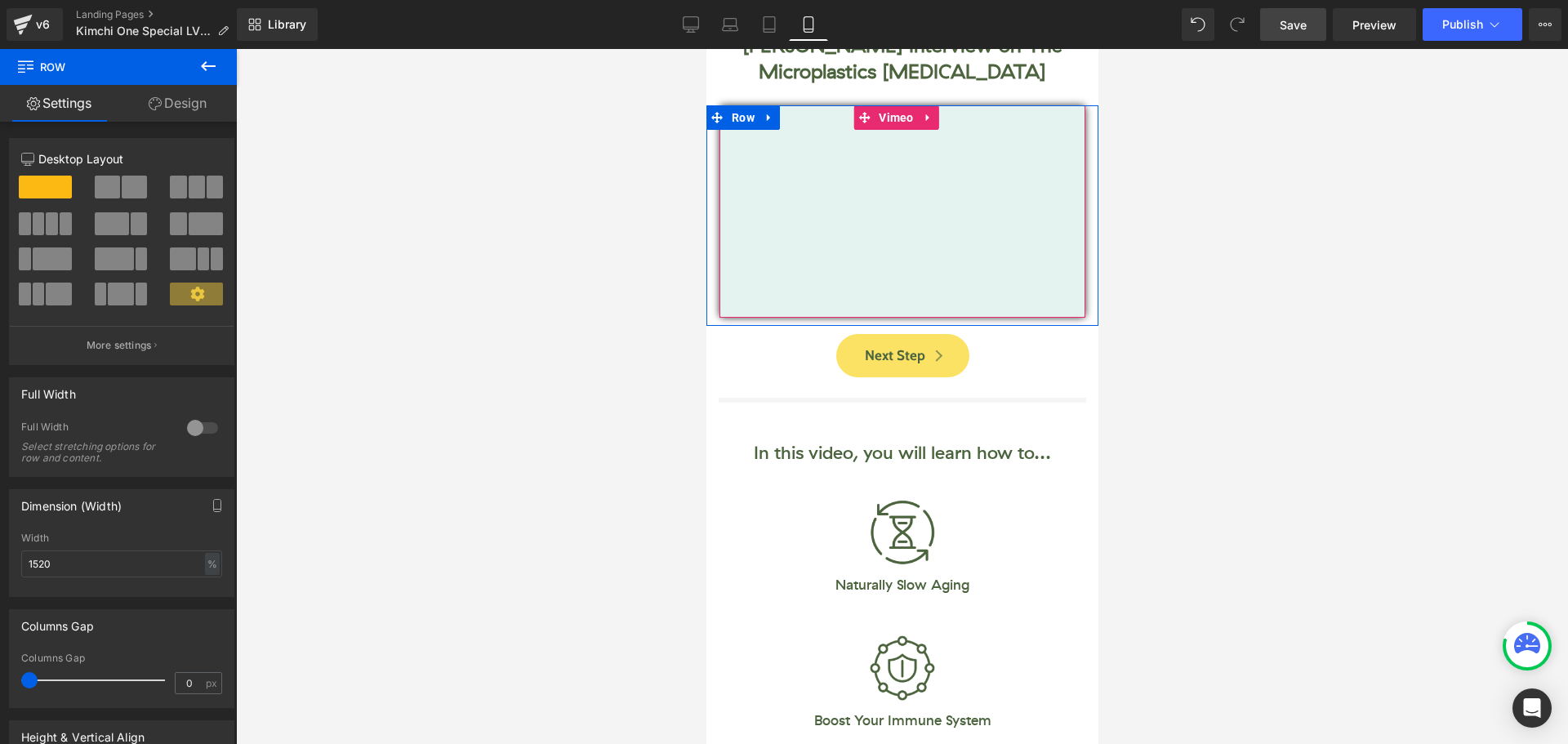
scroll to position [164, 0]
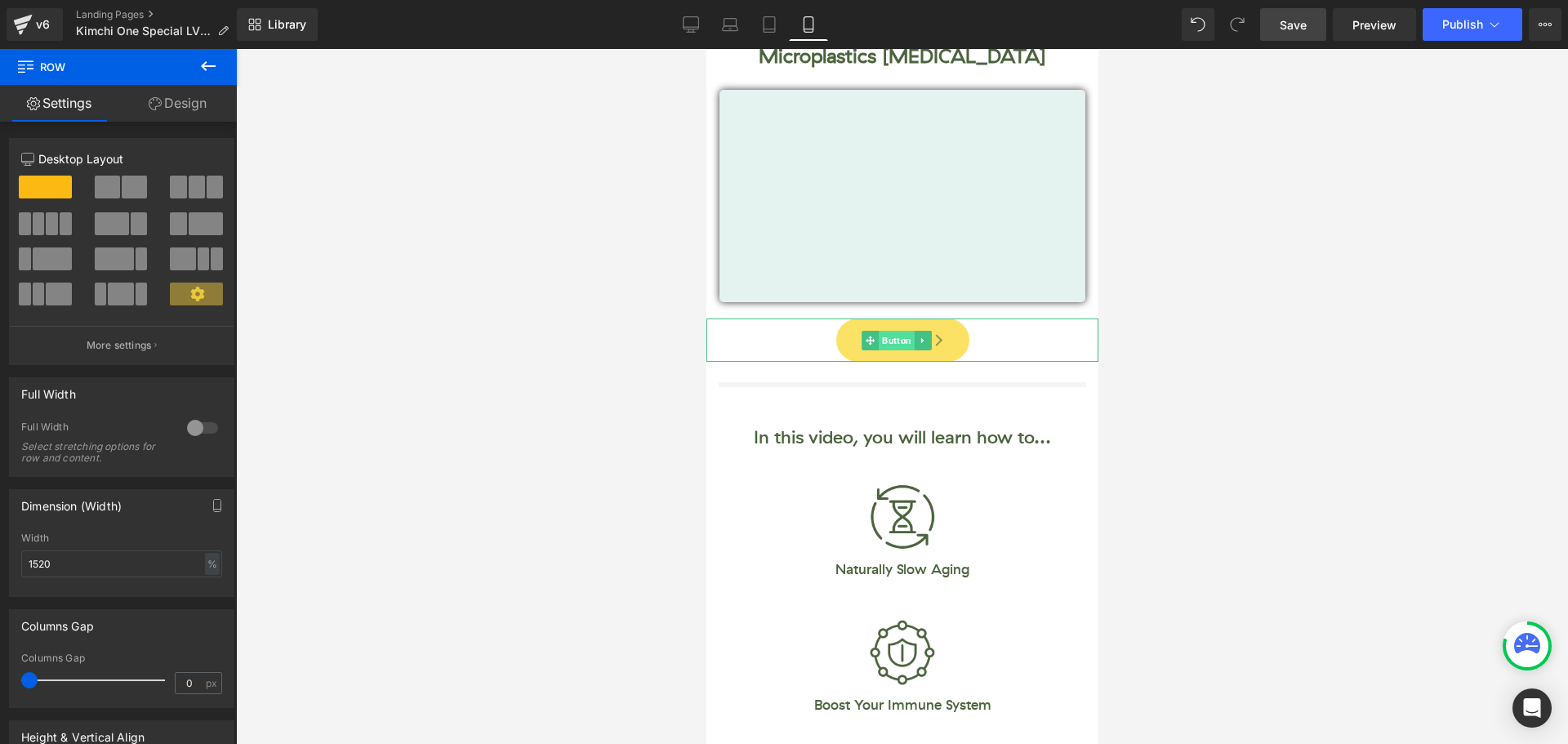
click at [892, 335] on span "Button" at bounding box center [896, 340] width 36 height 19
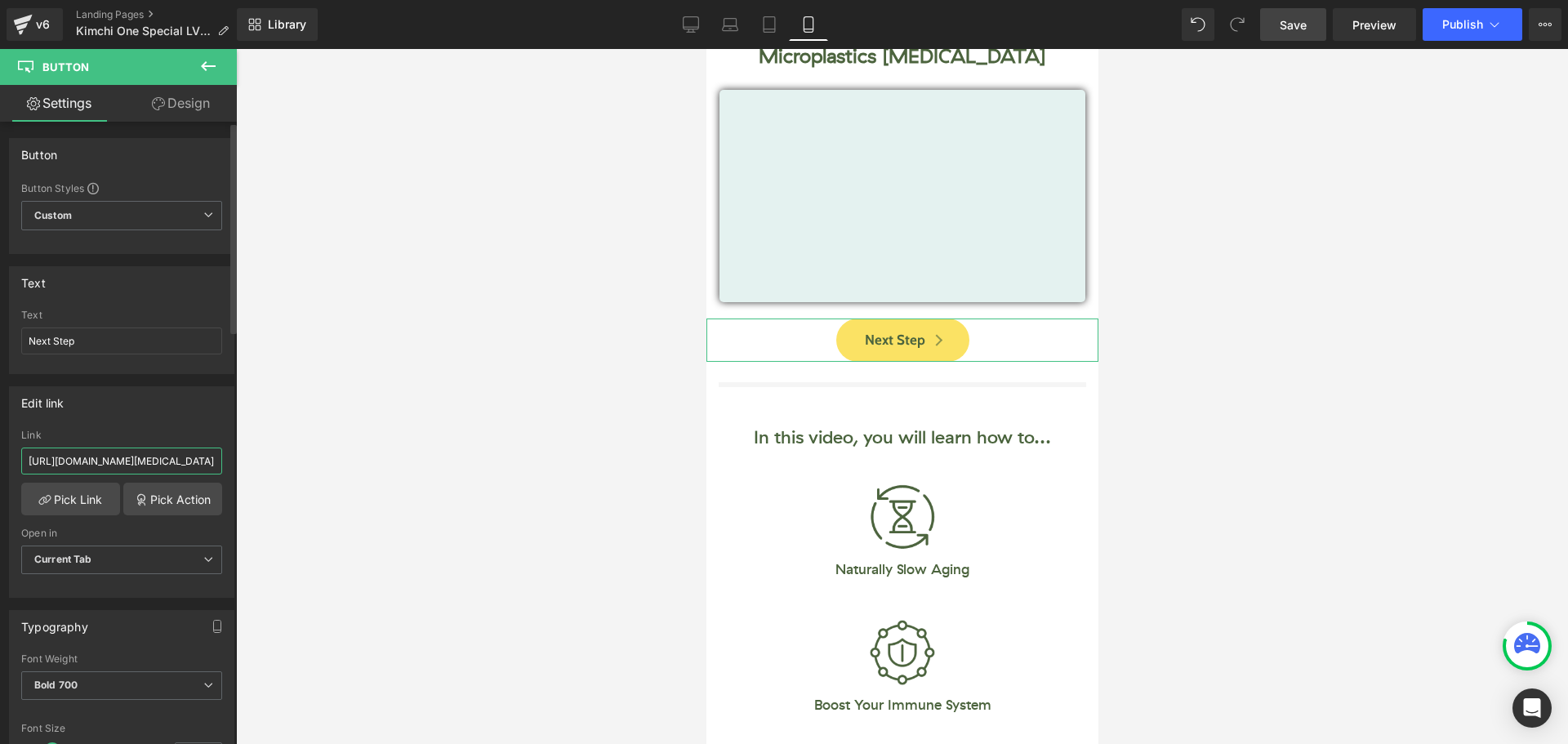
click at [175, 458] on input "[URL][DOMAIN_NAME][MEDICAL_DATA]" at bounding box center [121, 461] width 201 height 27
click at [690, 16] on link "Desktop" at bounding box center [690, 24] width 39 height 33
type input "100"
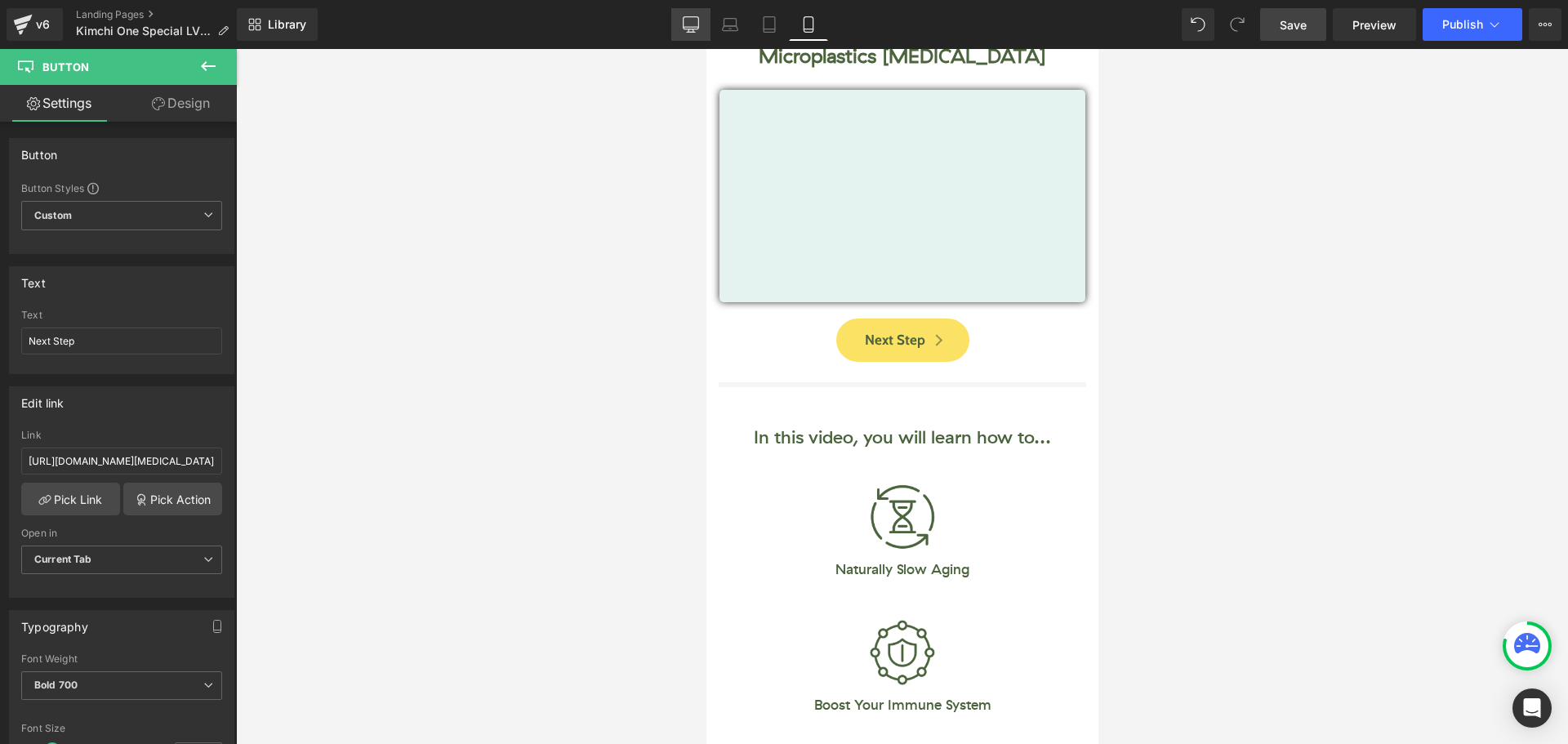
type input "100"
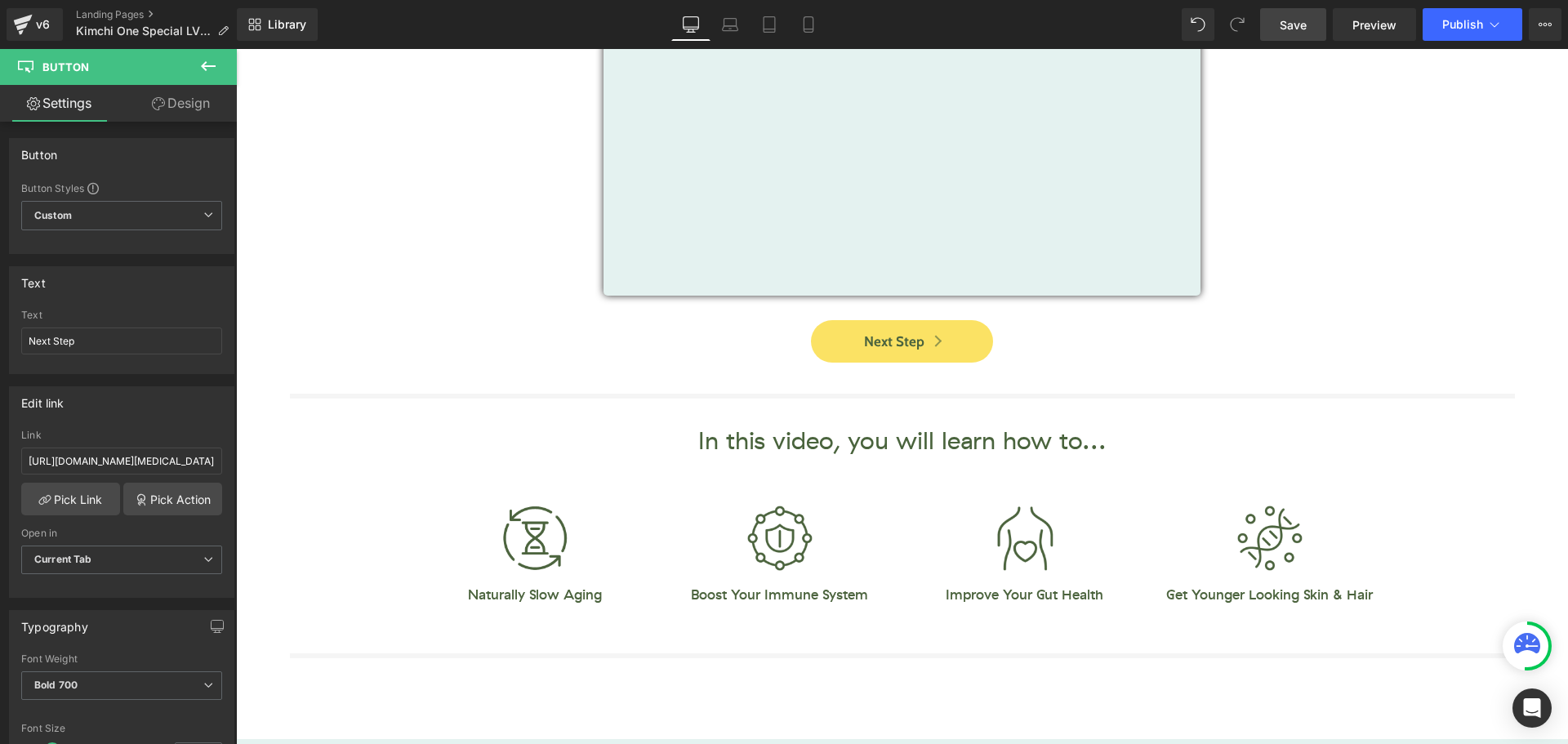
scroll to position [164, 0]
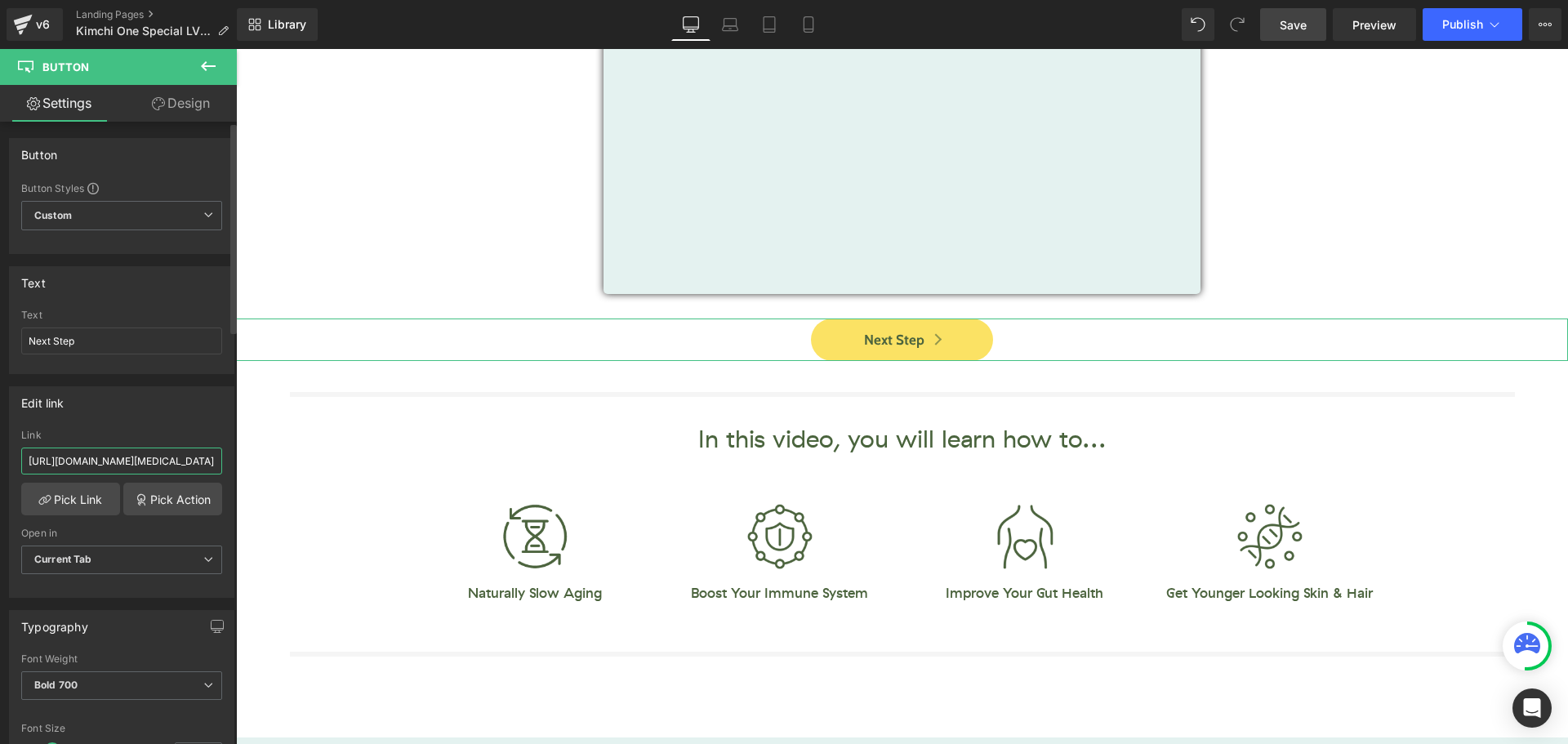
click at [185, 463] on input "[URL][DOMAIN_NAME][MEDICAL_DATA]" at bounding box center [121, 461] width 201 height 27
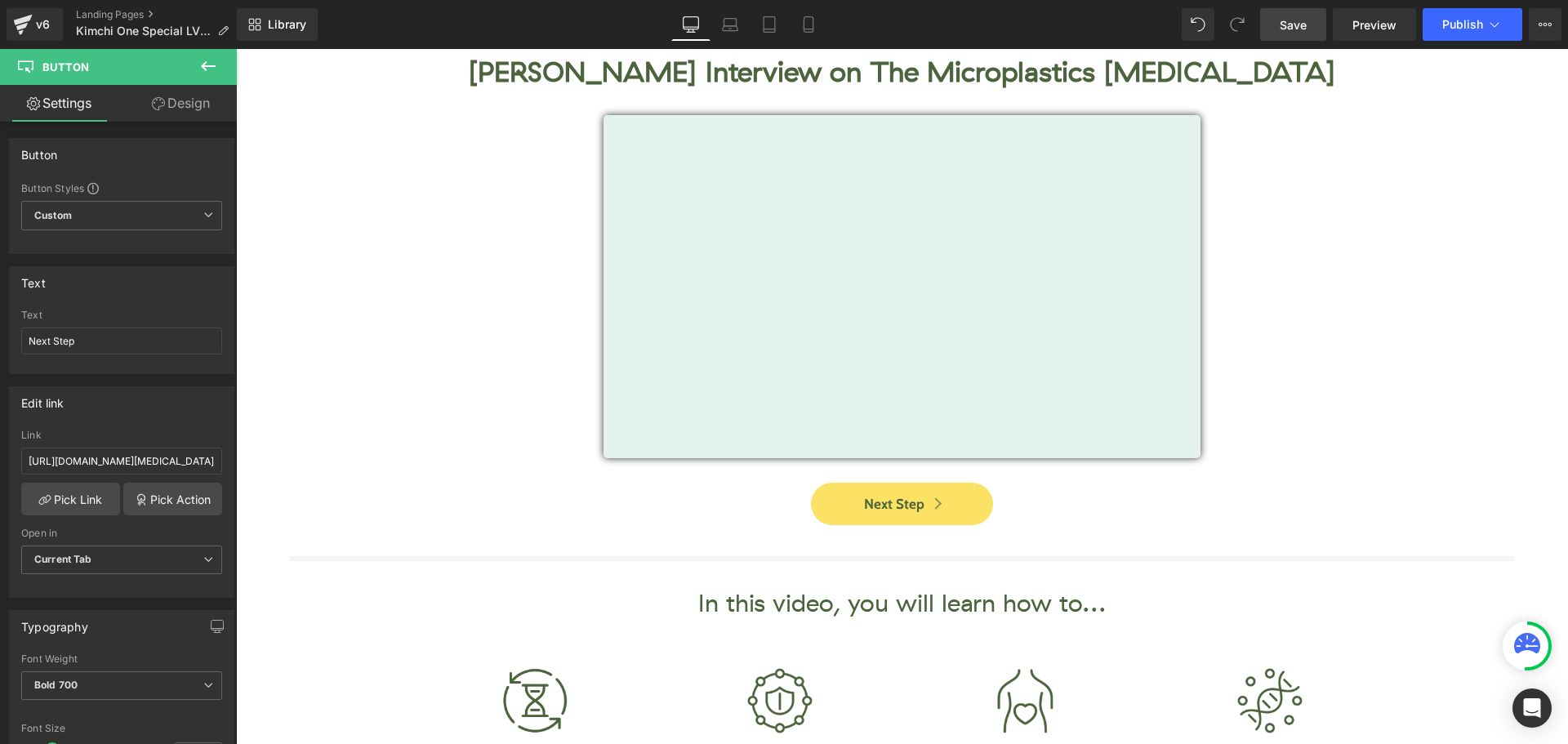
scroll to position [0, 0]
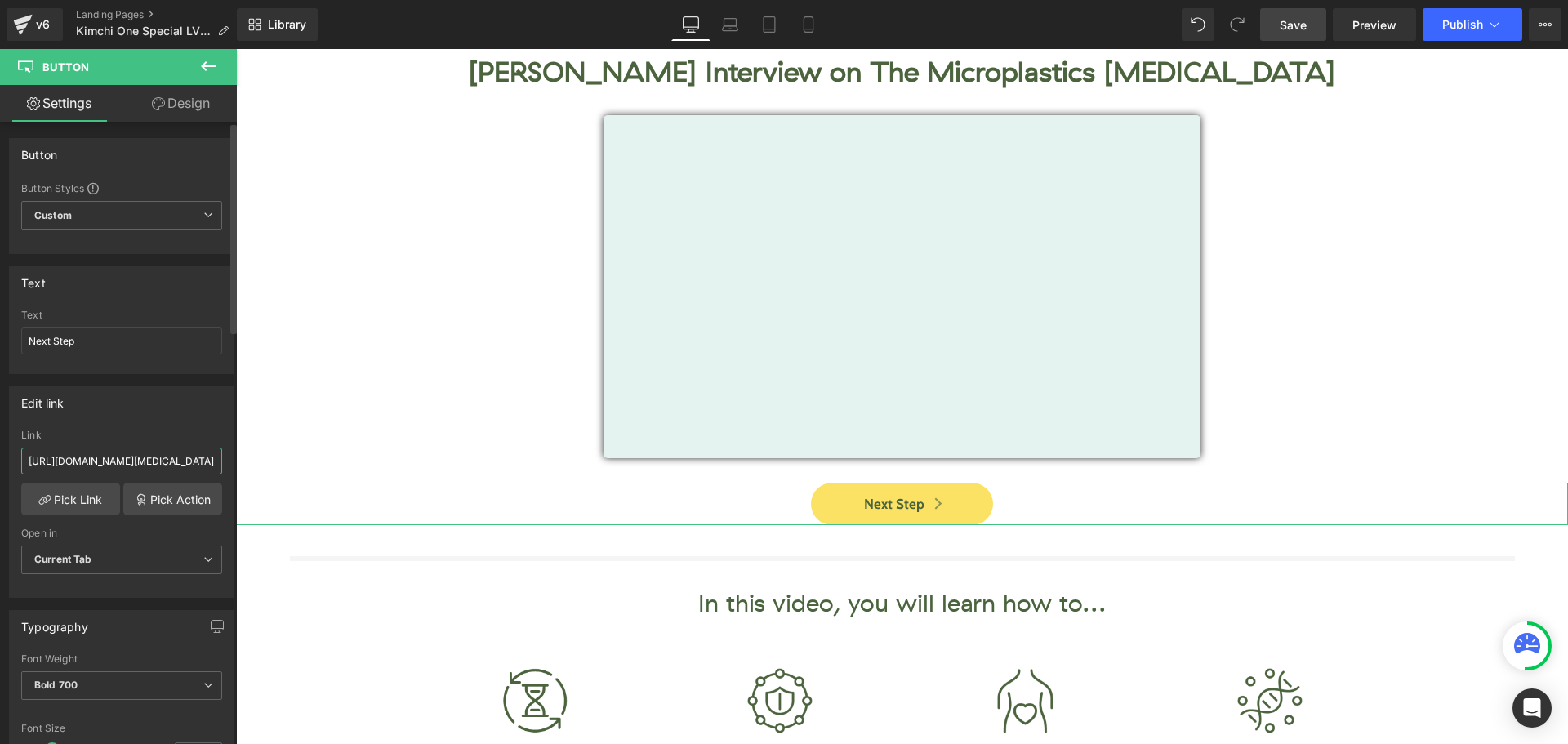
click at [139, 461] on input "[URL][DOMAIN_NAME][MEDICAL_DATA]" at bounding box center [121, 461] width 201 height 27
click at [893, 497] on span "Button" at bounding box center [896, 504] width 36 height 19
click at [164, 468] on input "[URL][DOMAIN_NAME][MEDICAL_DATA]" at bounding box center [121, 461] width 201 height 27
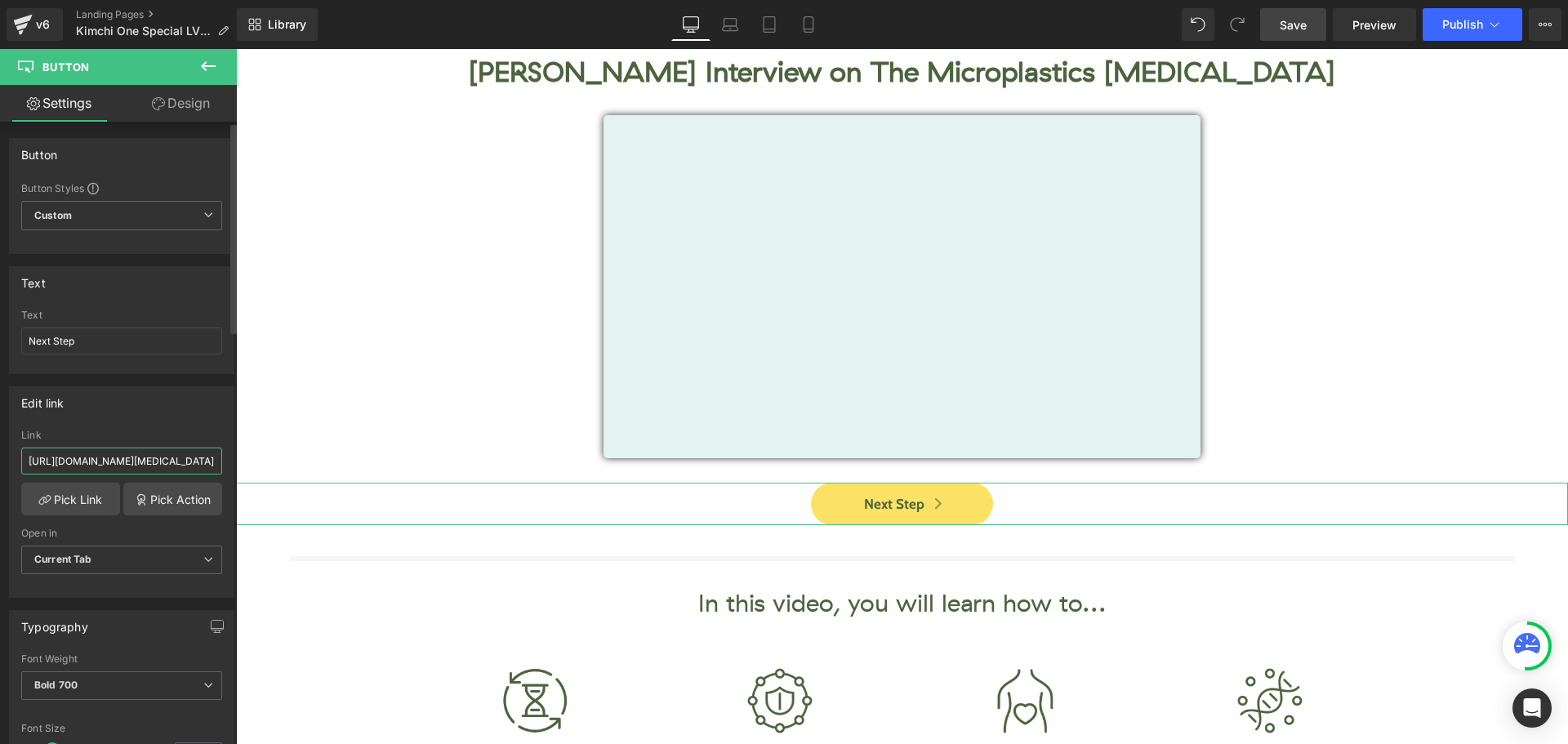
click at [164, 468] on input "[URL][DOMAIN_NAME][MEDICAL_DATA]" at bounding box center [121, 461] width 201 height 27
paste input "one"
type input "[URL][DOMAIN_NAME]"
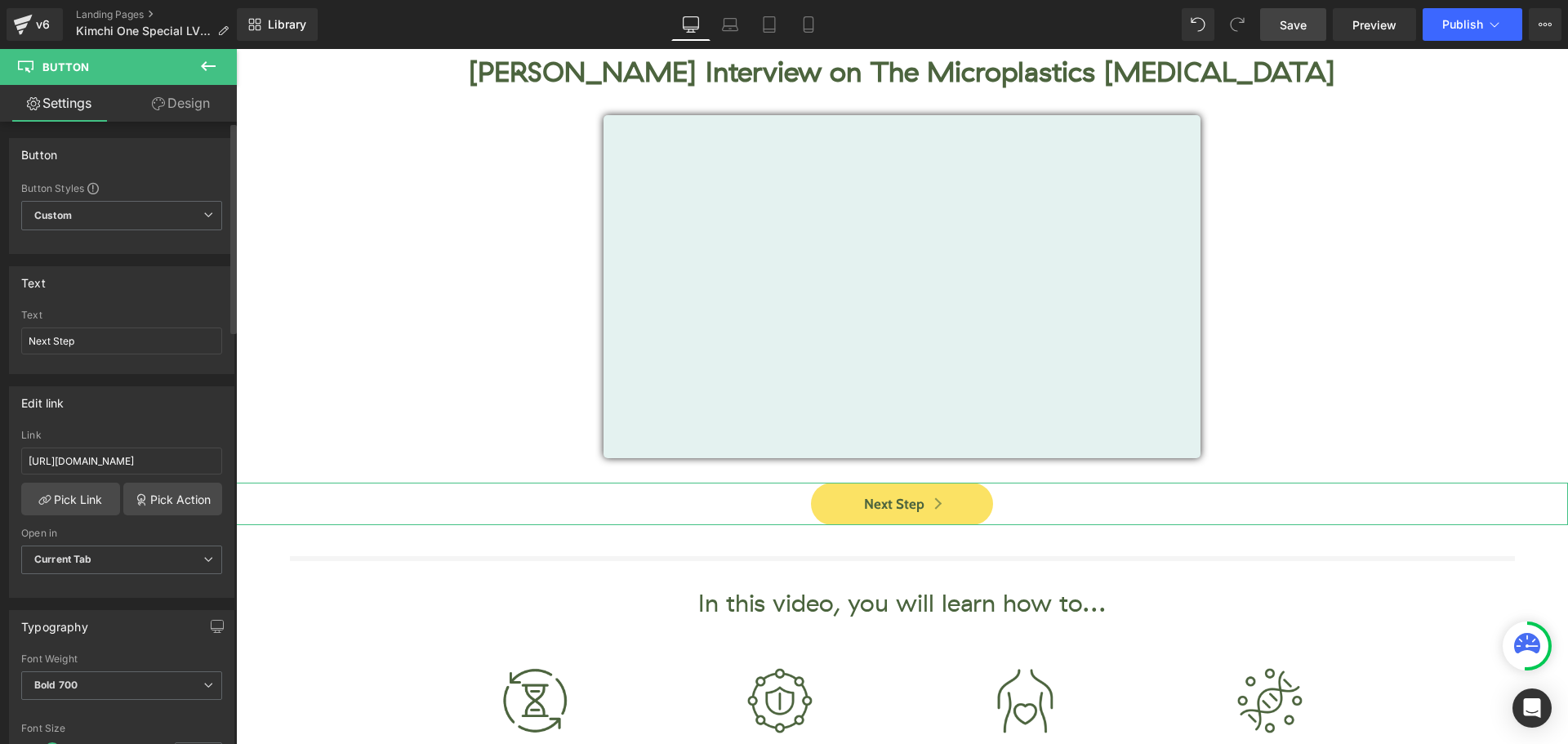
scroll to position [0, 0]
click at [174, 425] on div "Edit link [URL][DOMAIN_NAME] Link [URL][DOMAIN_NAME] Pick Link Pick Action Curr…" at bounding box center [122, 492] width 225 height 211
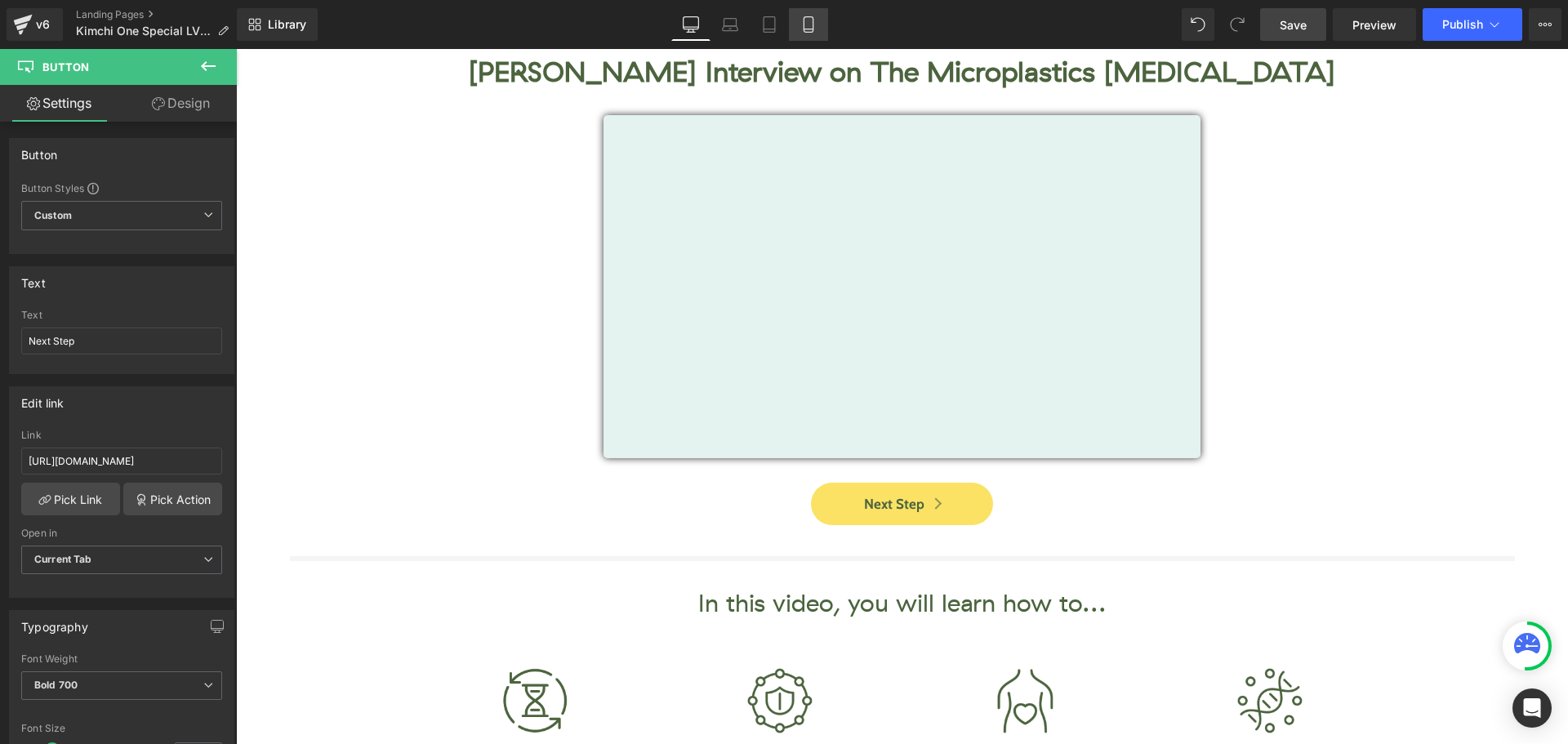
click at [815, 21] on icon at bounding box center [809, 25] width 17 height 17
type input "100"
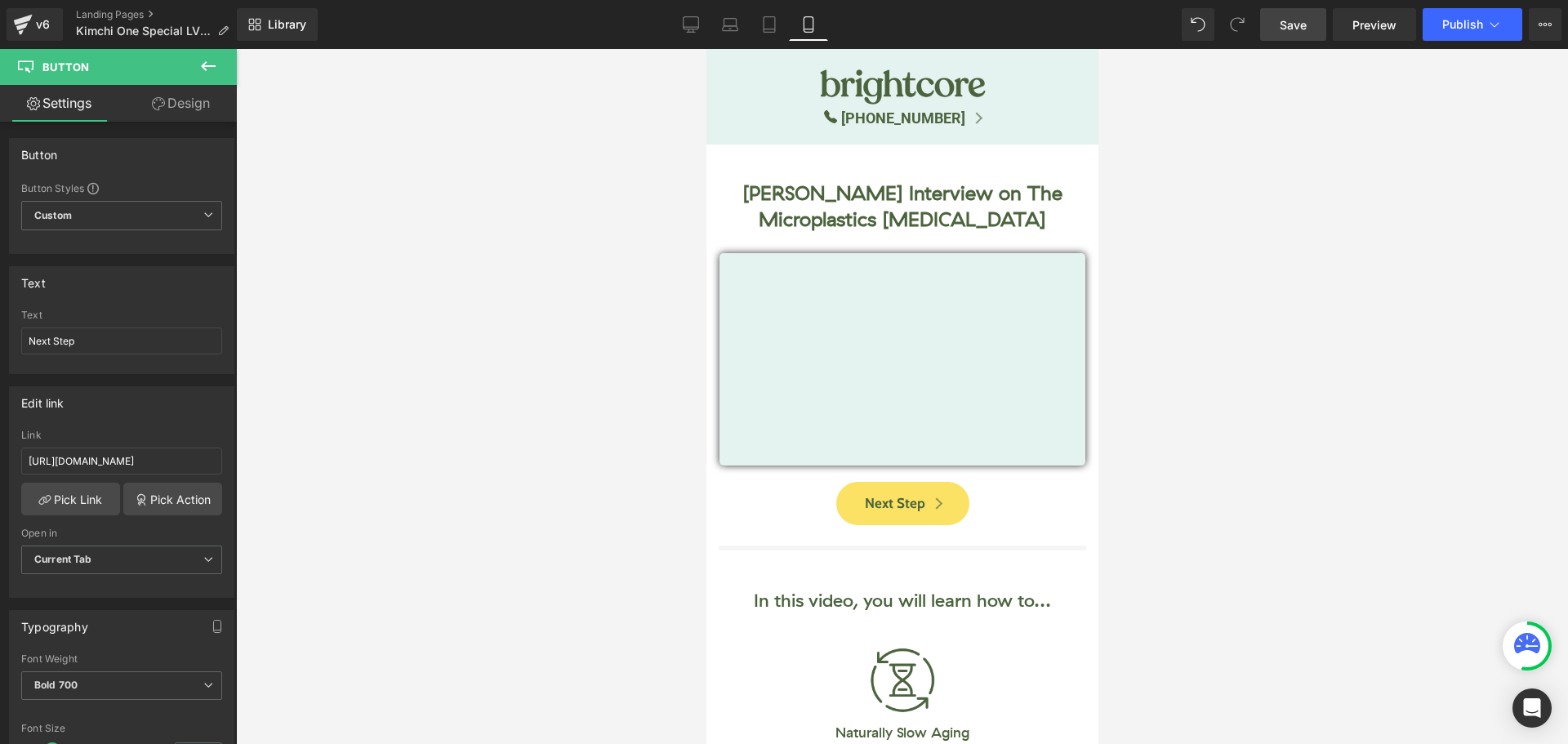
scroll to position [20, 0]
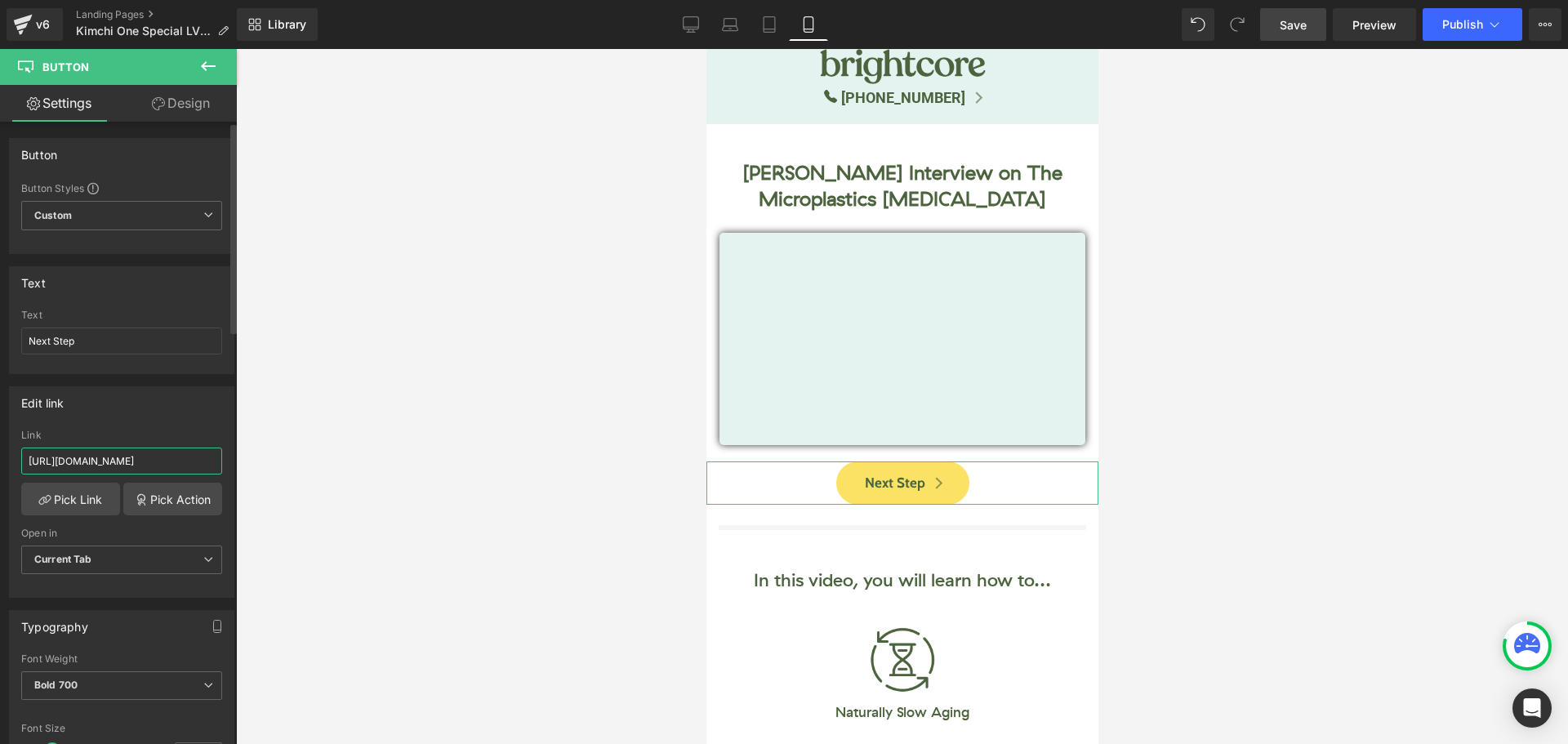
click at [191, 449] on input "[URL][DOMAIN_NAME]" at bounding box center [121, 461] width 201 height 27
click at [181, 426] on div "Edit link [URL][DOMAIN_NAME] Link [URL][DOMAIN_NAME] Pick Link Pick Action Curr…" at bounding box center [122, 492] width 225 height 211
click at [186, 464] on input "[URL][DOMAIN_NAME]" at bounding box center [121, 461] width 201 height 27
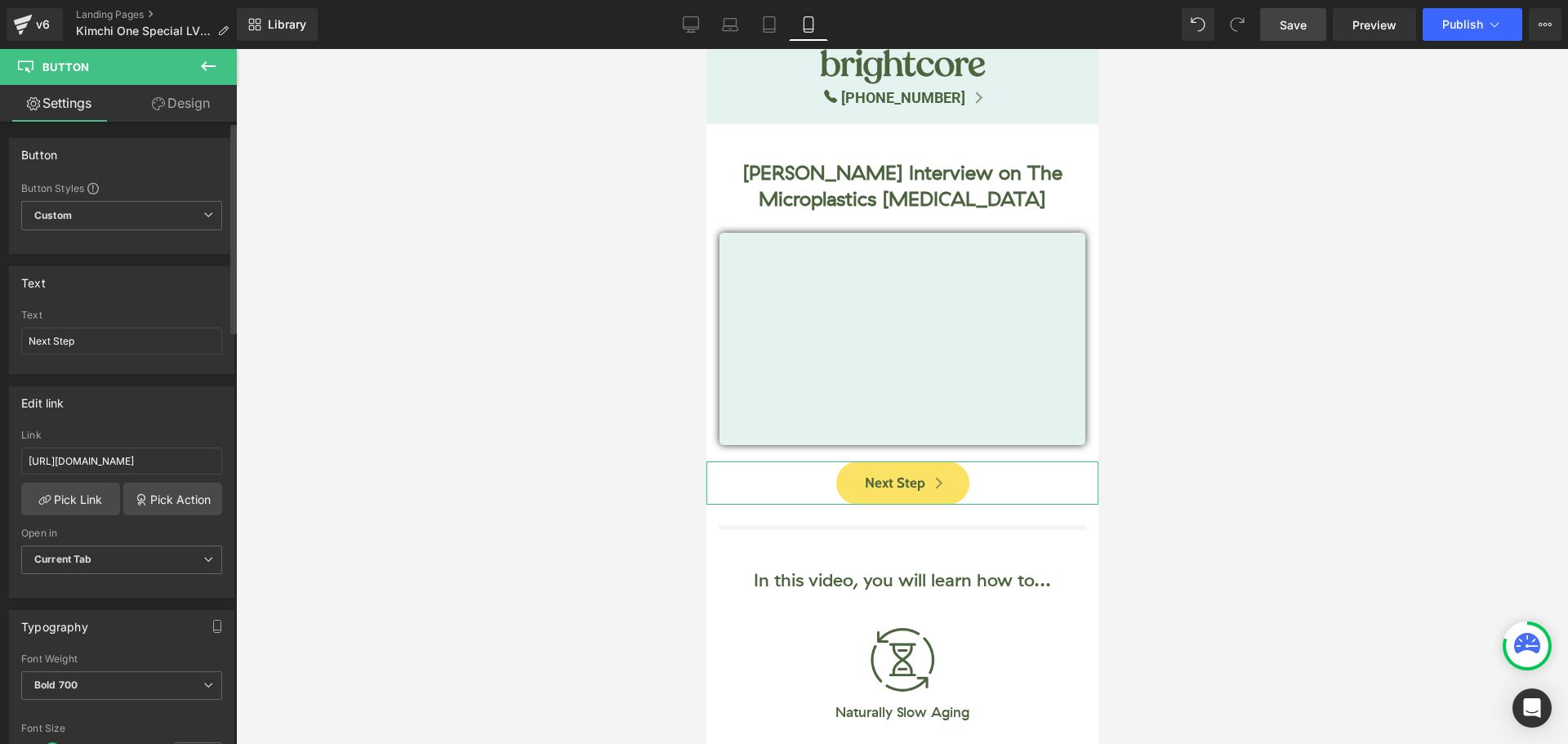
click at [192, 390] on div "Edit link" at bounding box center [122, 402] width 224 height 31
click at [1286, 28] on span "Save" at bounding box center [1293, 25] width 27 height 18
click at [1457, 33] on button "Publish" at bounding box center [1472, 24] width 99 height 33
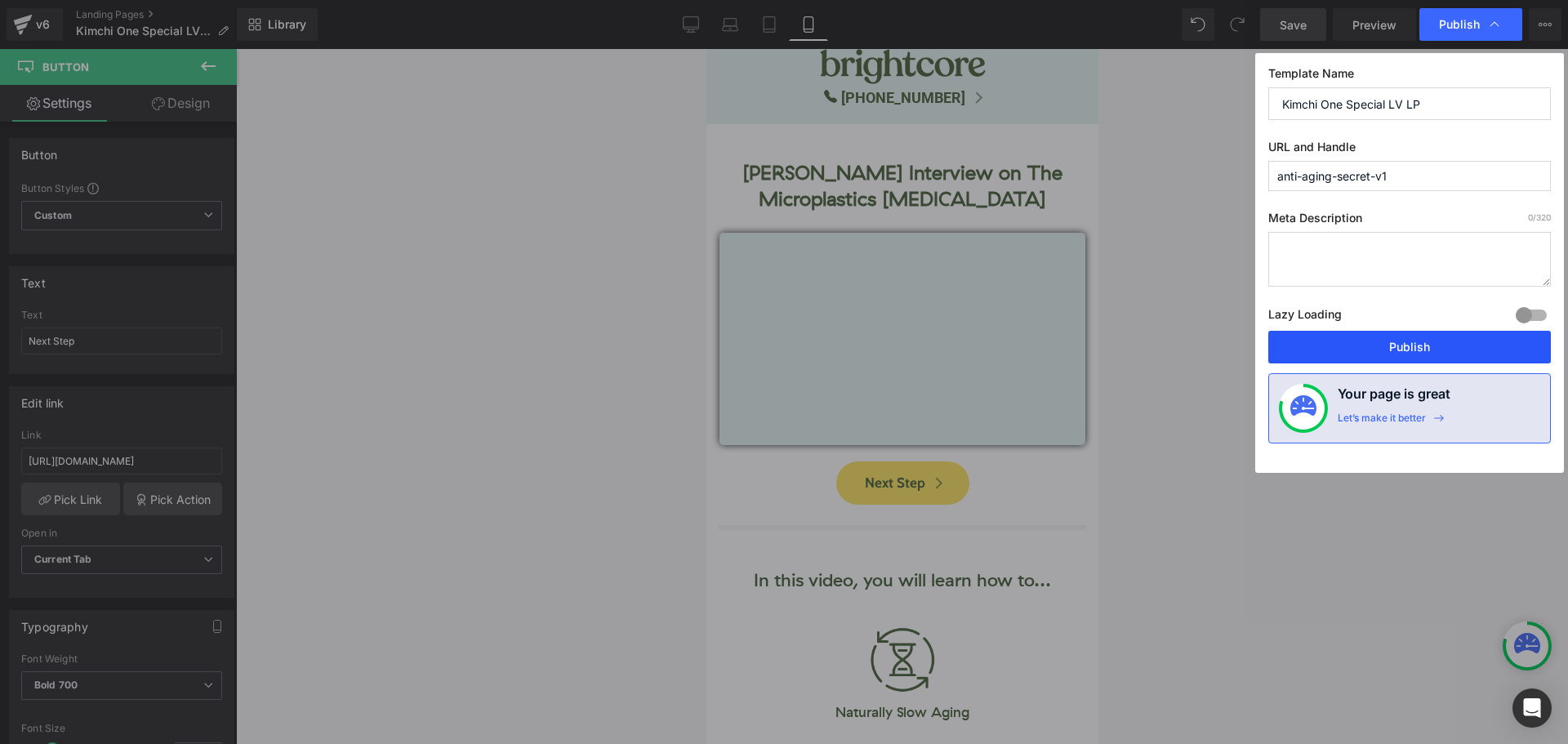
click at [1457, 346] on button "Publish" at bounding box center [1409, 347] width 282 height 33
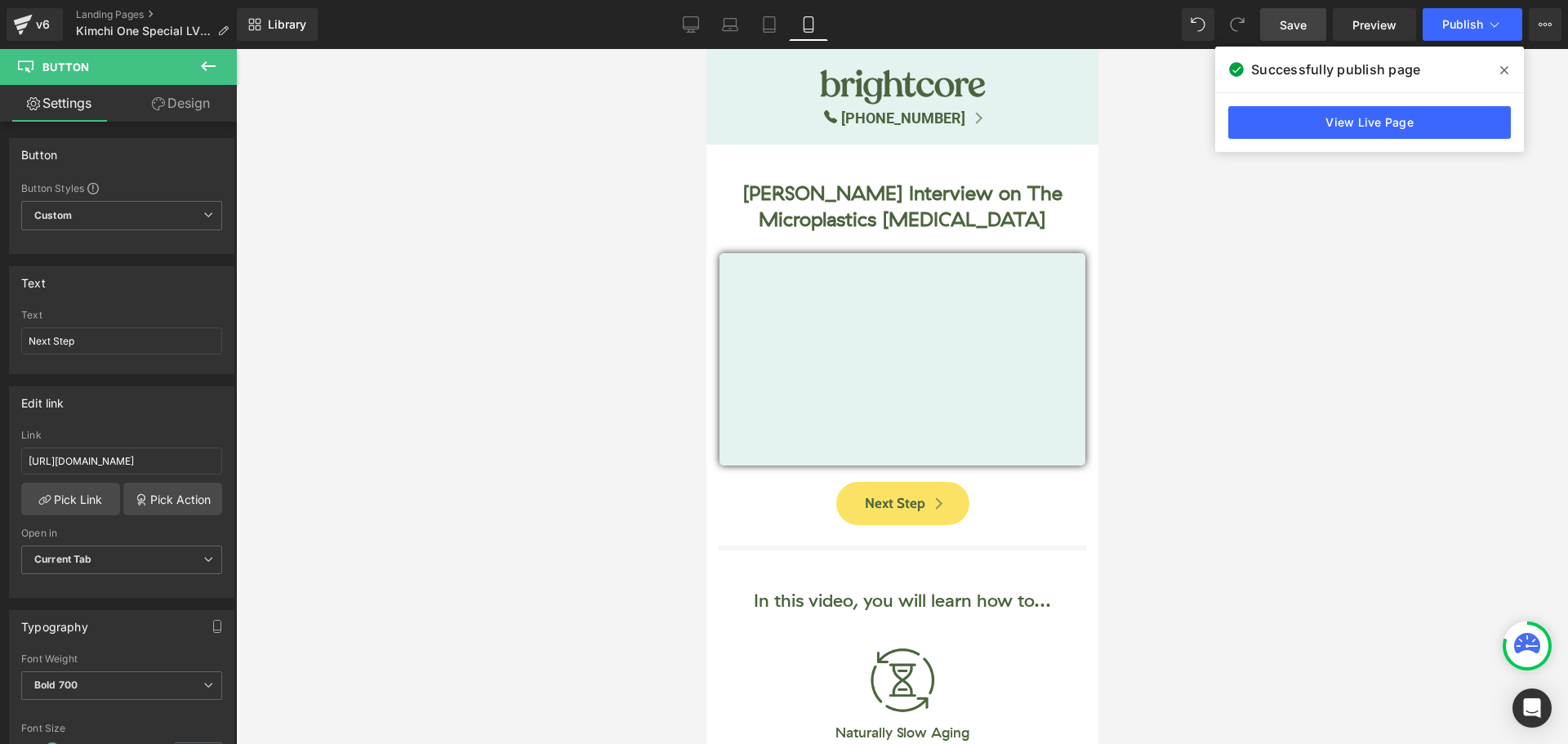
click at [1509, 68] on span at bounding box center [1504, 69] width 26 height 26
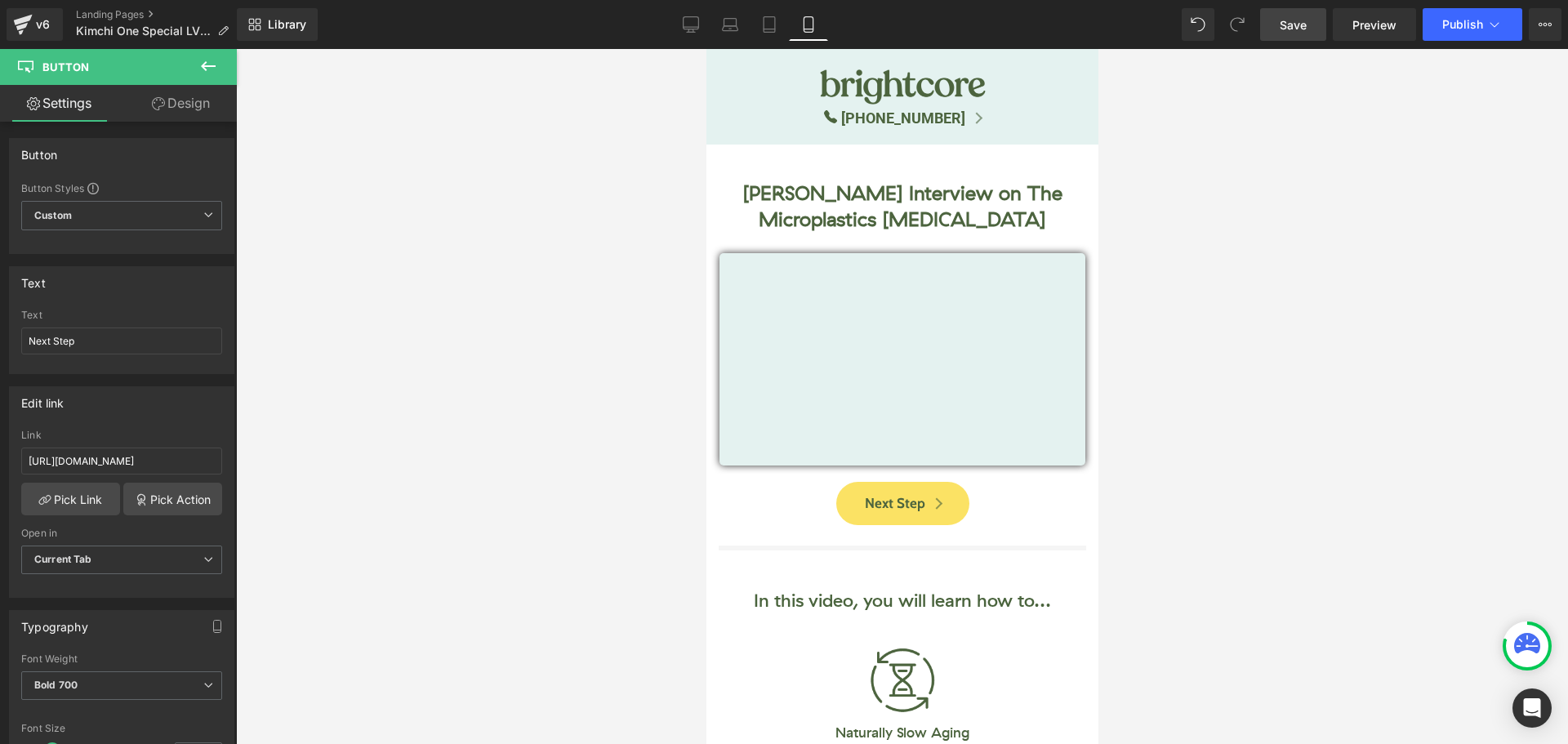
click at [1325, 291] on div at bounding box center [903, 397] width 1333 height 696
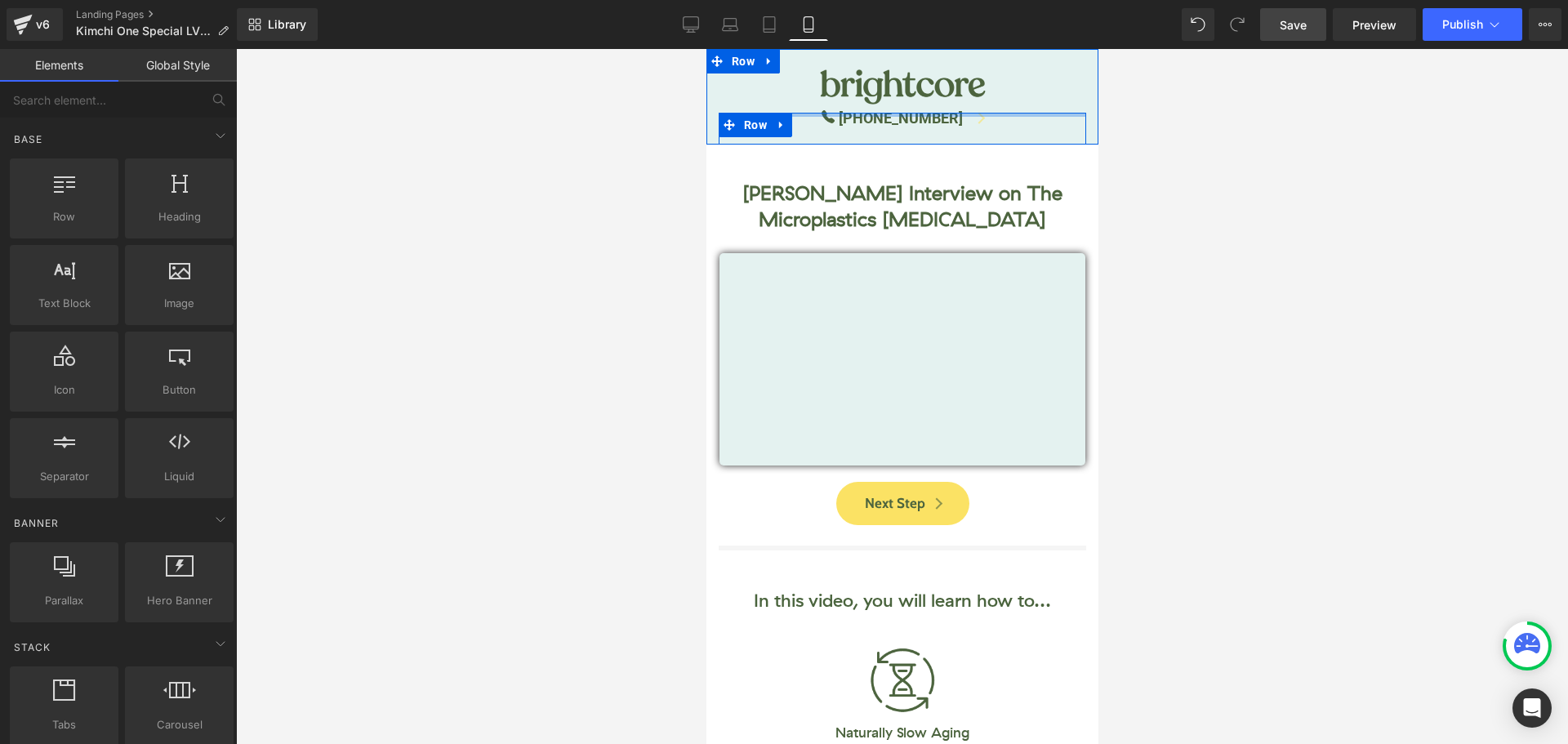
click at [881, 114] on div "Icon [PHONE_NUMBER] Button Icon List Row Row" at bounding box center [902, 129] width 367 height 33
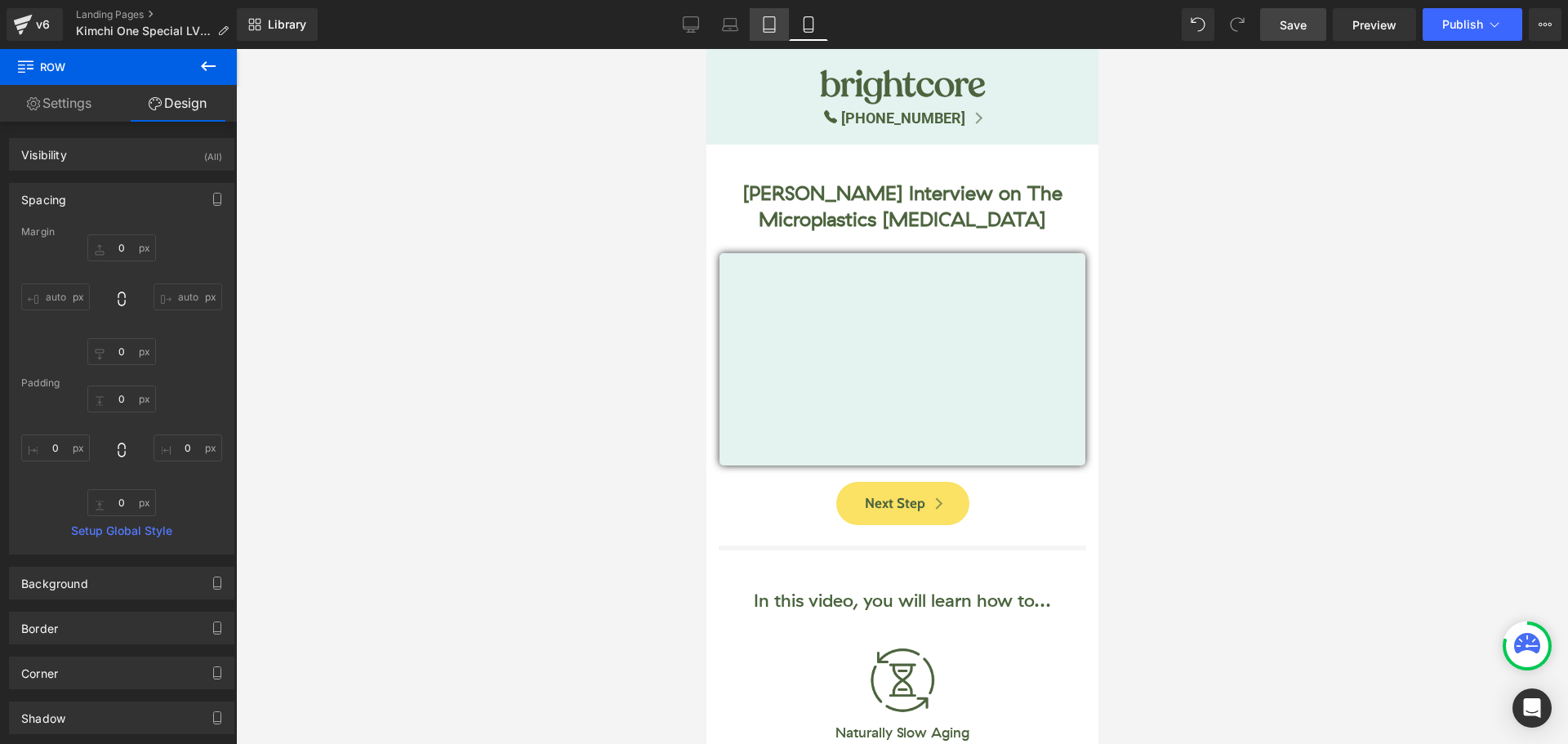
click at [770, 26] on icon at bounding box center [770, 25] width 17 height 17
type input "0"
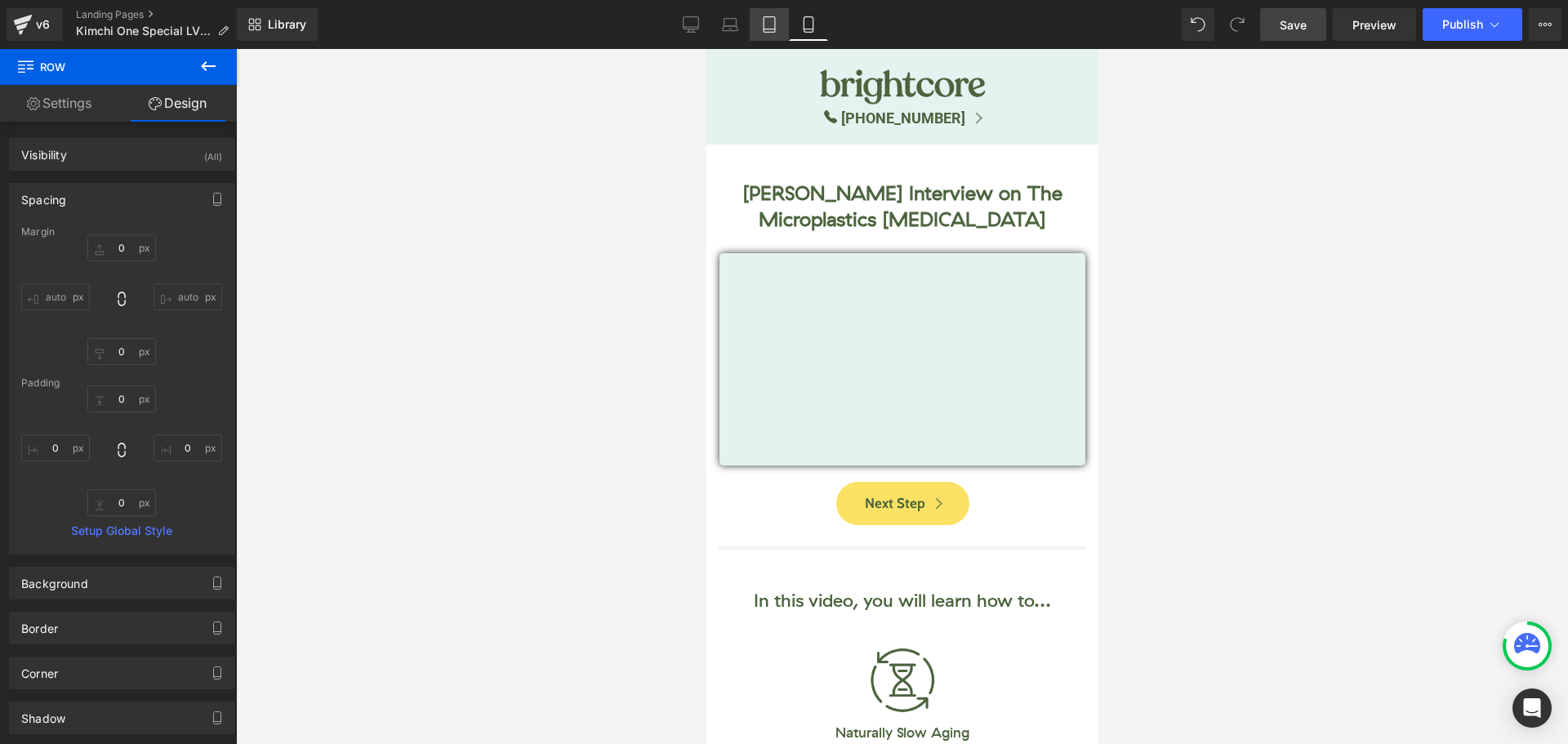
type input "0"
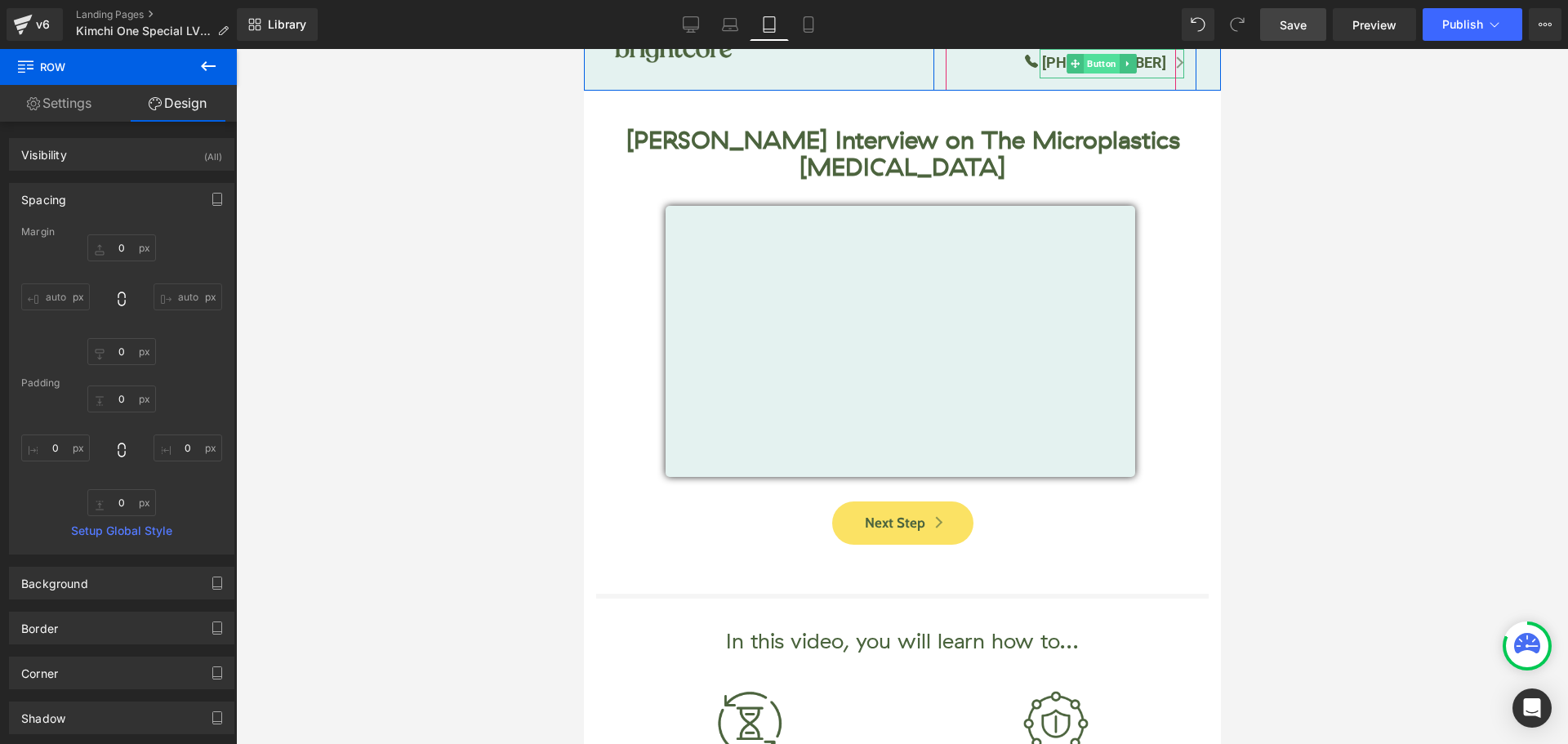
click at [1111, 66] on span "Button" at bounding box center [1100, 63] width 36 height 19
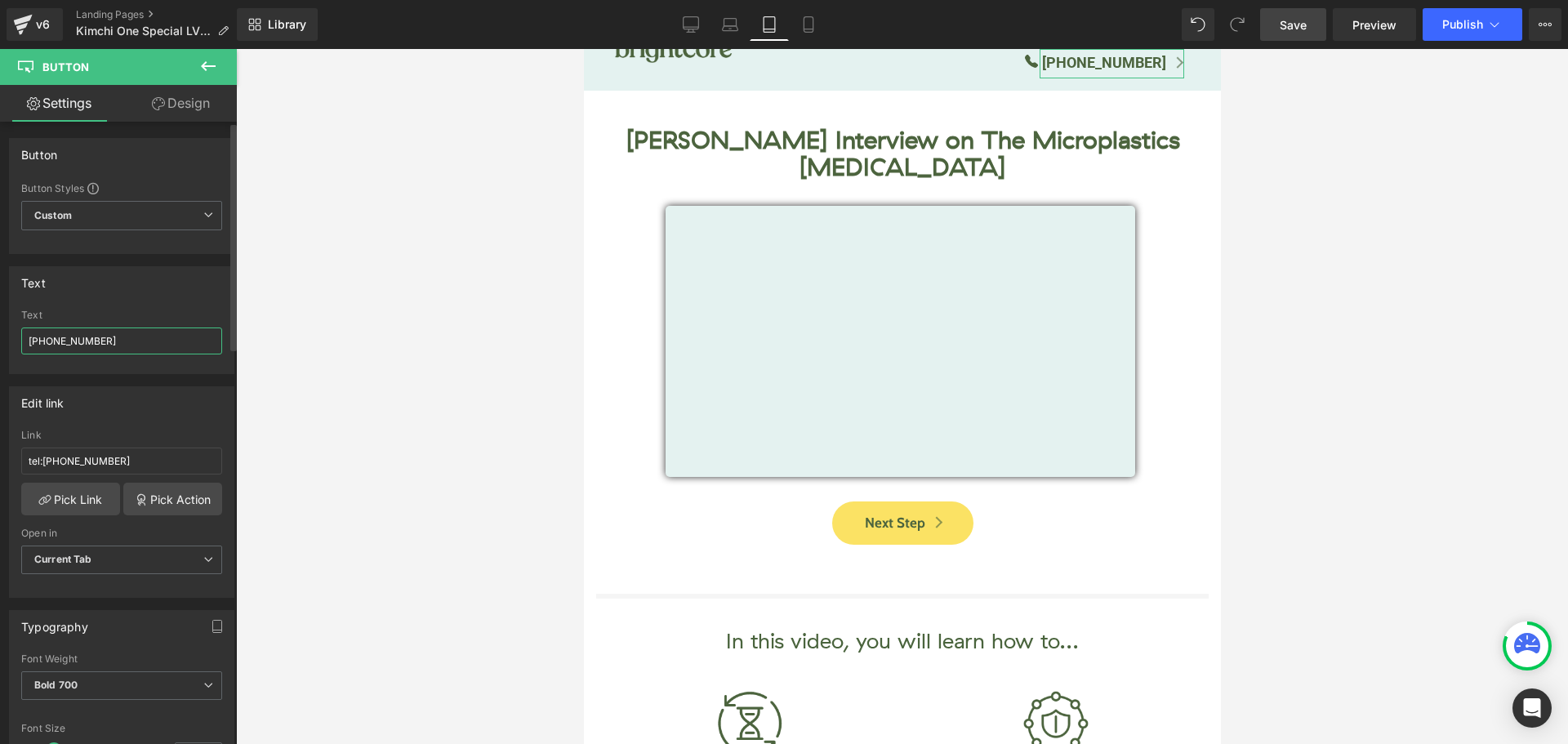
drag, startPoint x: 57, startPoint y: 341, endPoint x: 173, endPoint y: 341, distance: 116.0
click at [173, 341] on input "[PHONE_NUMBER]" at bounding box center [121, 341] width 201 height 27
paste input "652-4131"
type input "[PHONE_NUMBER]"
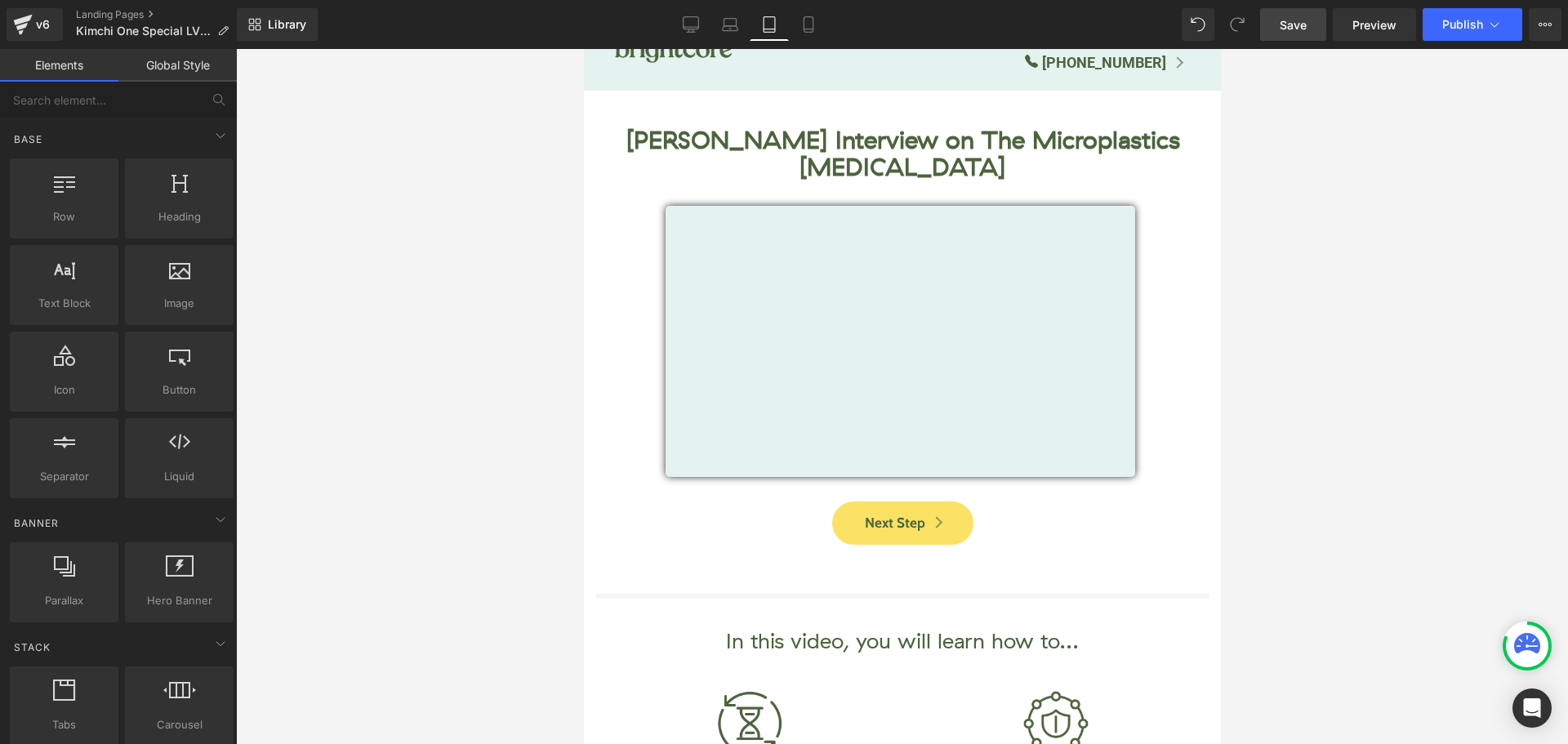
click at [1339, 206] on div at bounding box center [903, 397] width 1333 height 696
click at [695, 28] on icon at bounding box center [691, 25] width 17 height 17
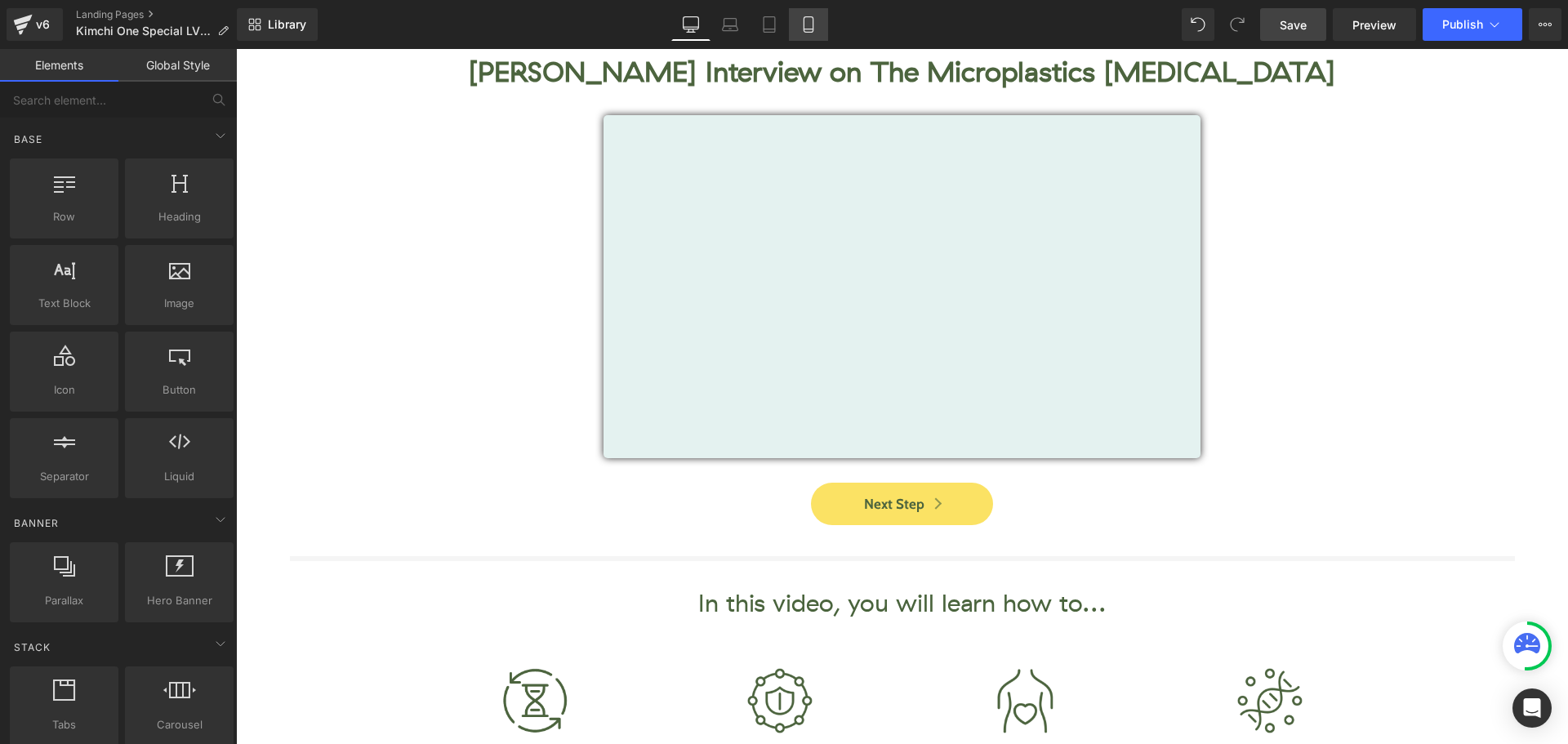
click at [805, 33] on link "Mobile" at bounding box center [808, 24] width 39 height 33
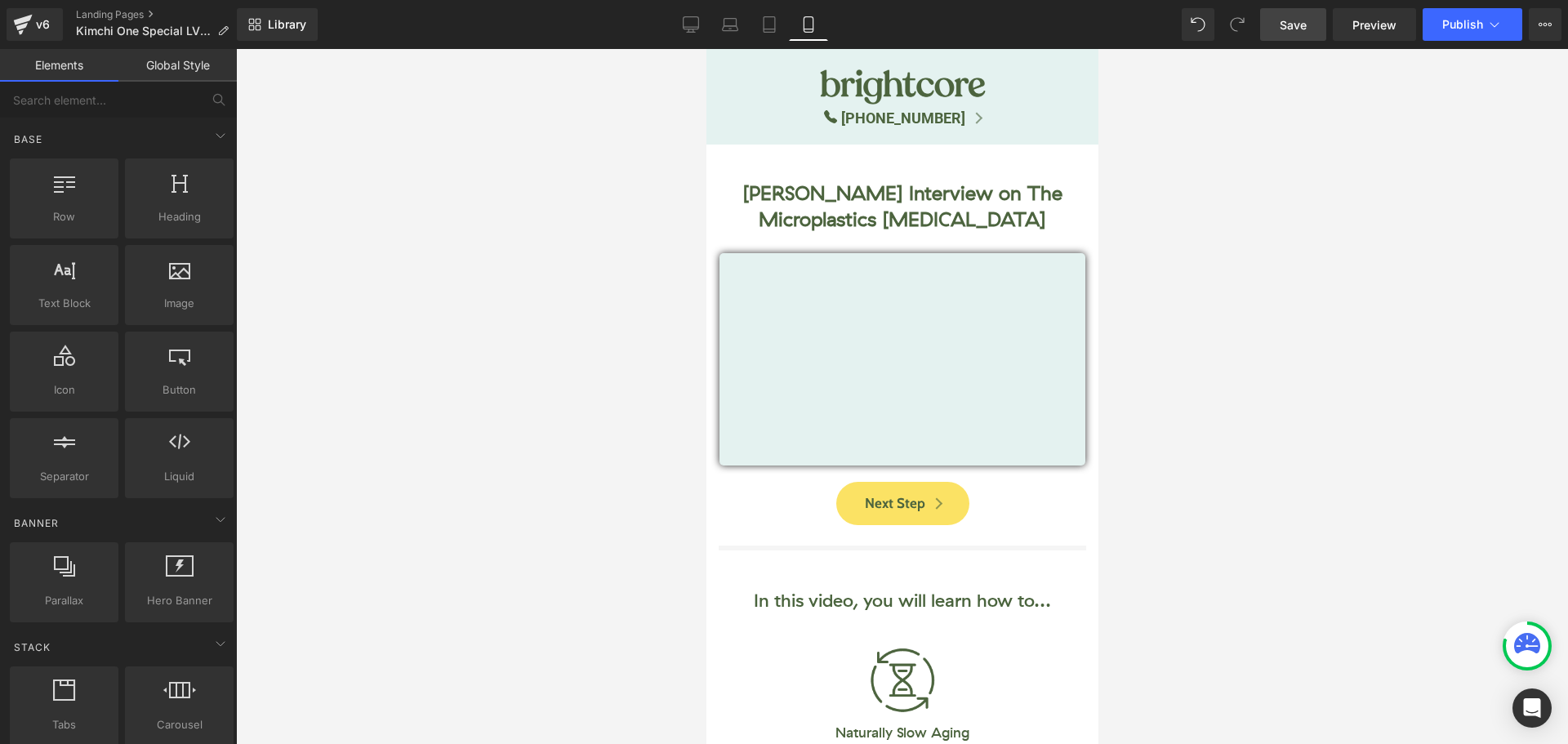
click at [1286, 33] on span "Save" at bounding box center [1293, 25] width 27 height 18
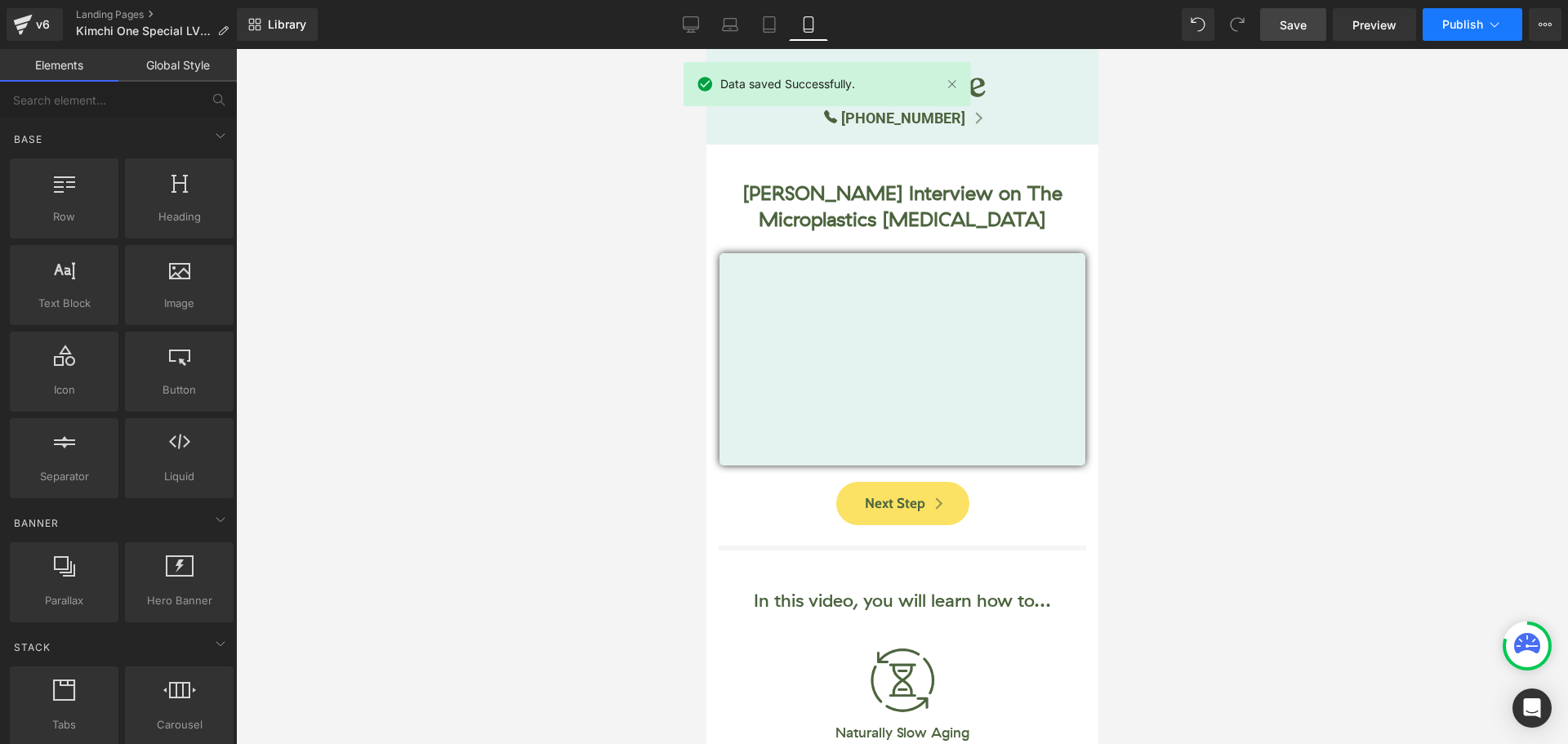
click at [1437, 35] on button "Publish" at bounding box center [1472, 24] width 99 height 33
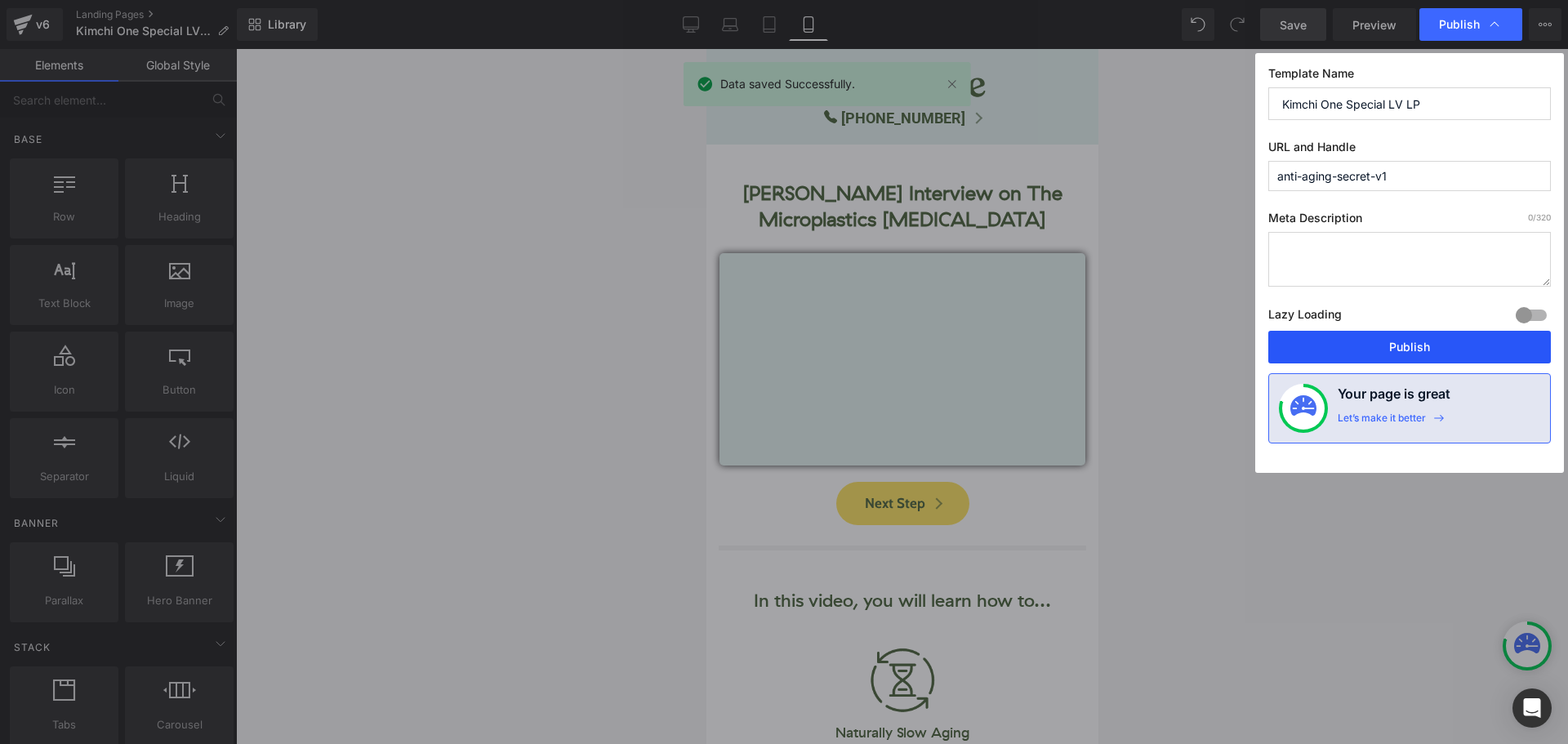
click at [1424, 347] on button "Publish" at bounding box center [1409, 347] width 282 height 33
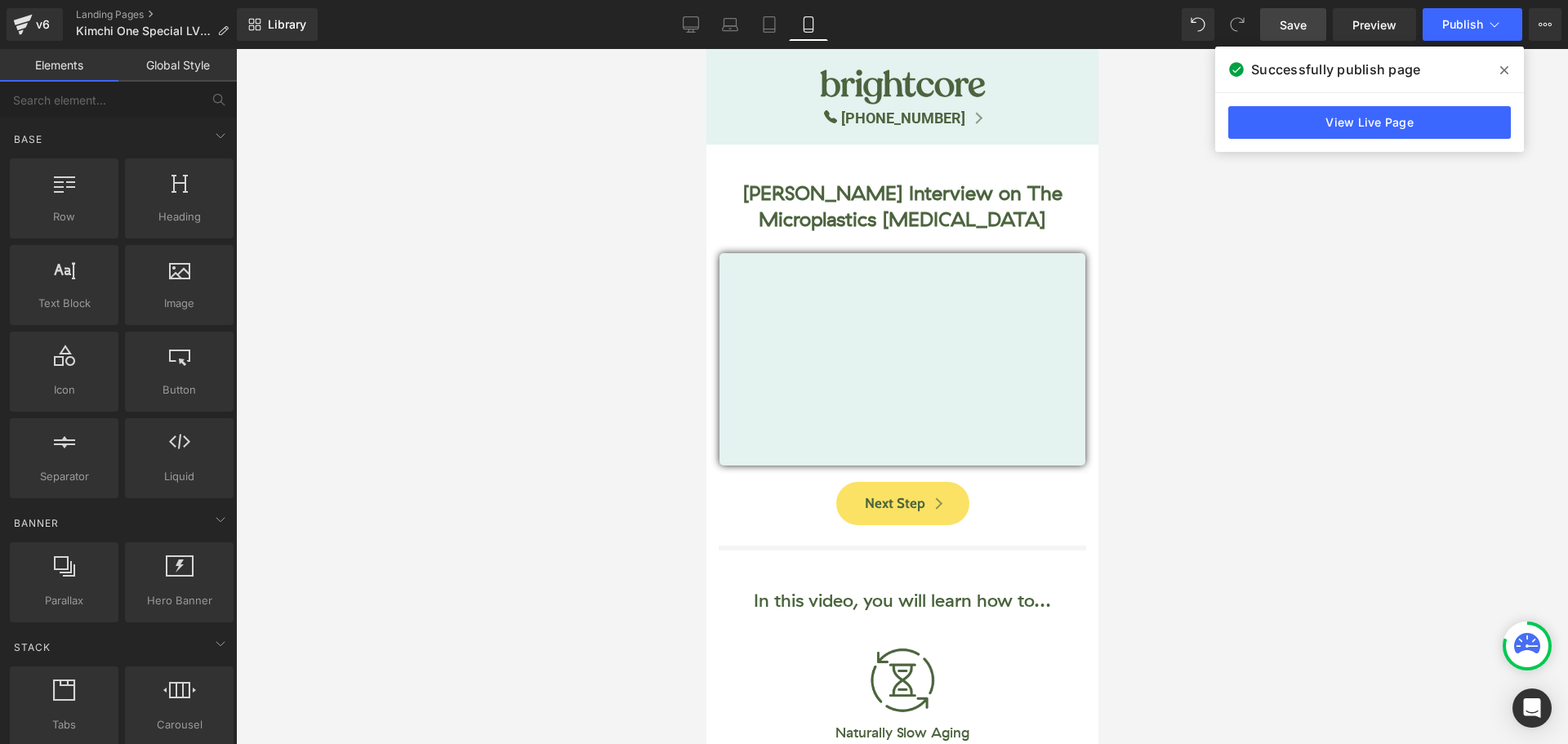
click at [1509, 71] on span at bounding box center [1504, 69] width 26 height 26
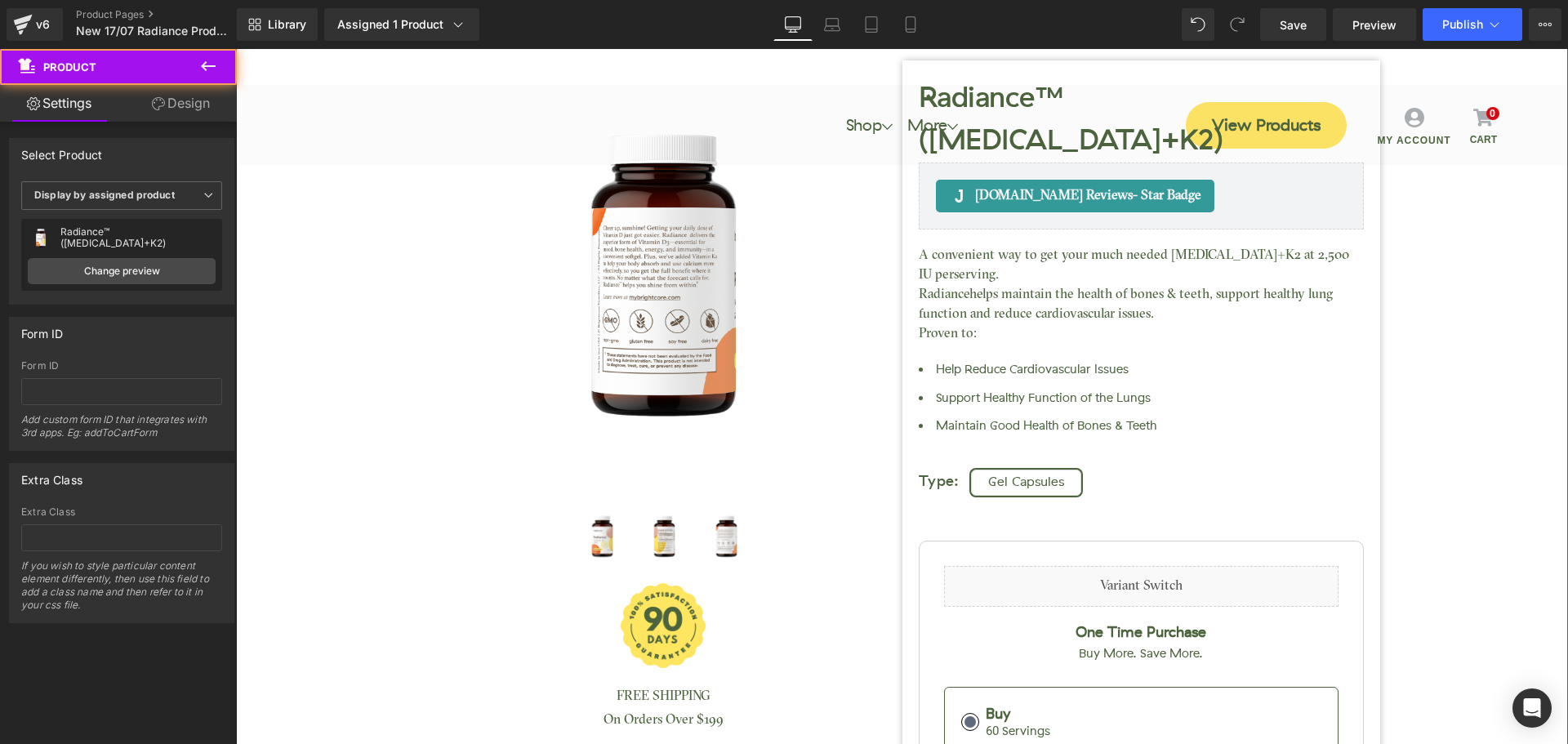
click at [1472, 325] on div "Radiance™ ([MEDICAL_DATA]+K2) (P) Title [DOMAIN_NAME] Reviews - Star Badge" at bounding box center [903, 540] width 1316 height 1204
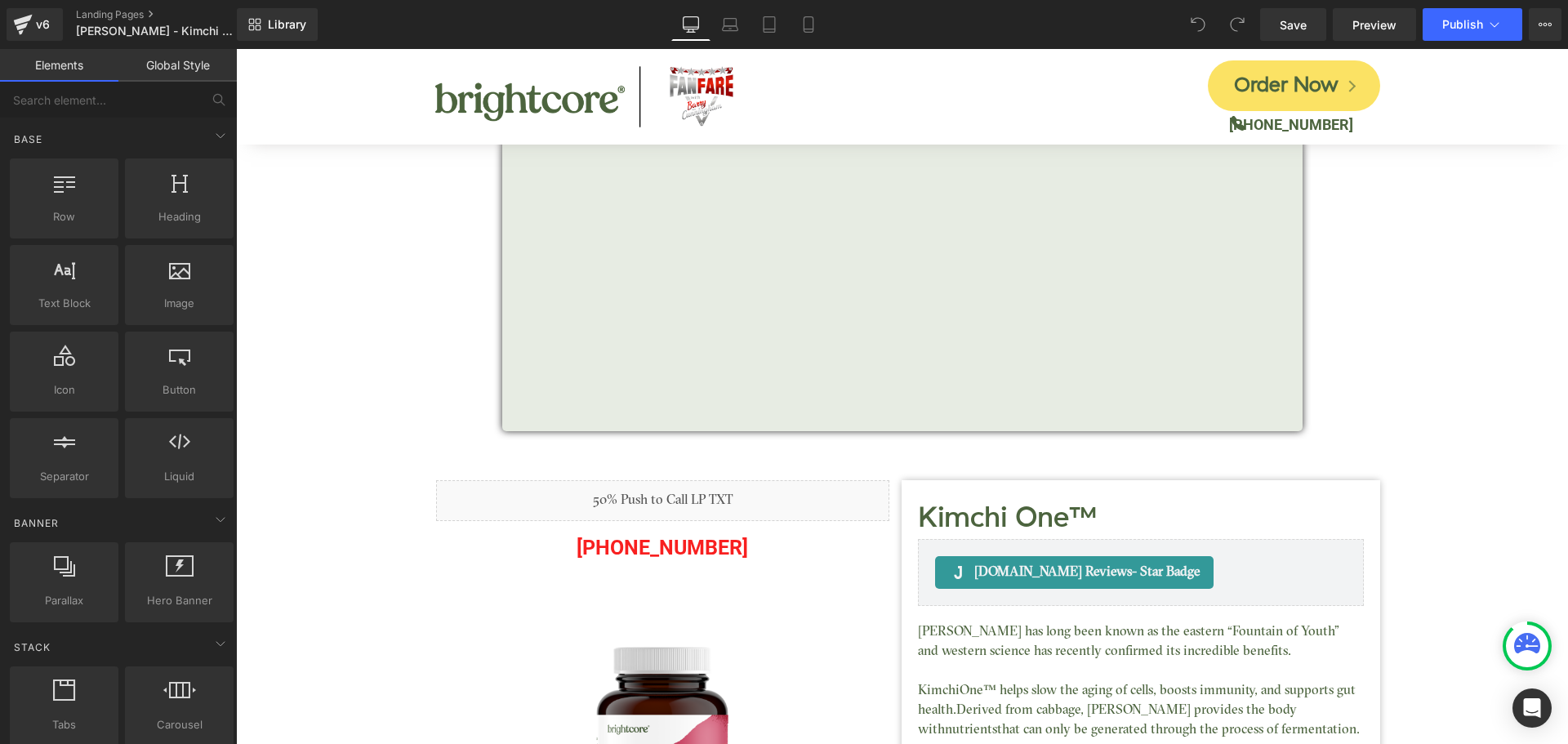
scroll to position [164, 0]
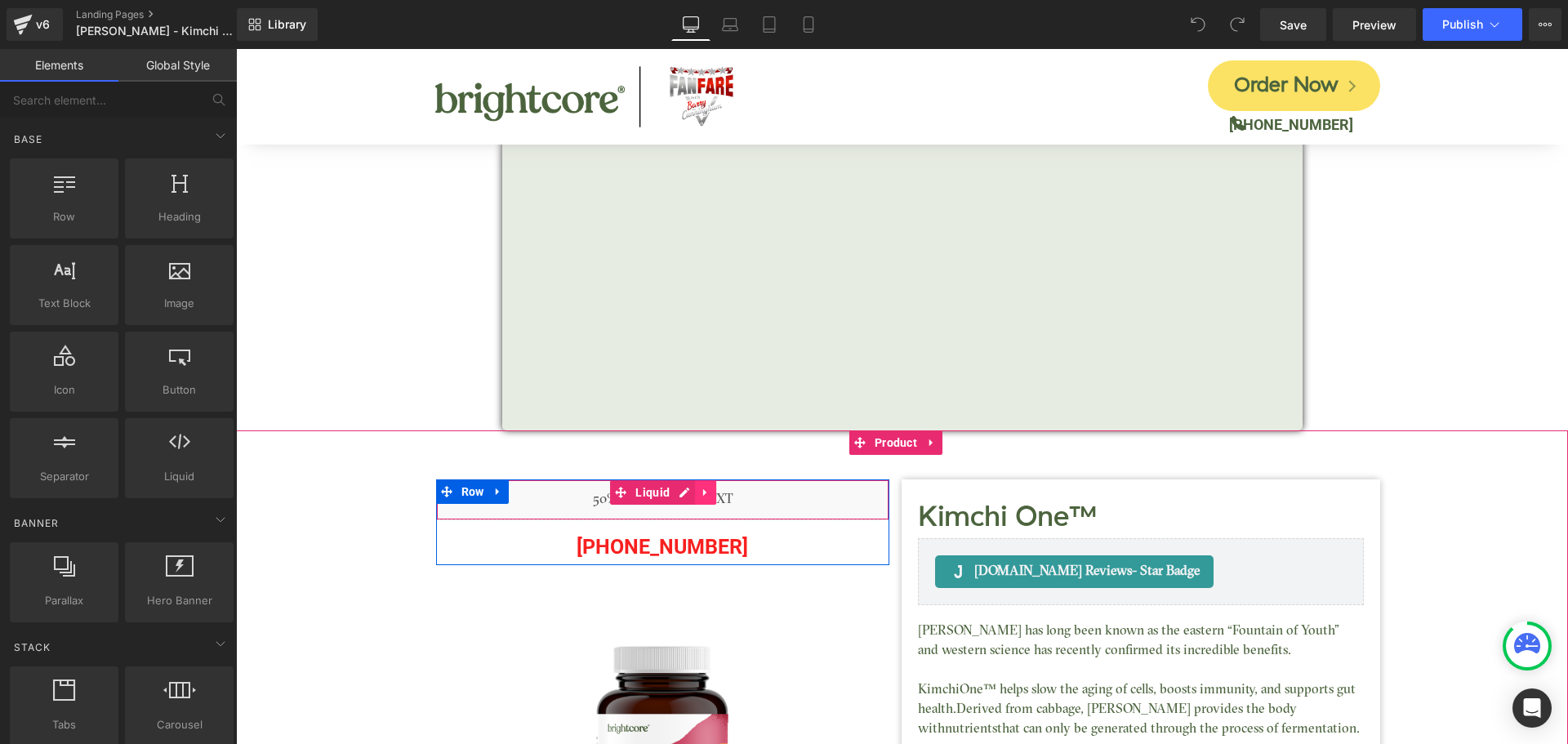
click at [705, 492] on icon at bounding box center [706, 492] width 12 height 13
click at [711, 493] on icon at bounding box center [716, 493] width 12 height 12
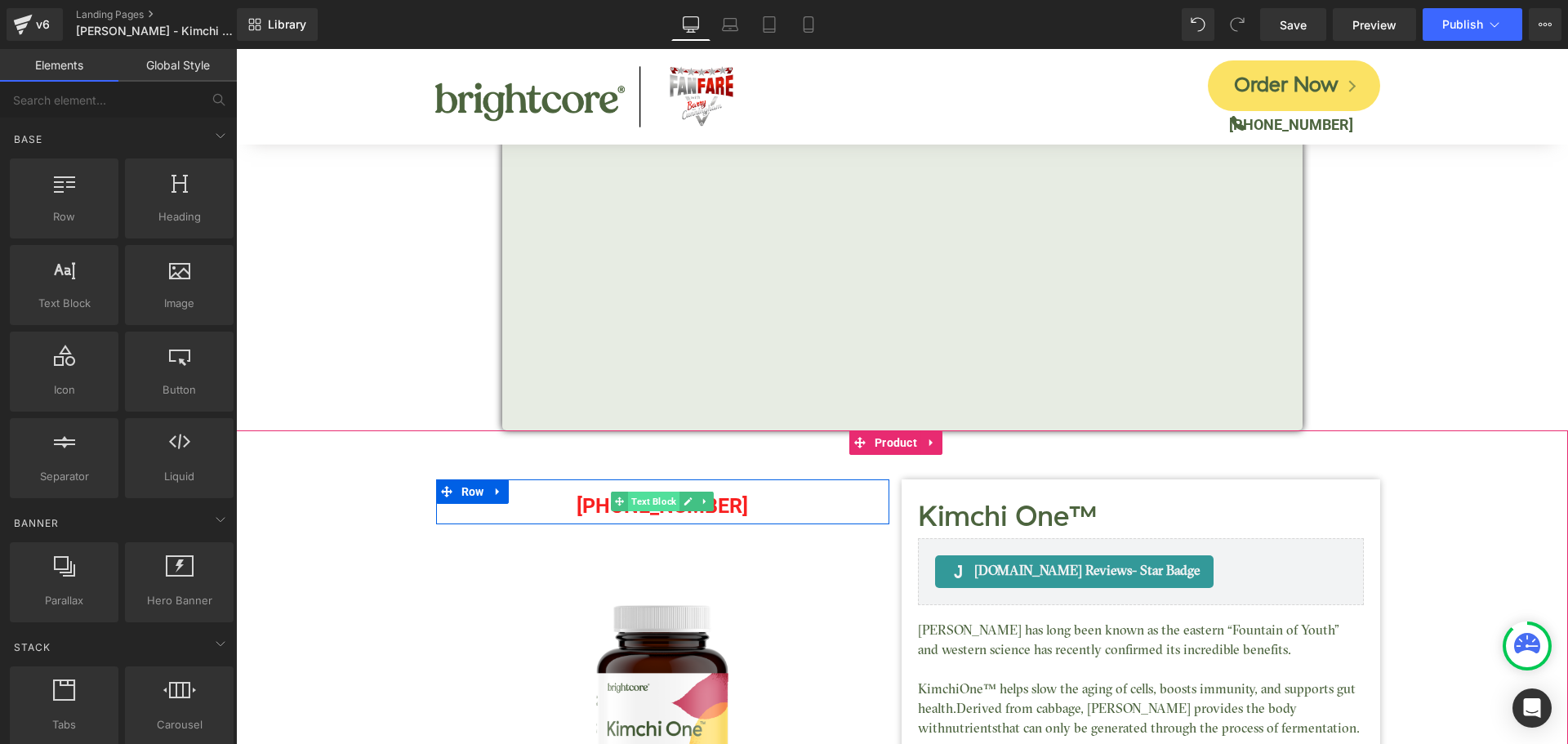
click at [645, 504] on span "Text Block" at bounding box center [654, 501] width 52 height 19
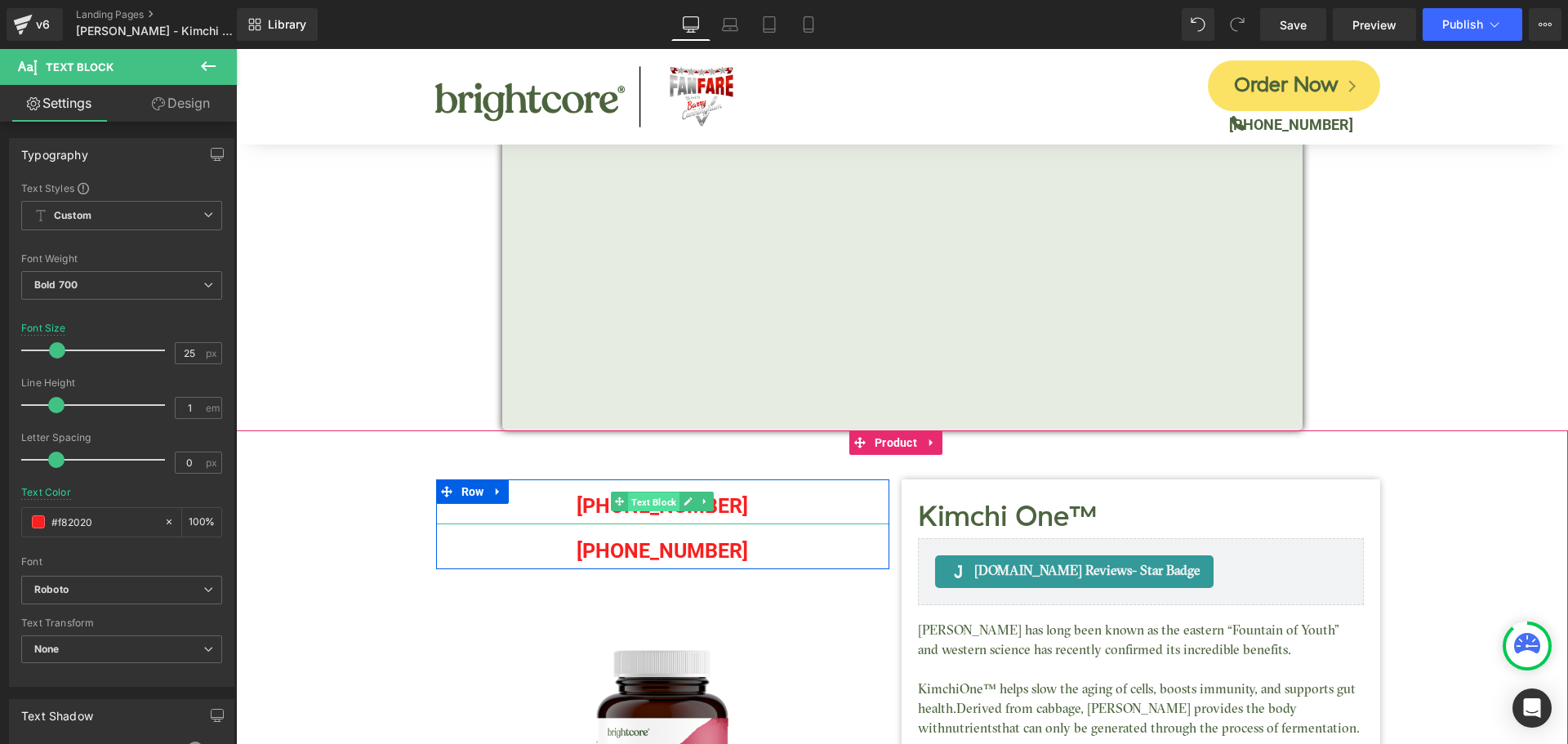
click at [654, 504] on span "Text Block" at bounding box center [654, 502] width 52 height 19
click at [594, 508] on p "(888) 418-6738" at bounding box center [663, 506] width 454 height 37
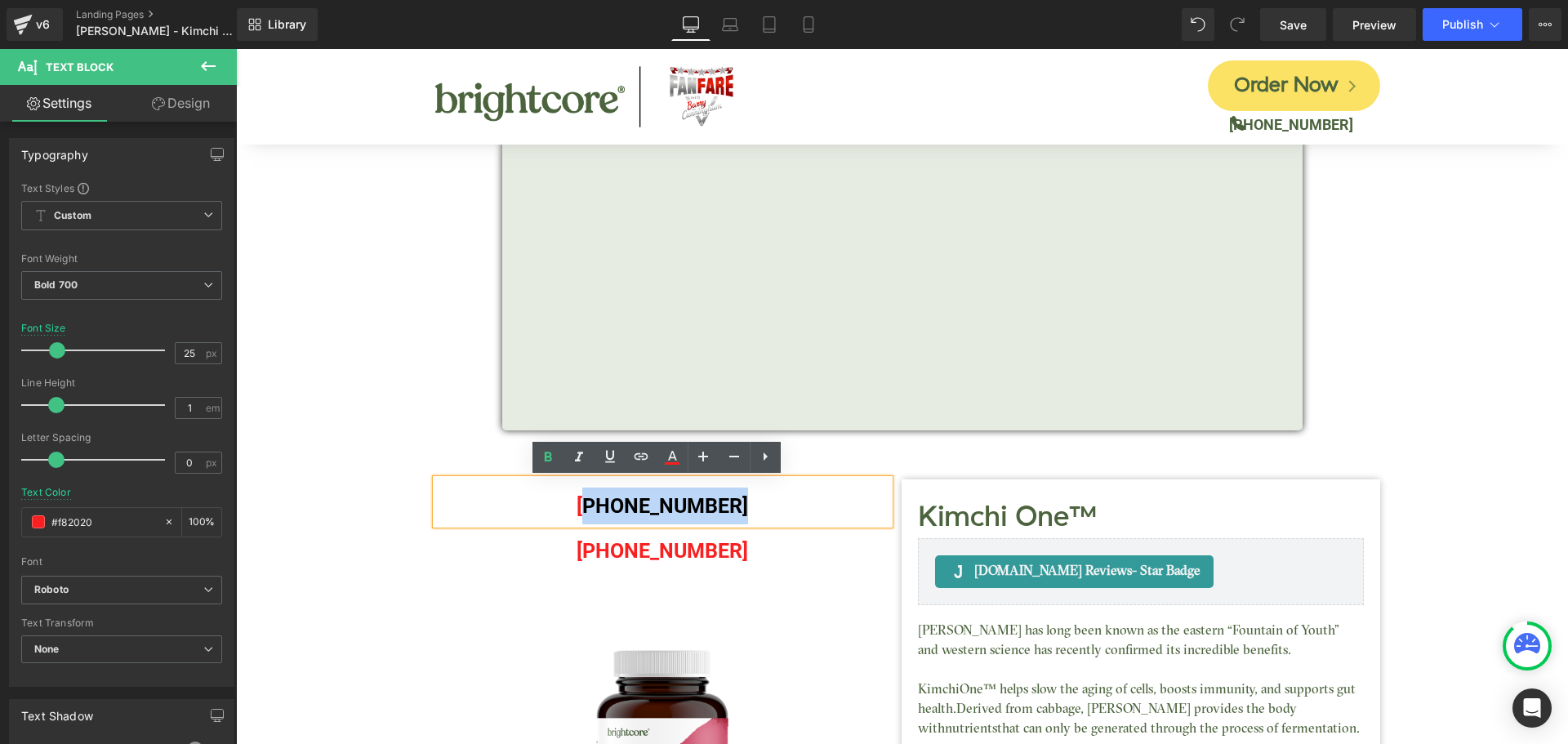
drag, startPoint x: 594, startPoint y: 505, endPoint x: 759, endPoint y: 498, distance: 165.1
click at [759, 498] on p "(888) 418-6738" at bounding box center [663, 506] width 454 height 37
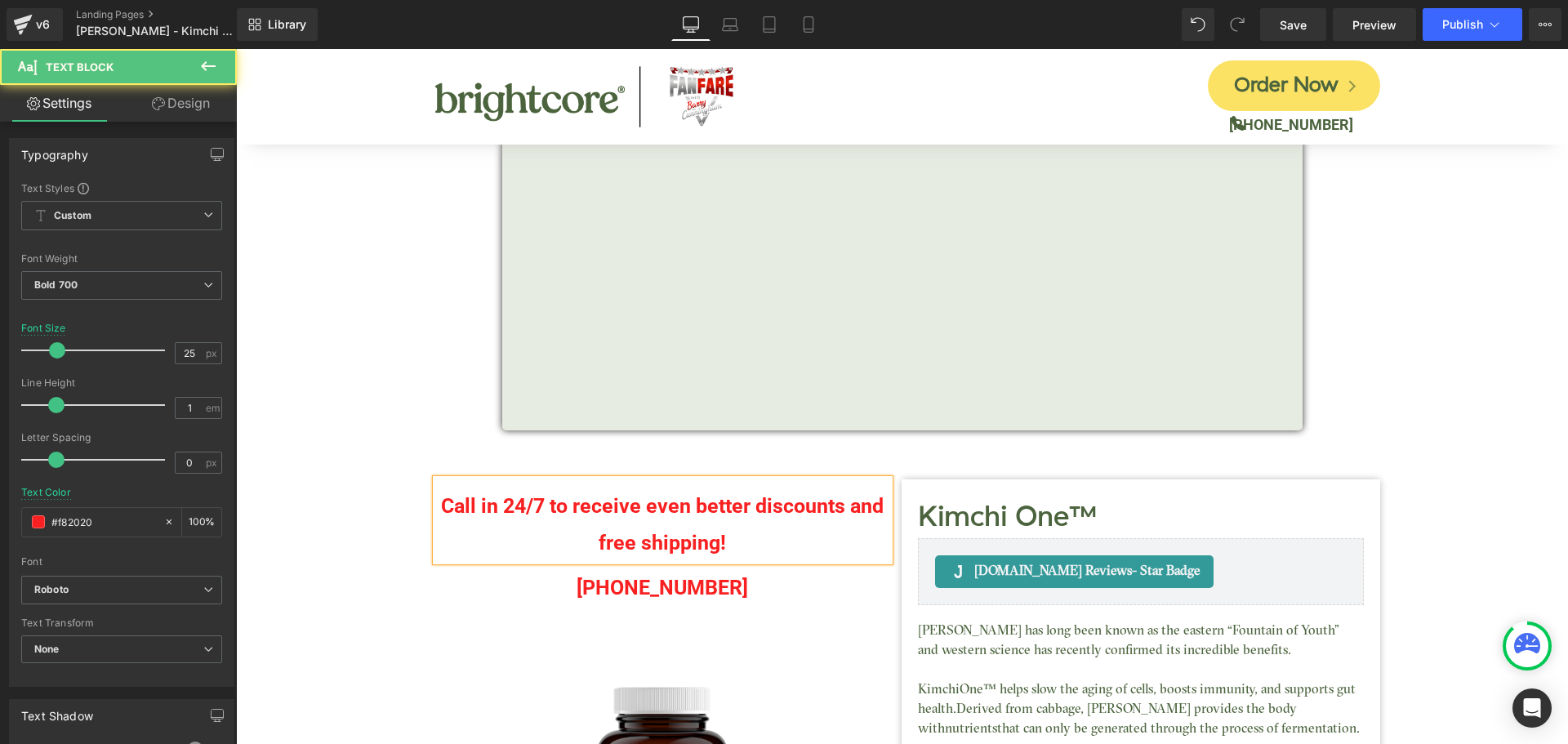
click at [747, 504] on p "Call in 24/7 to receive even better discounts and free shipping!" at bounding box center [663, 524] width 454 height 73
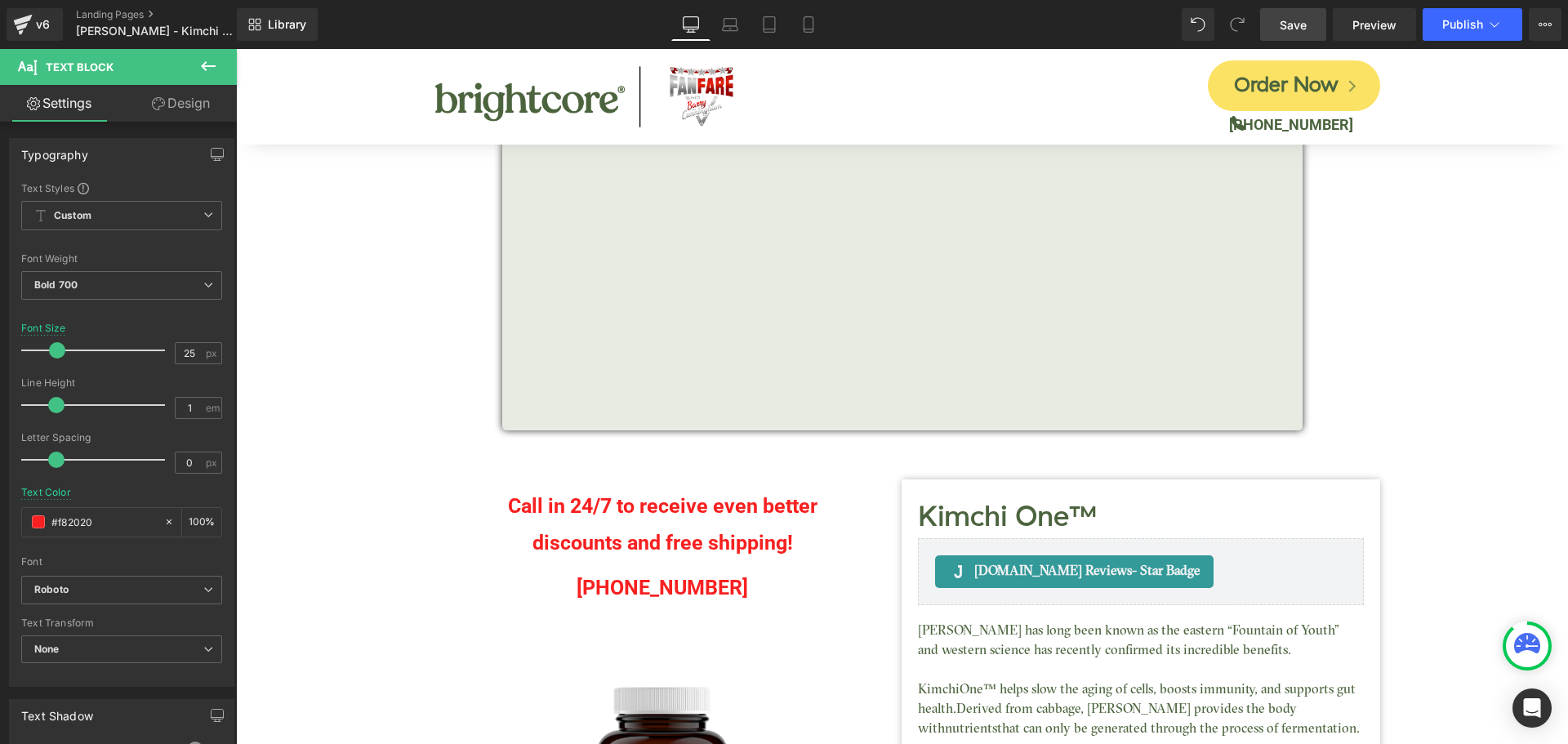
click at [1290, 24] on span "Save" at bounding box center [1293, 25] width 27 height 18
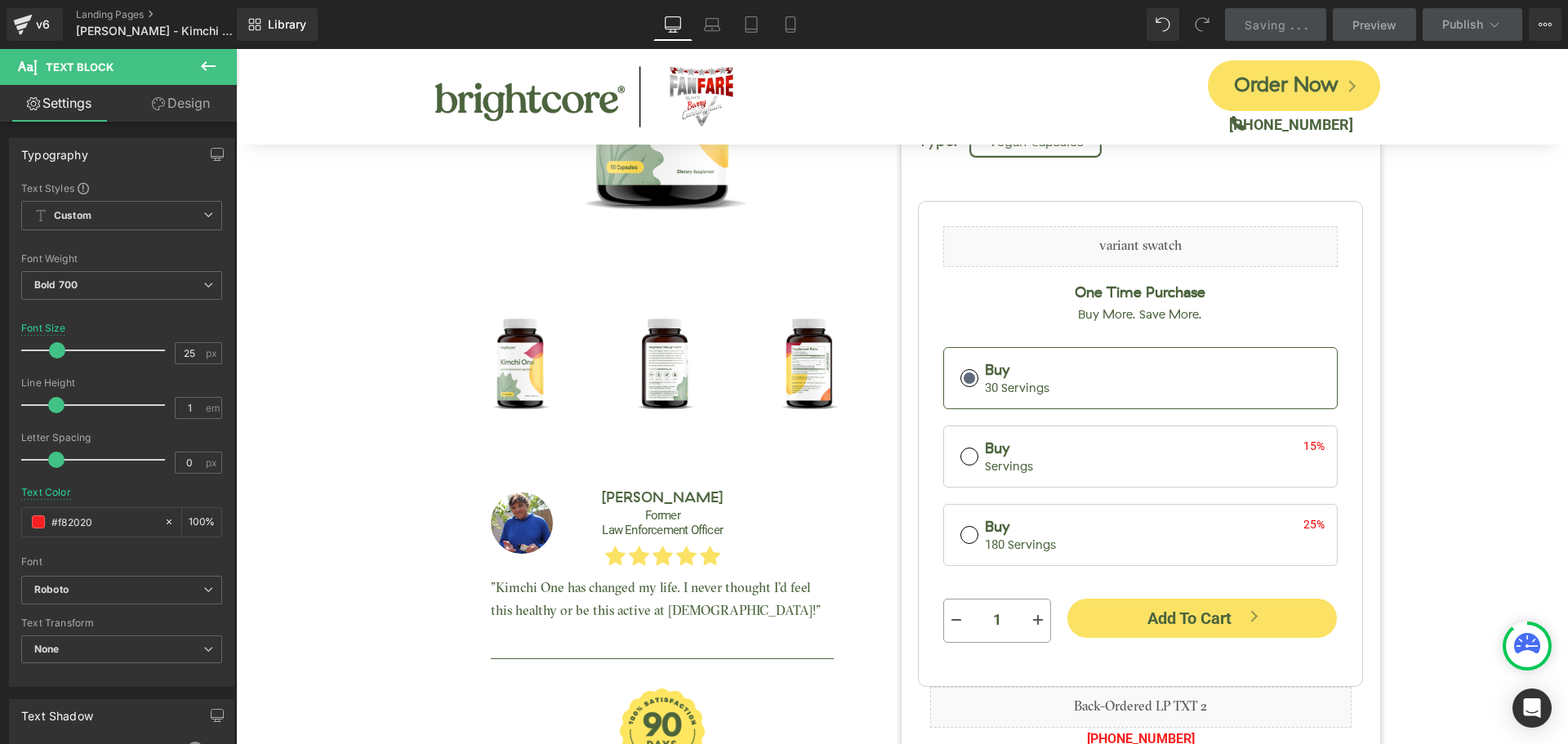
scroll to position [1062, 0]
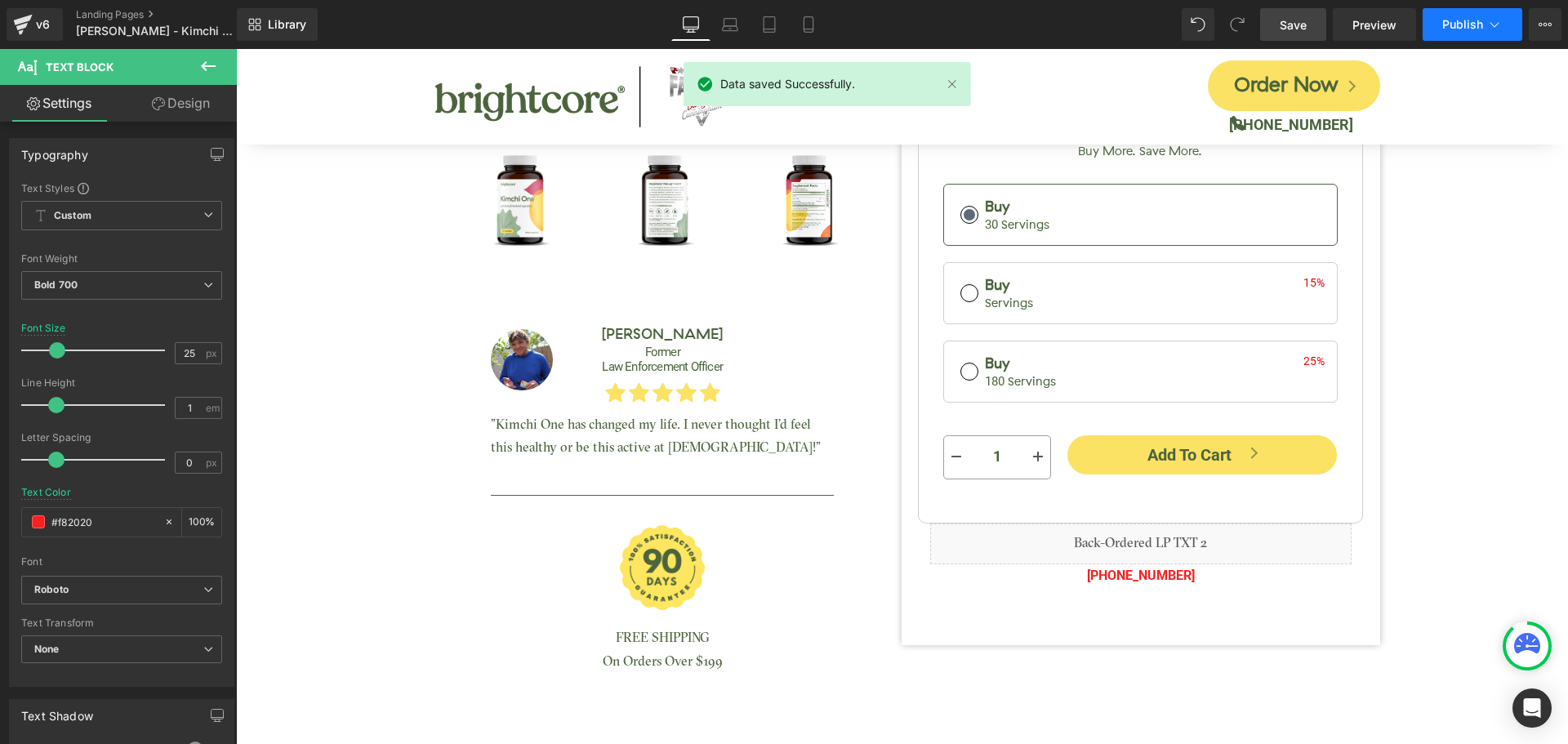
click at [1446, 28] on span "Publish" at bounding box center [1463, 25] width 41 height 13
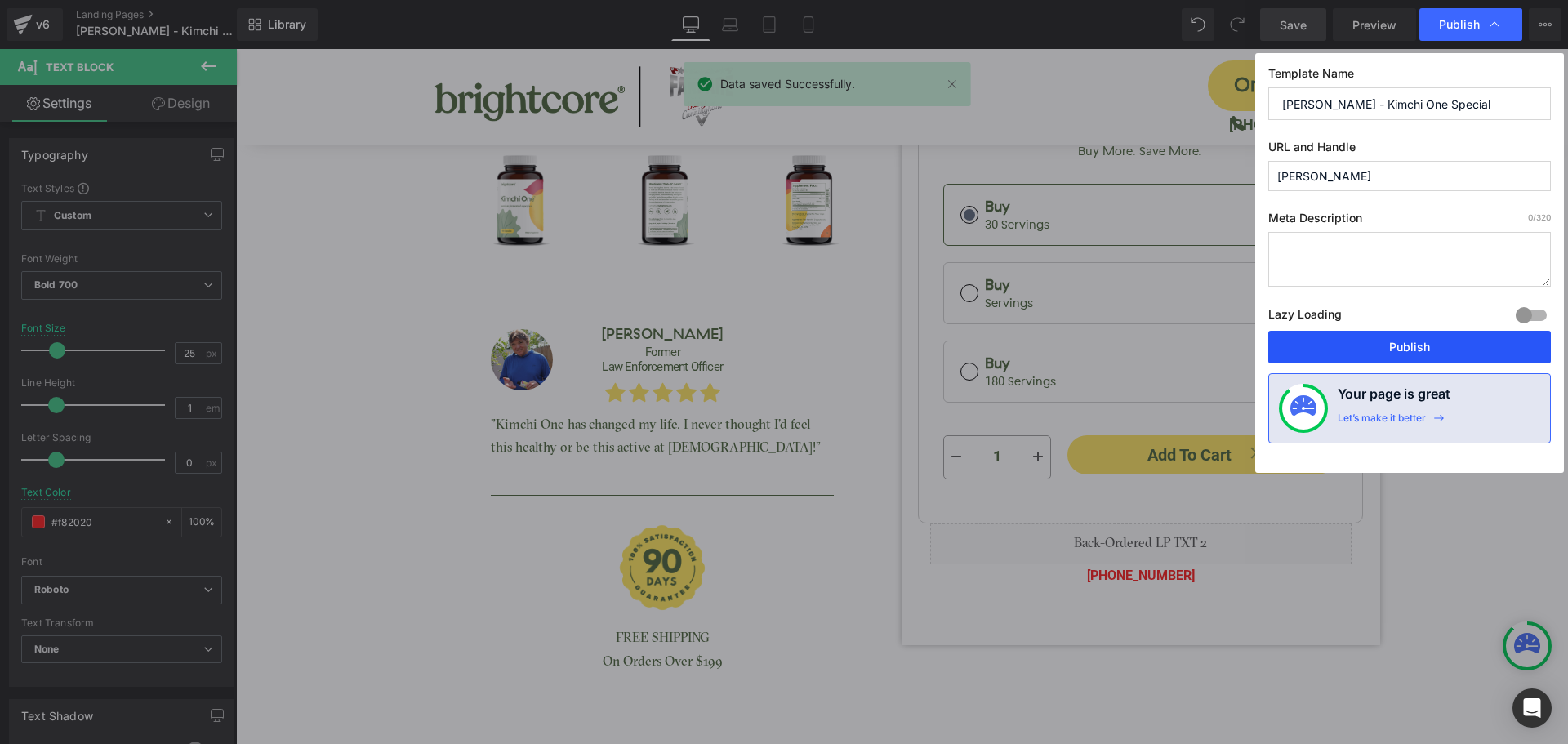
click at [1444, 348] on button "Publish" at bounding box center [1409, 347] width 282 height 33
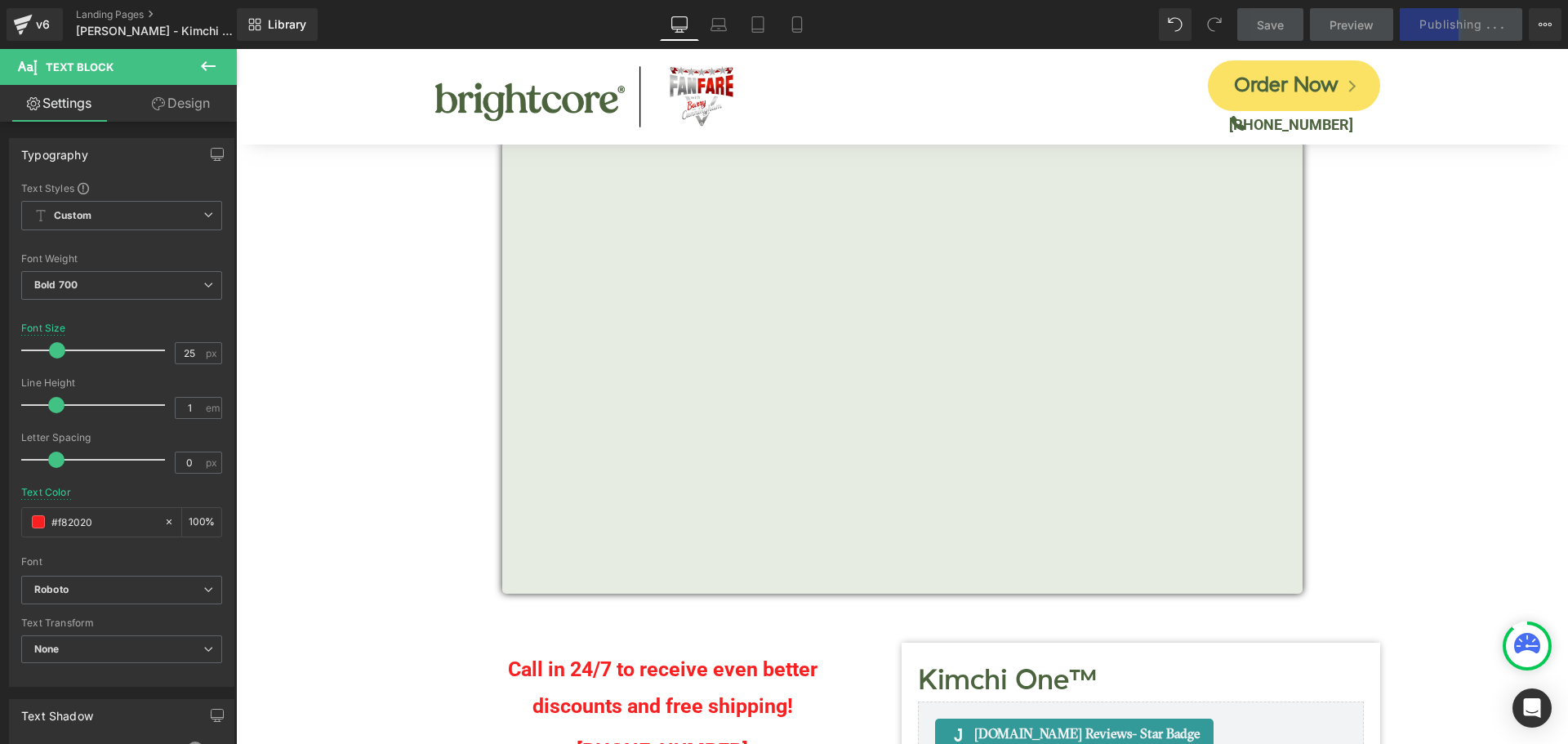
scroll to position [164, 0]
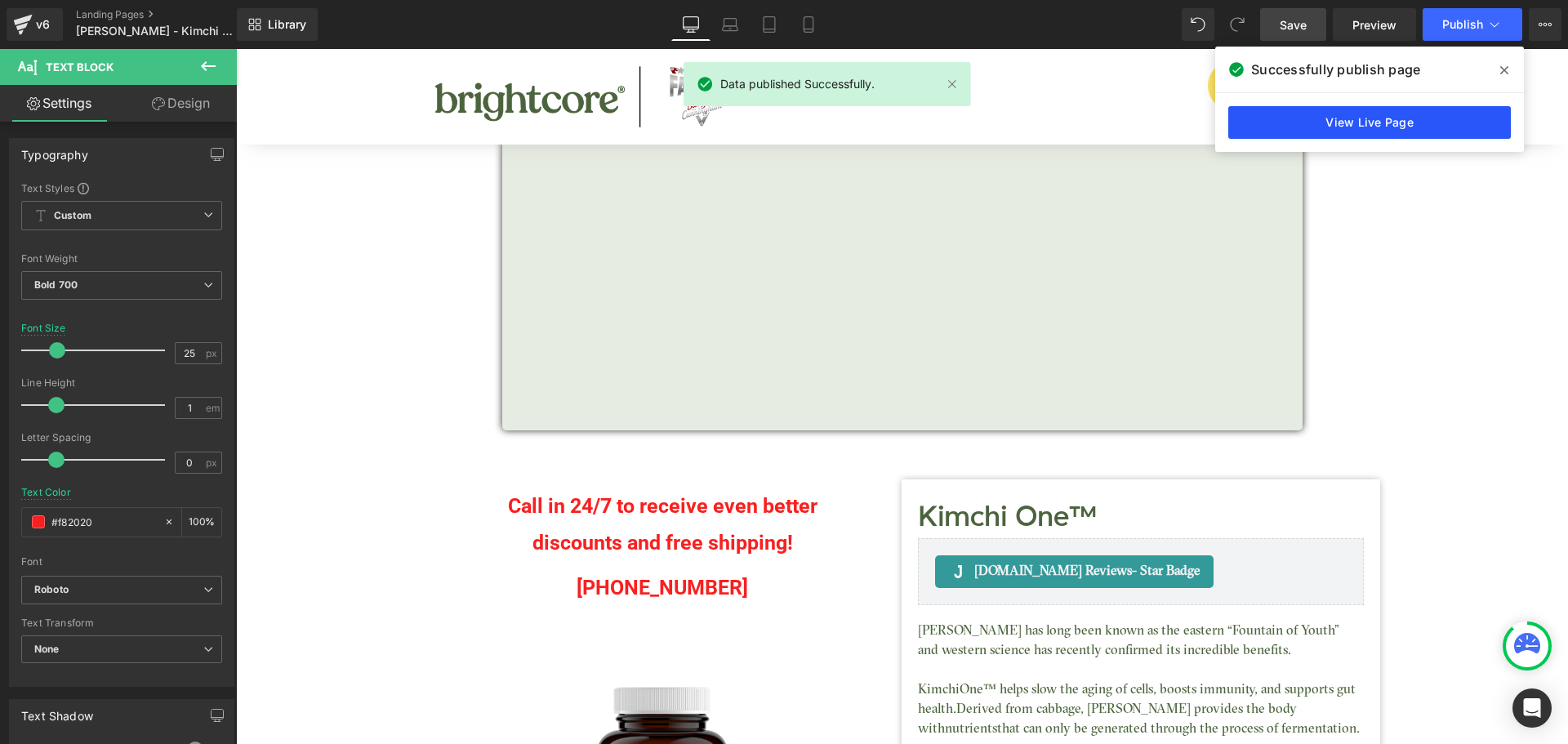
click at [1398, 117] on link "View Live Page" at bounding box center [1369, 122] width 282 height 33
